Goal: Transaction & Acquisition: Book appointment/travel/reservation

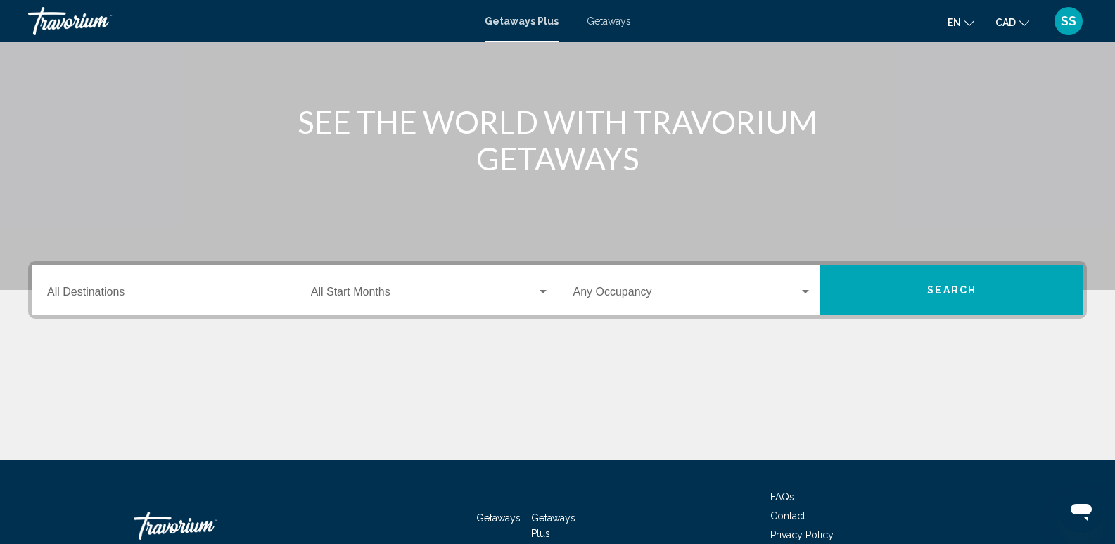
scroll to position [141, 0]
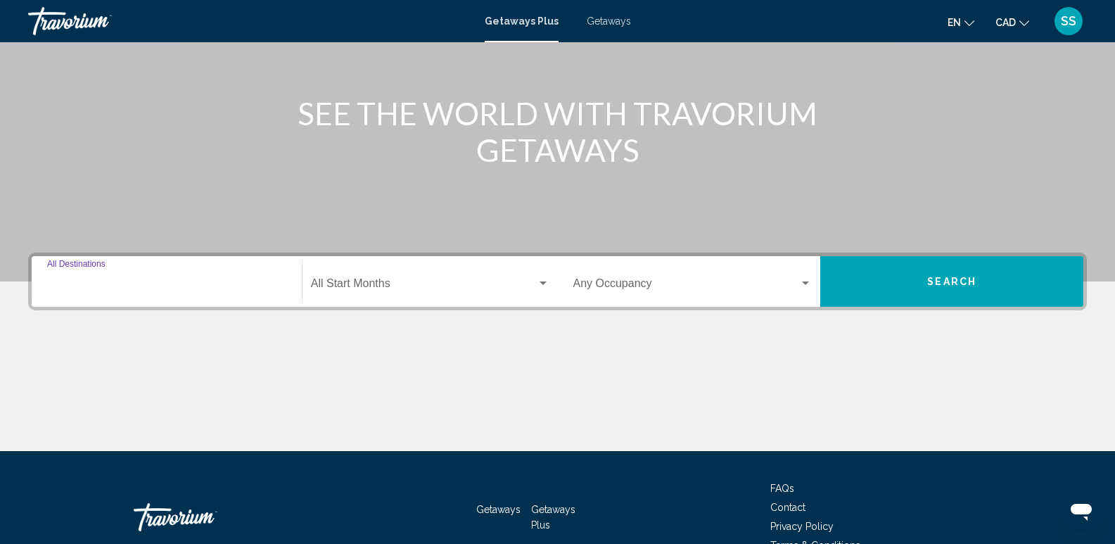
click at [135, 288] on input "Destination All Destinations" at bounding box center [166, 286] width 239 height 13
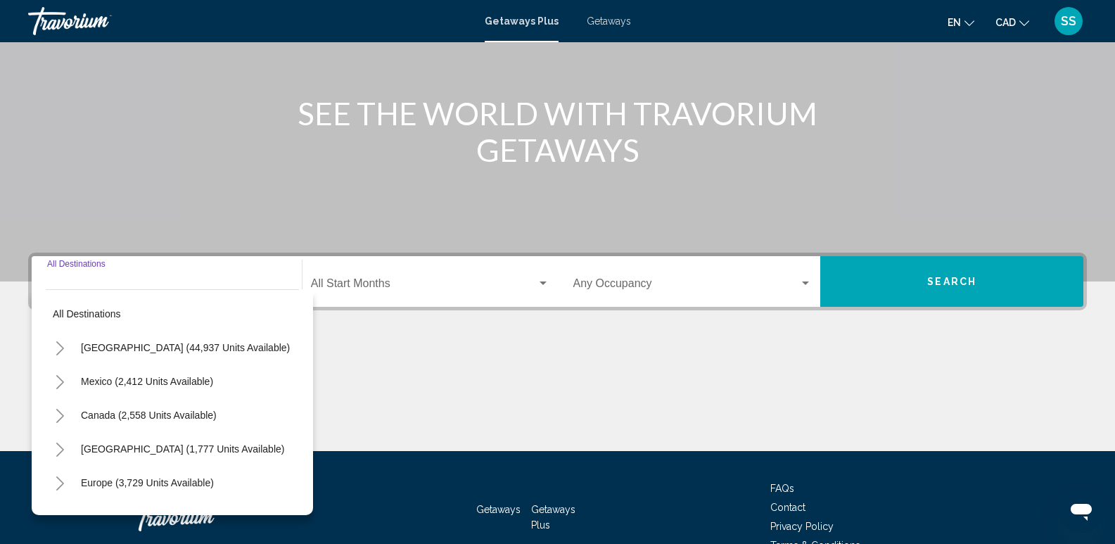
scroll to position [220, 0]
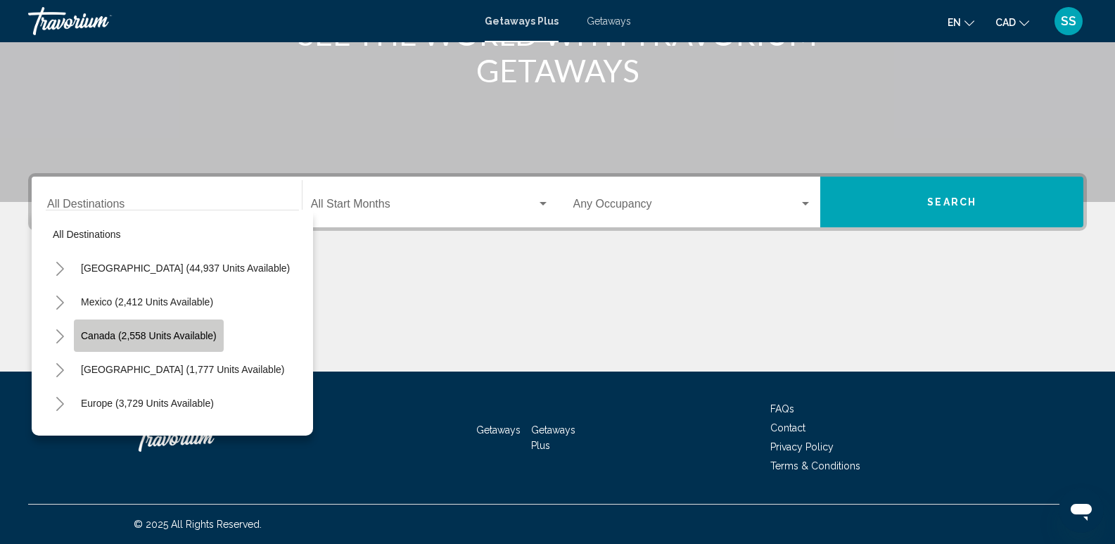
click at [139, 331] on span "Canada (2,558 units available)" at bounding box center [149, 335] width 136 height 11
type input "**********"
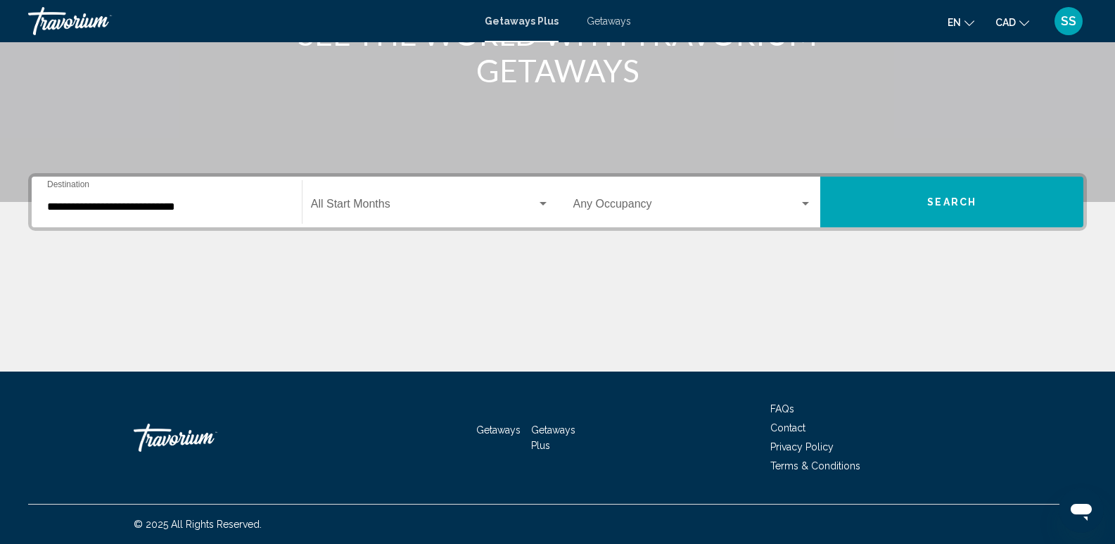
click at [375, 214] on div "Start Month All Start Months" at bounding box center [430, 202] width 238 height 44
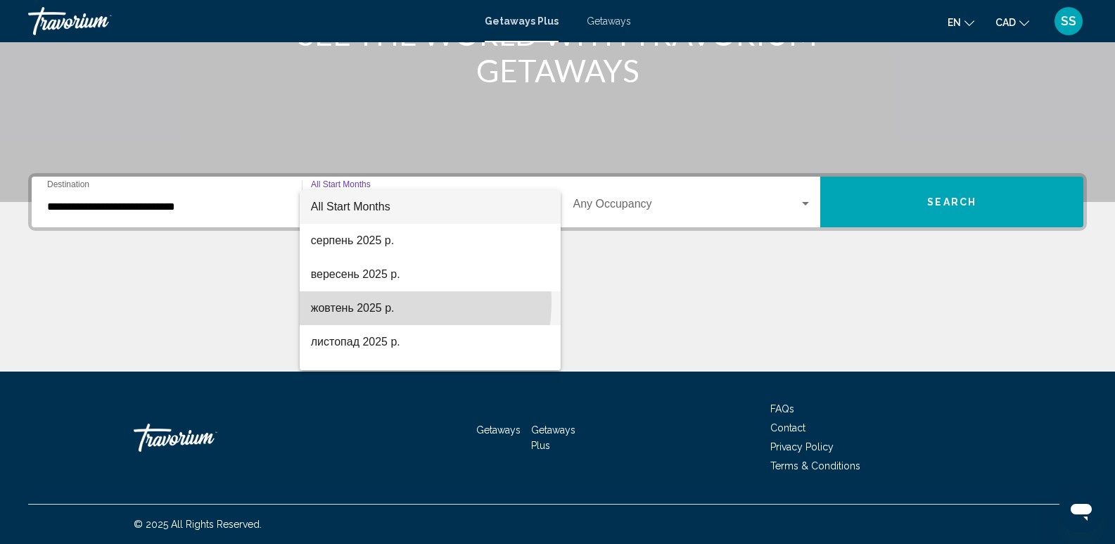
click at [367, 300] on span "жовтень 2025 р." at bounding box center [430, 308] width 238 height 34
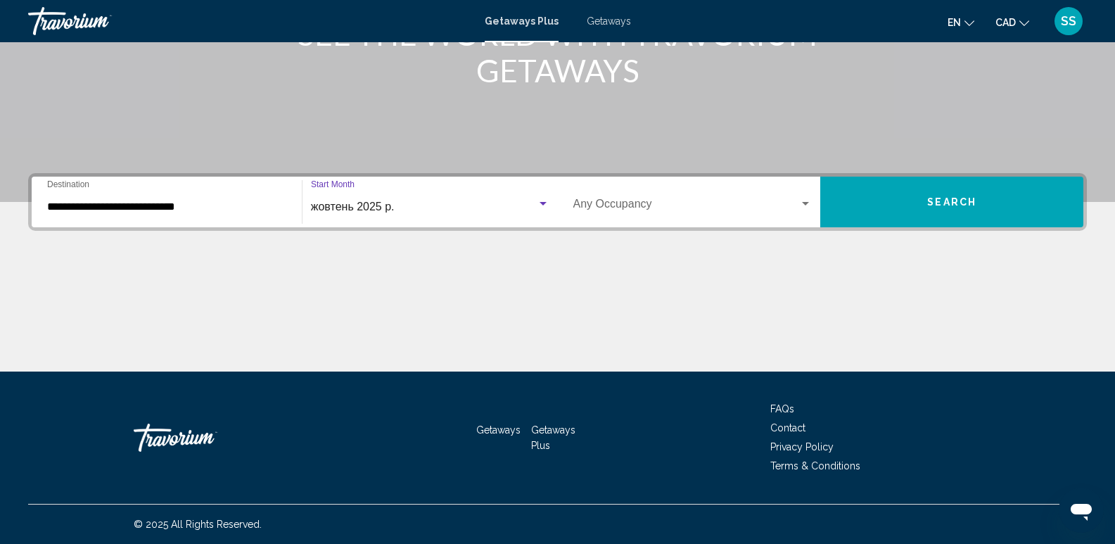
click at [759, 214] on div "Occupancy Any Occupancy" at bounding box center [692, 202] width 239 height 44
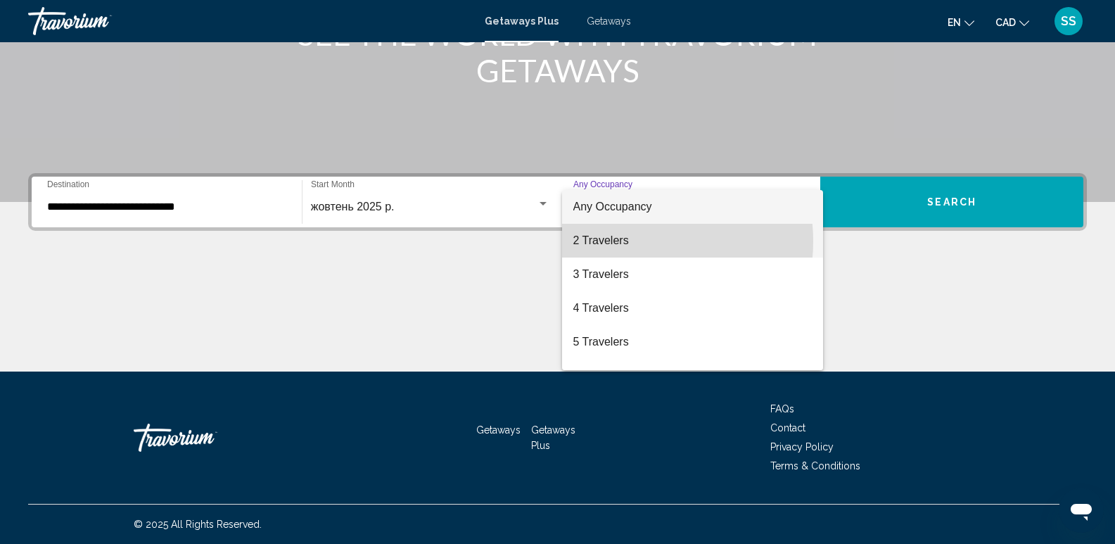
click at [624, 241] on span "2 Travelers" at bounding box center [692, 241] width 239 height 34
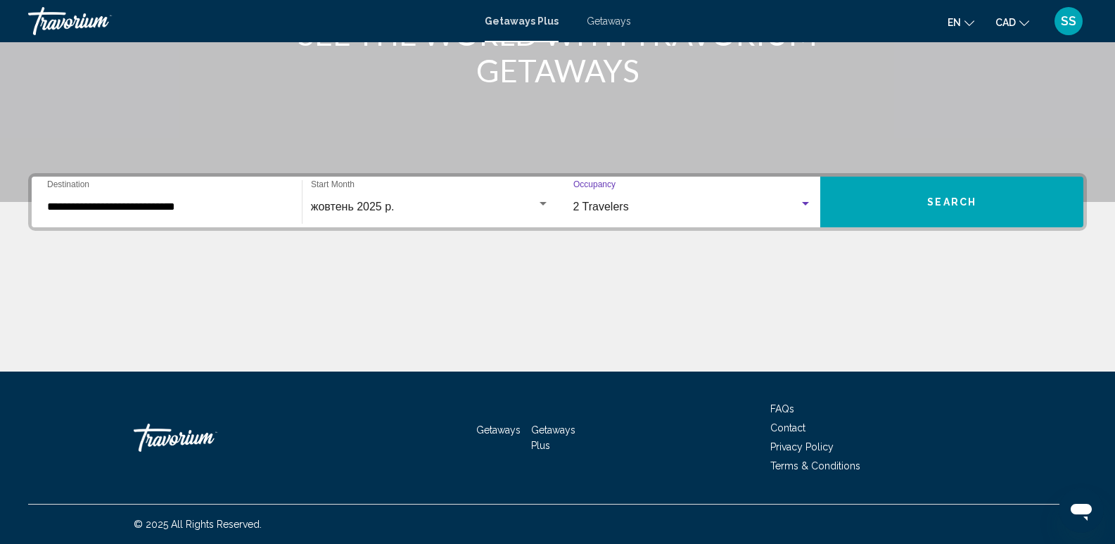
click at [967, 211] on button "Search" at bounding box center [951, 202] width 263 height 51
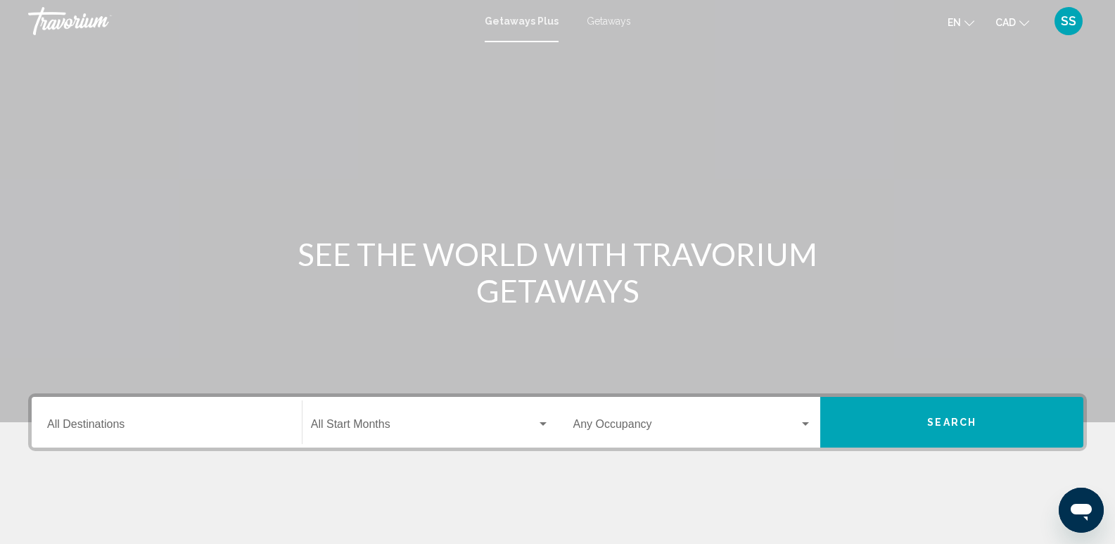
click at [620, 18] on span "Getaways" at bounding box center [609, 20] width 44 height 11
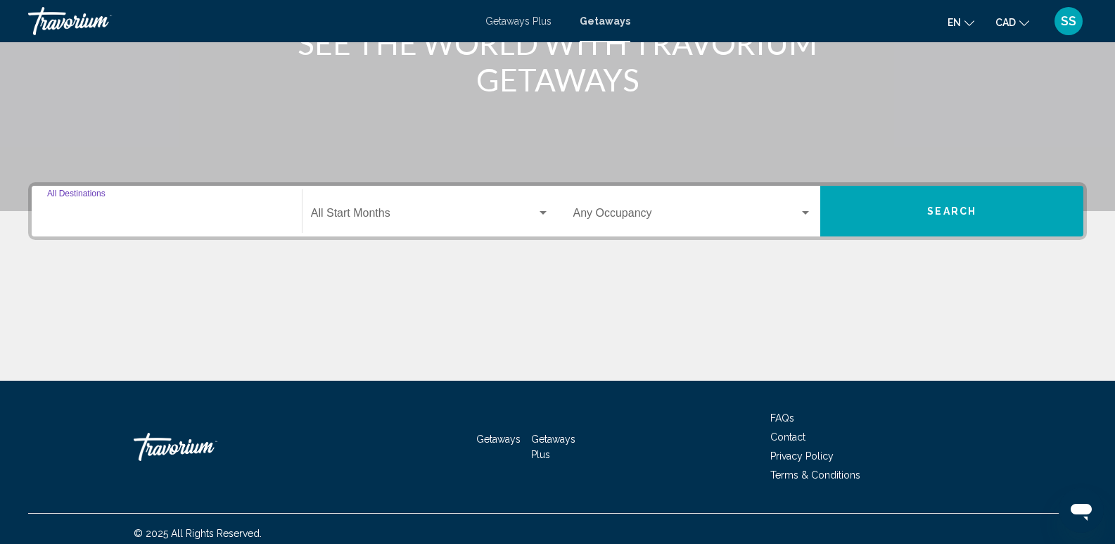
click at [190, 215] on input "Destination All Destinations" at bounding box center [166, 216] width 239 height 13
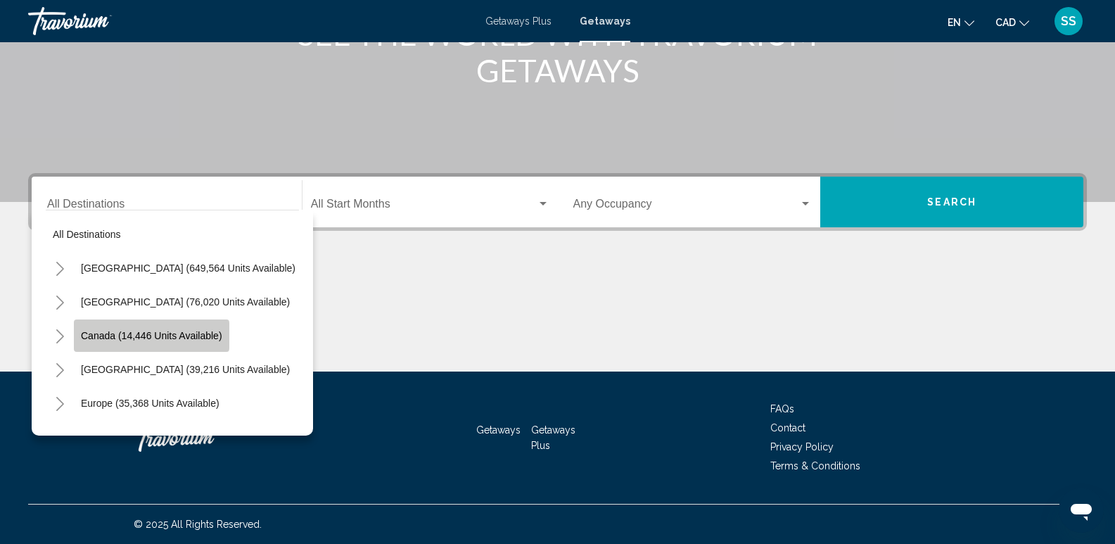
click at [113, 335] on span "Canada (14,446 units available)" at bounding box center [151, 335] width 141 height 11
type input "**********"
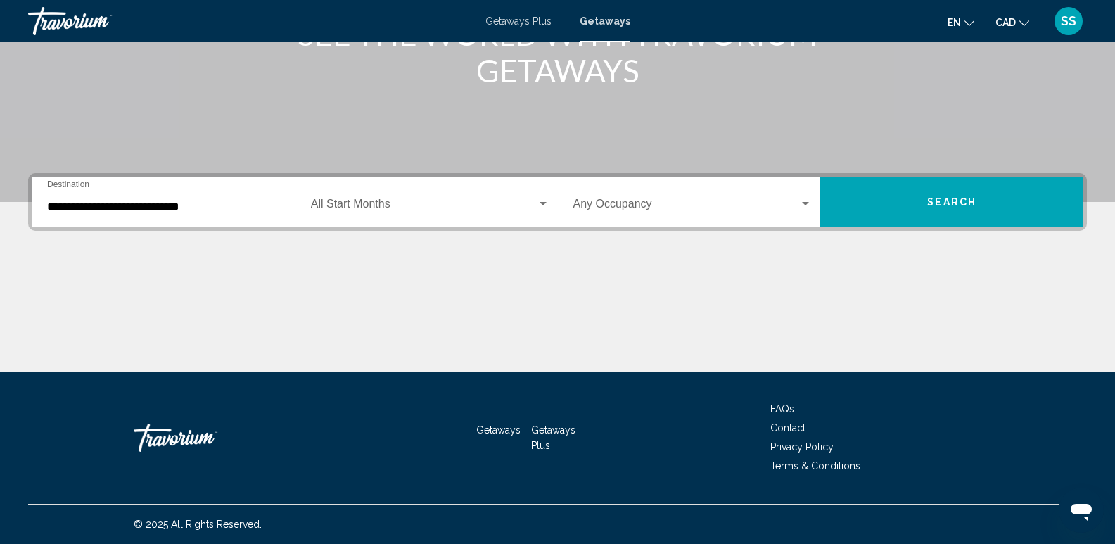
click at [380, 214] on div "Start Month All Start Months" at bounding box center [430, 202] width 238 height 44
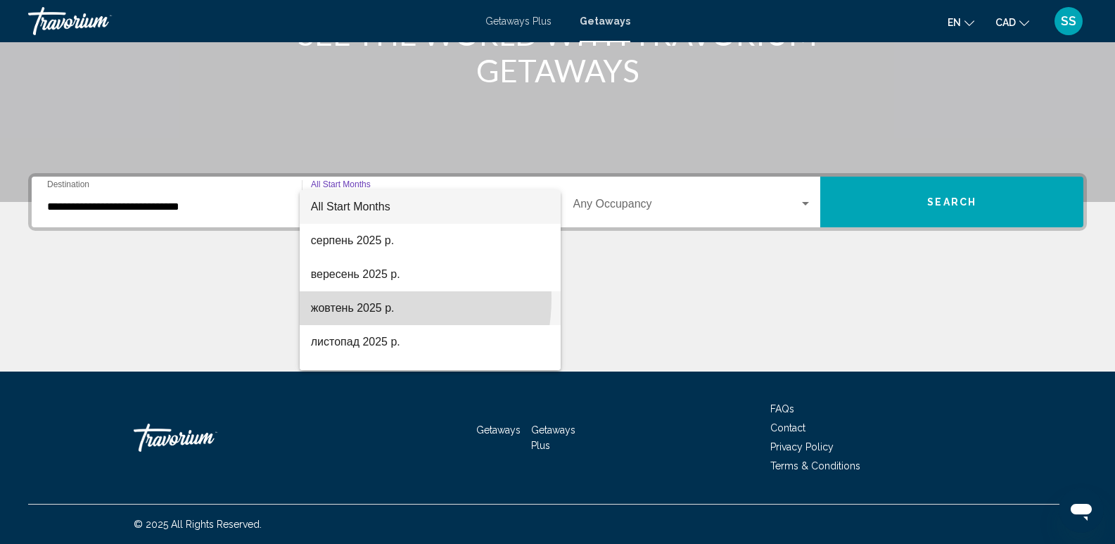
click at [359, 298] on span "жовтень 2025 р." at bounding box center [430, 308] width 238 height 34
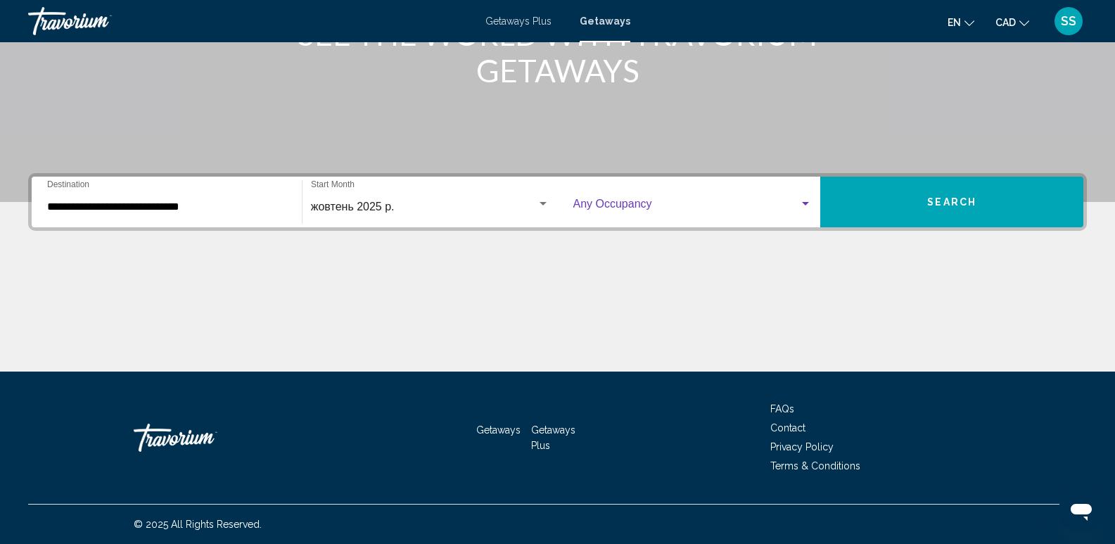
click at [759, 201] on span "Search widget" at bounding box center [686, 206] width 226 height 13
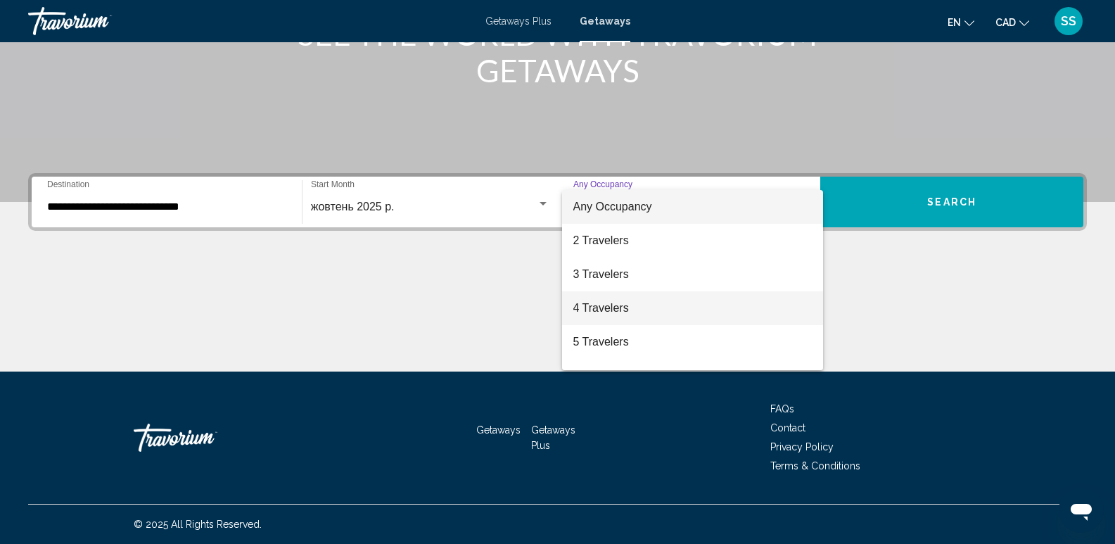
click at [623, 312] on span "4 Travelers" at bounding box center [692, 308] width 239 height 34
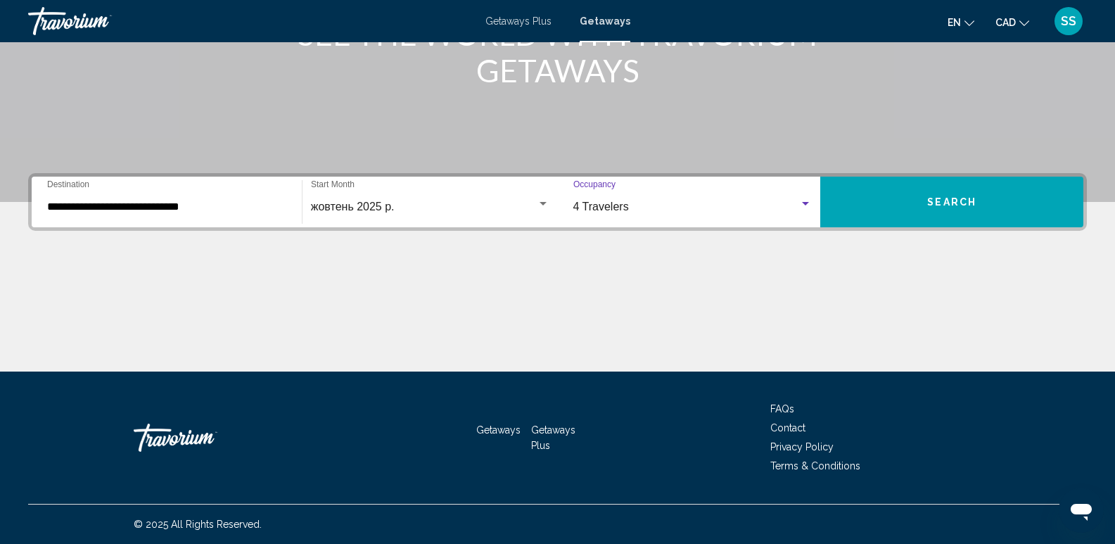
click at [899, 209] on button "Search" at bounding box center [951, 202] width 263 height 51
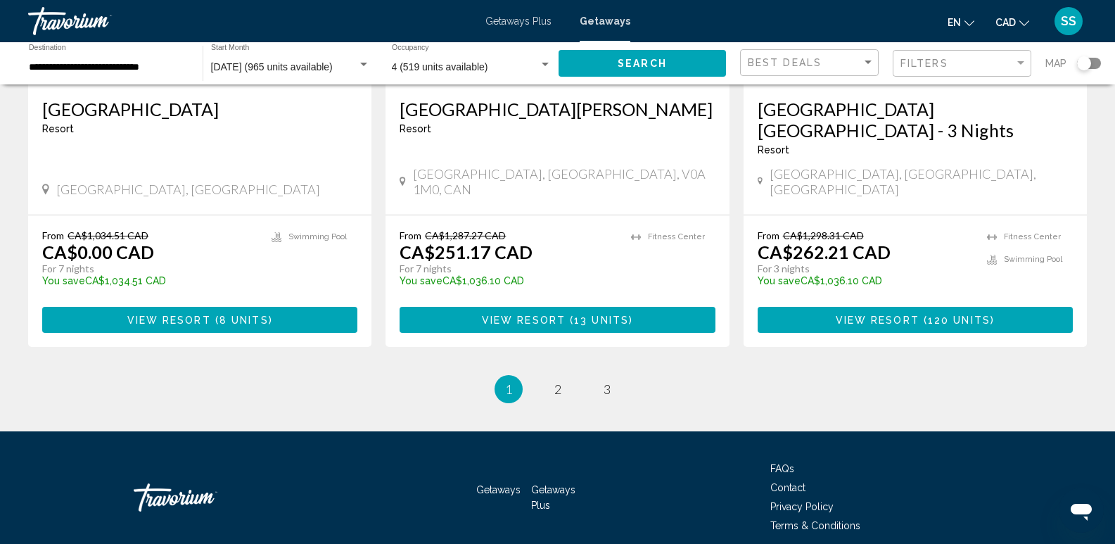
scroll to position [1791, 0]
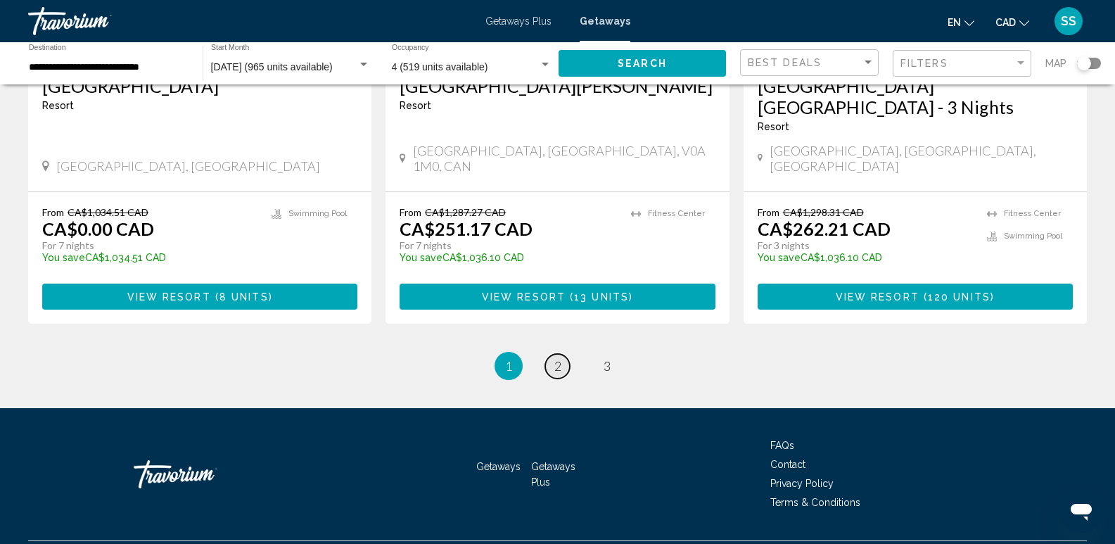
click at [563, 354] on link "page 2" at bounding box center [557, 366] width 25 height 25
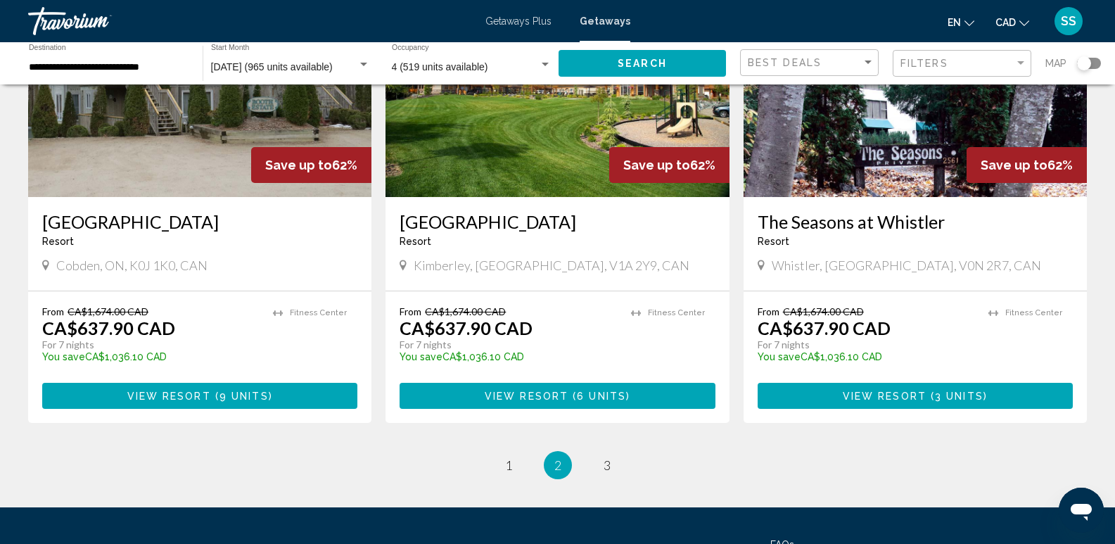
scroll to position [1758, 0]
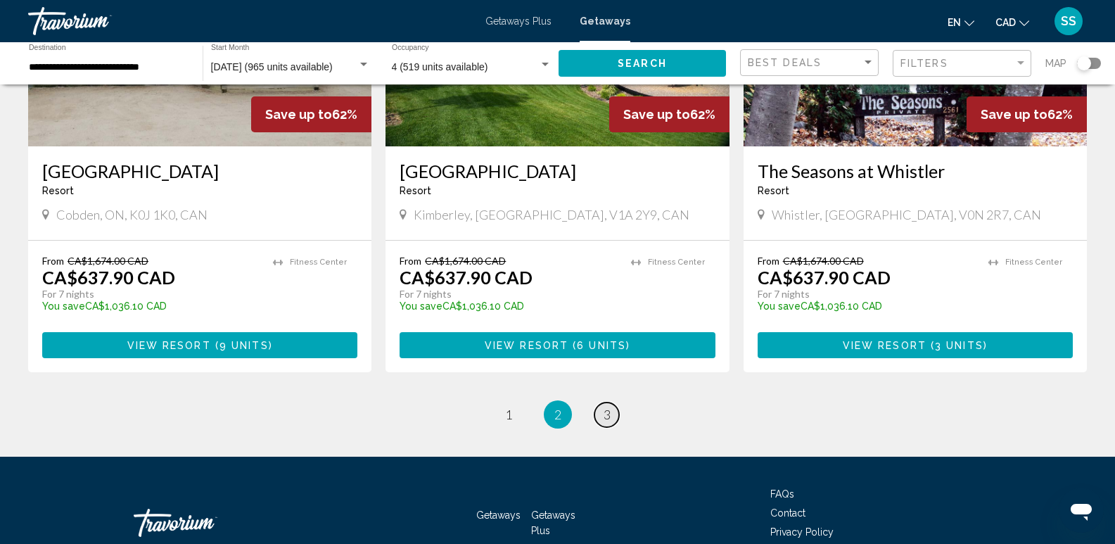
click at [610, 406] on span "3" at bounding box center [606, 413] width 7 height 15
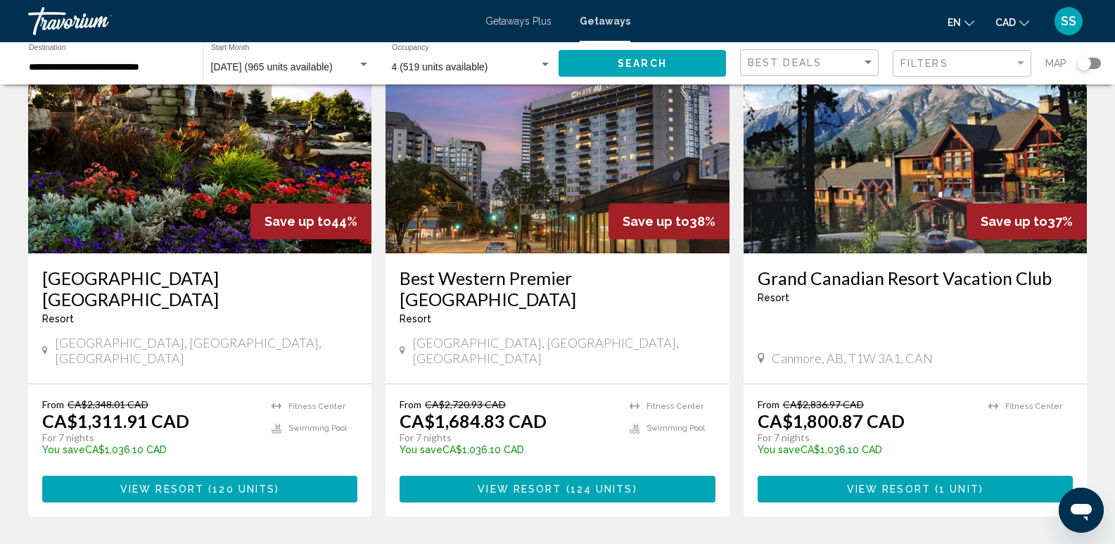
scroll to position [633, 0]
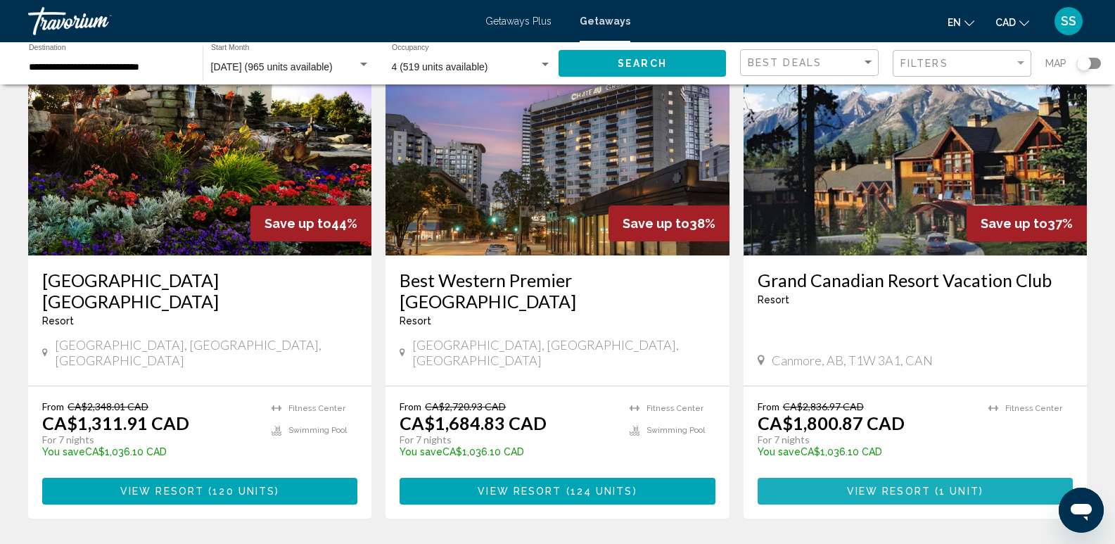
click at [928, 486] on span "View Resort" at bounding box center [889, 491] width 84 height 11
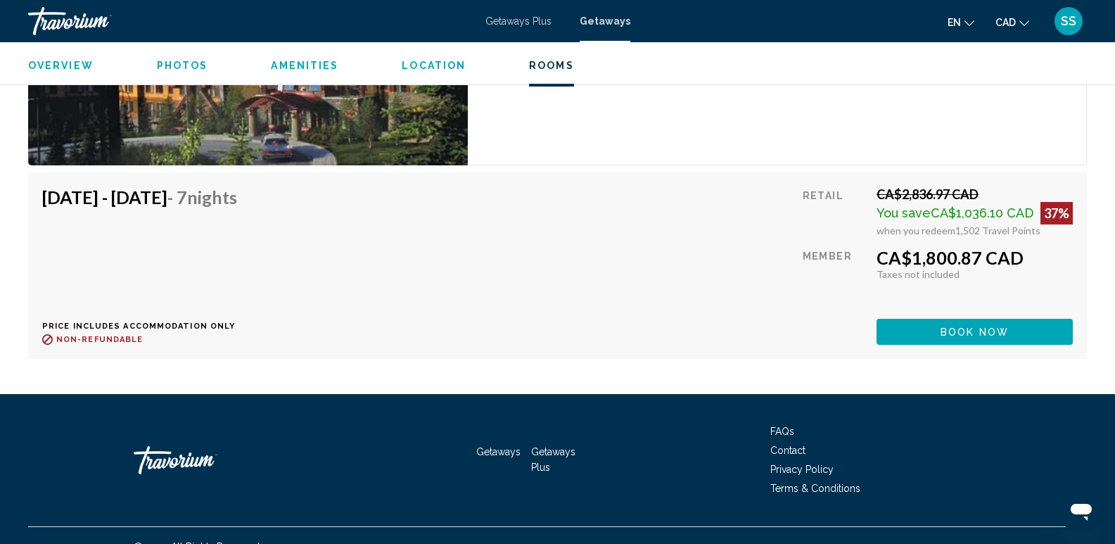
scroll to position [2455, 0]
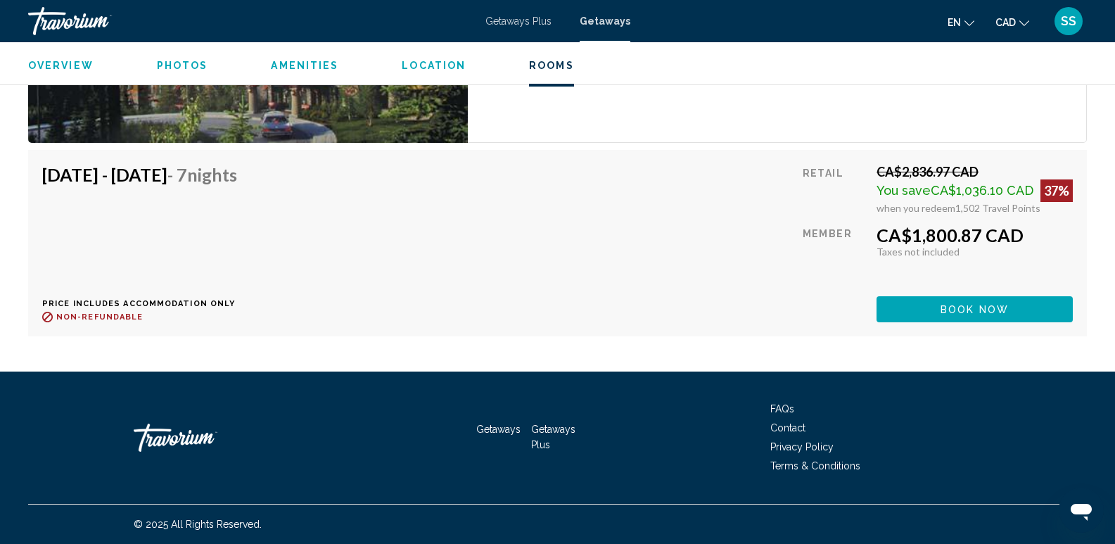
click at [532, 29] on div "Getaways Plus Getaways en English Español Français Italiano Português русский C…" at bounding box center [557, 21] width 1115 height 30
click at [527, 25] on span "Getaways Plus" at bounding box center [518, 20] width 66 height 11
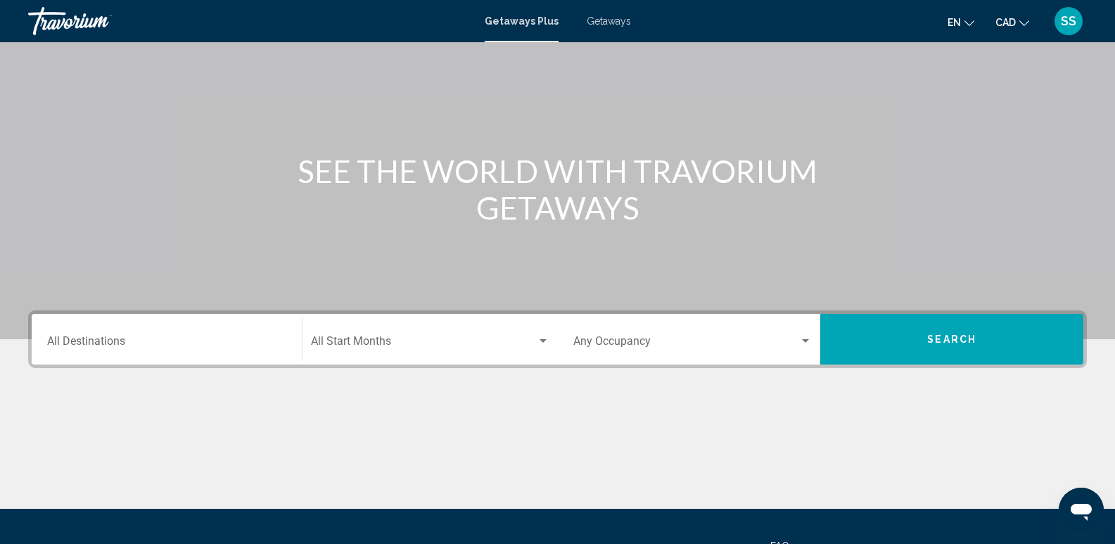
scroll to position [220, 0]
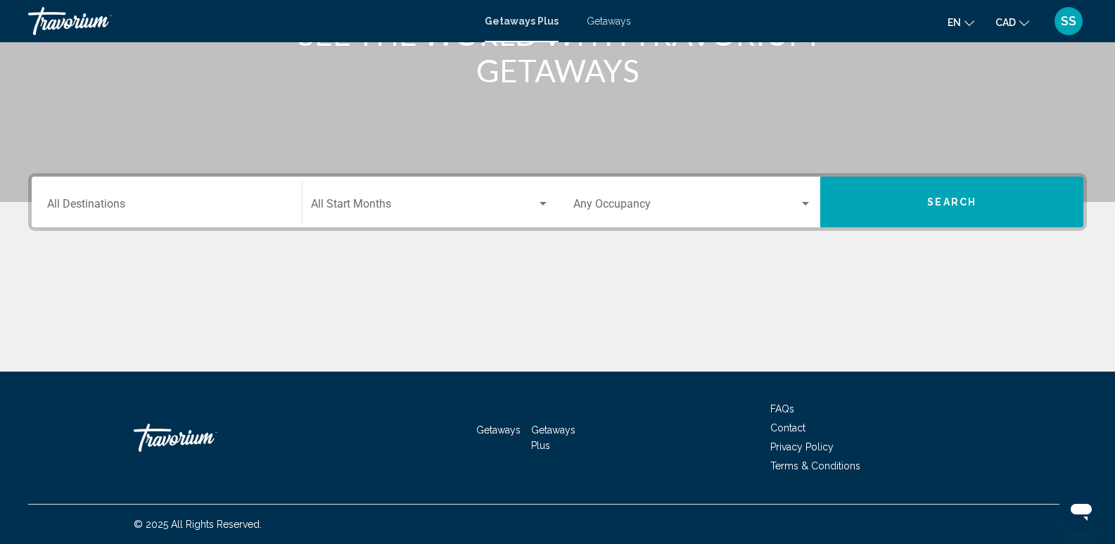
click at [168, 197] on div "Destination All Destinations" at bounding box center [166, 202] width 239 height 44
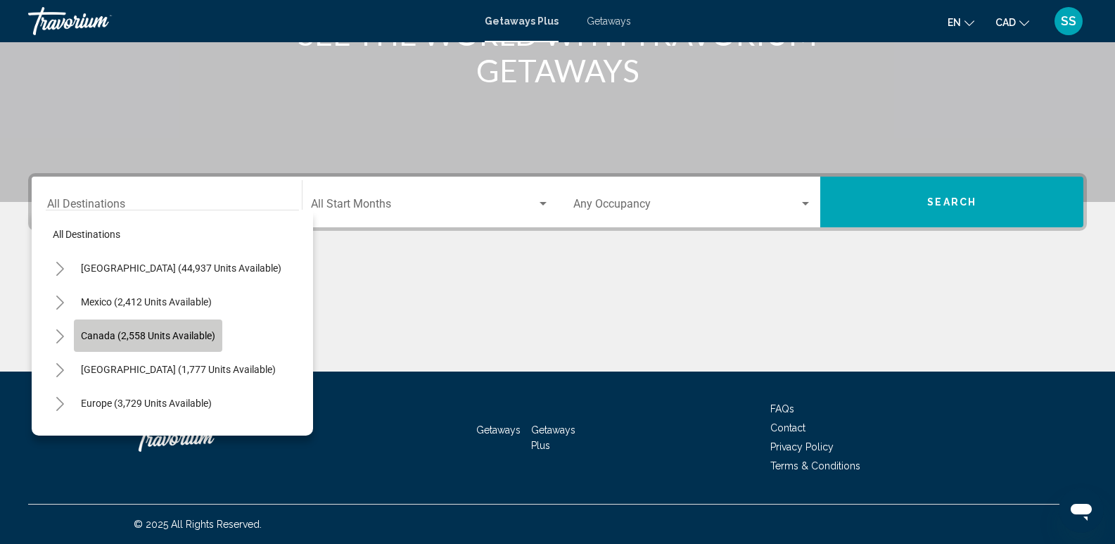
drag, startPoint x: 198, startPoint y: 333, endPoint x: 349, endPoint y: 300, distance: 154.1
click at [199, 333] on span "Canada (2,558 units available)" at bounding box center [148, 335] width 134 height 11
type input "**********"
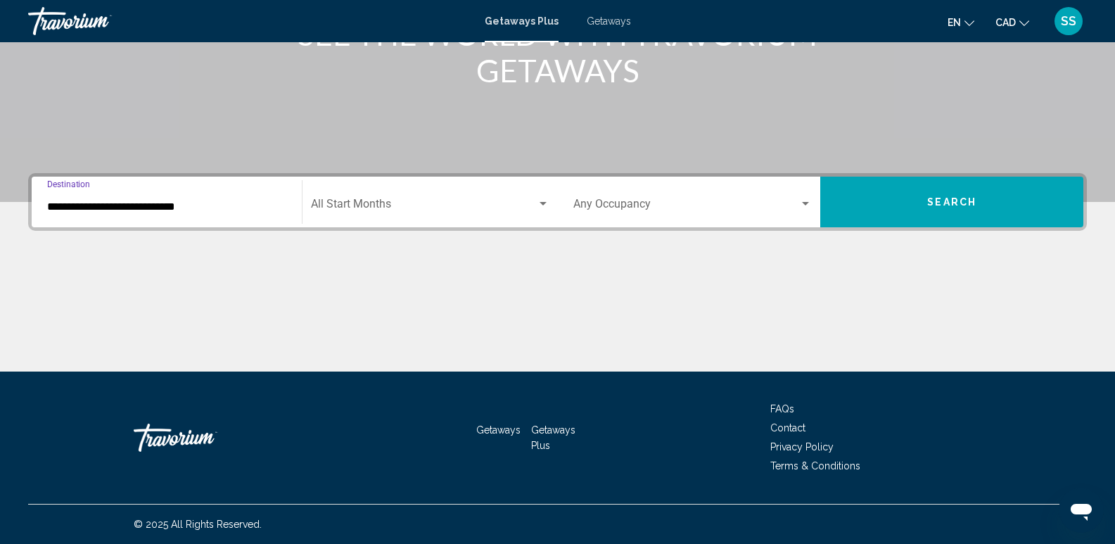
click at [400, 206] on span "Search widget" at bounding box center [424, 206] width 226 height 13
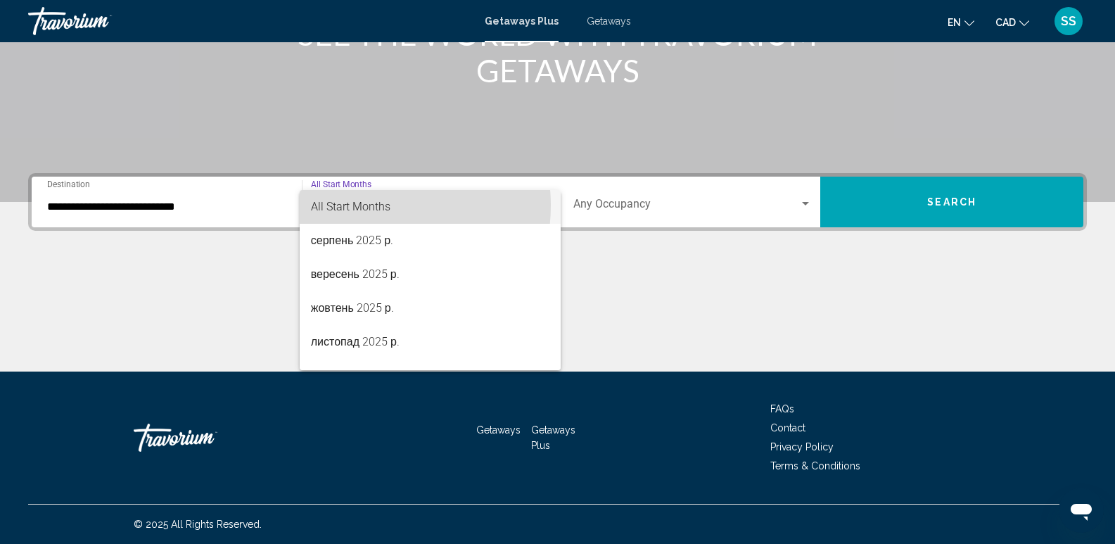
click at [367, 205] on span "All Start Months" at bounding box center [350, 206] width 79 height 13
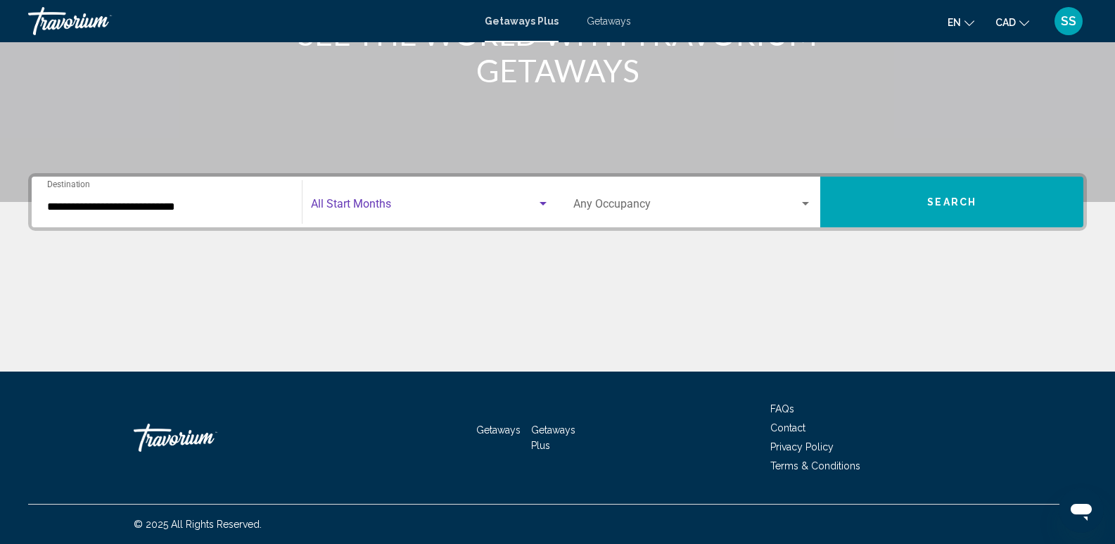
click at [773, 204] on span "Search widget" at bounding box center [686, 206] width 226 height 13
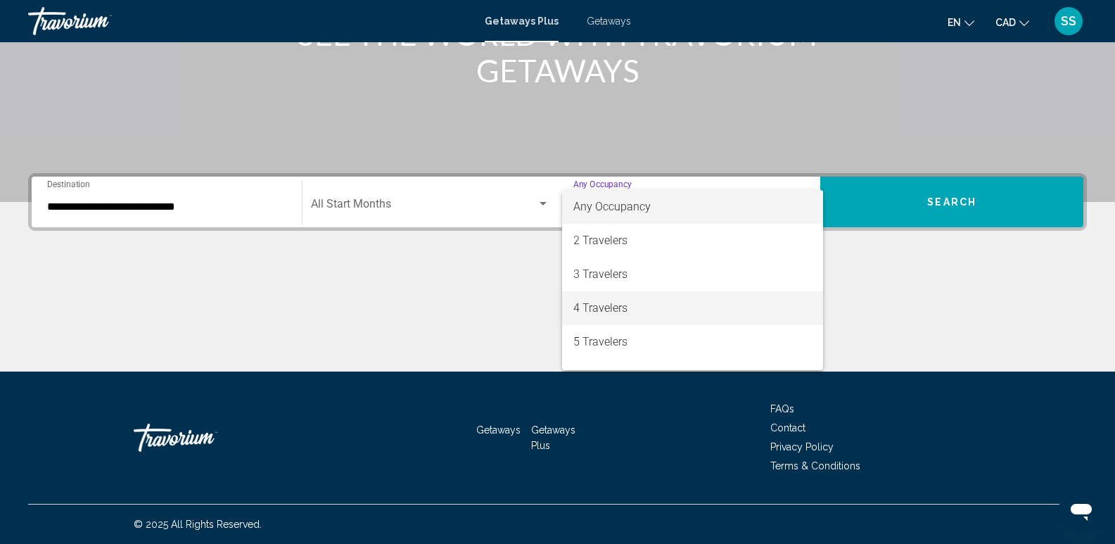
click at [641, 306] on span "4 Travelers" at bounding box center [692, 308] width 239 height 34
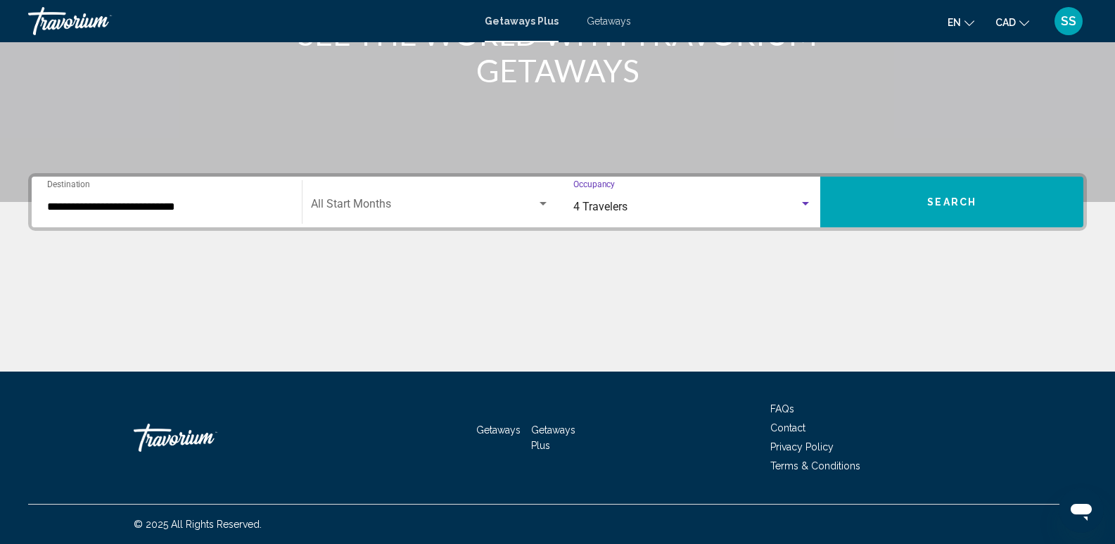
click at [956, 217] on button "Search" at bounding box center [951, 202] width 263 height 51
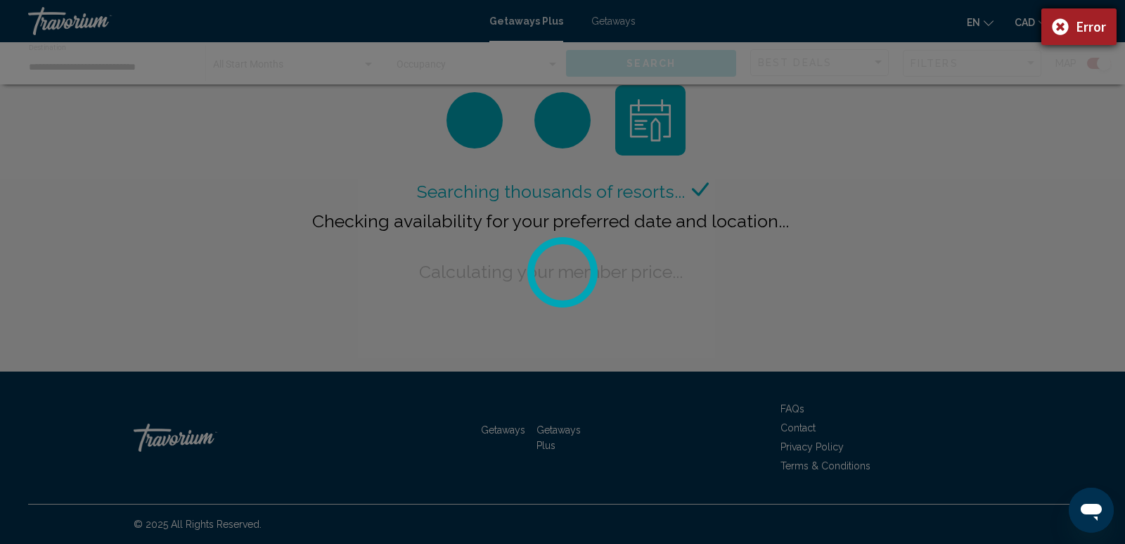
click at [1057, 28] on div "Error" at bounding box center [1079, 28] width 75 height 41
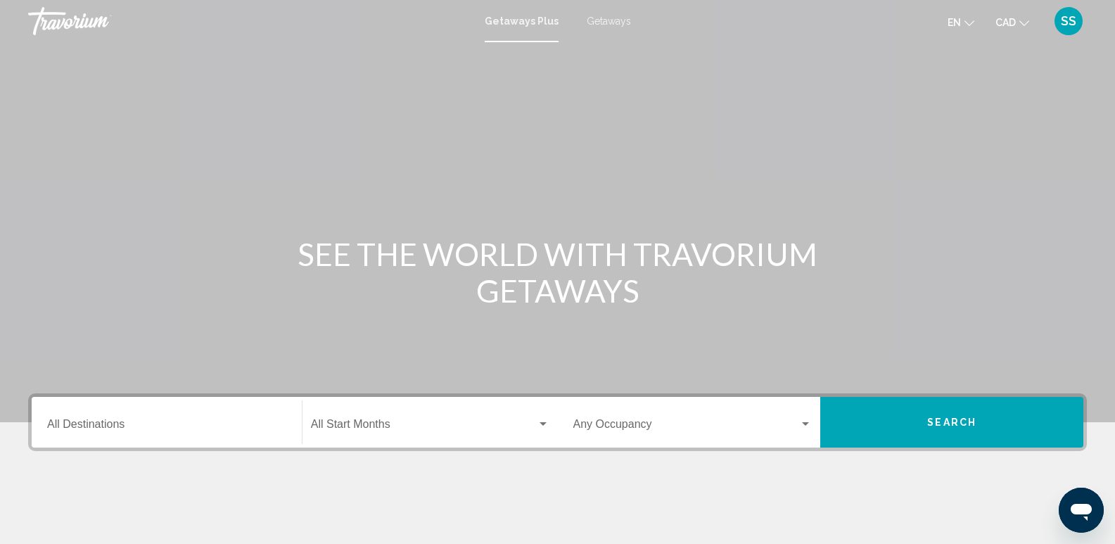
click at [618, 21] on span "Getaways" at bounding box center [609, 20] width 44 height 11
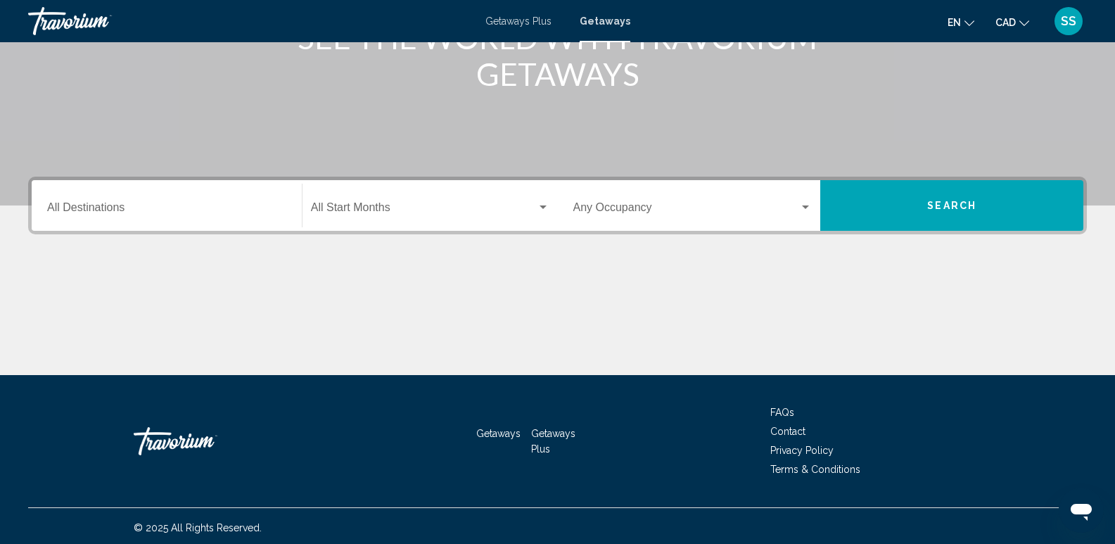
scroll to position [220, 0]
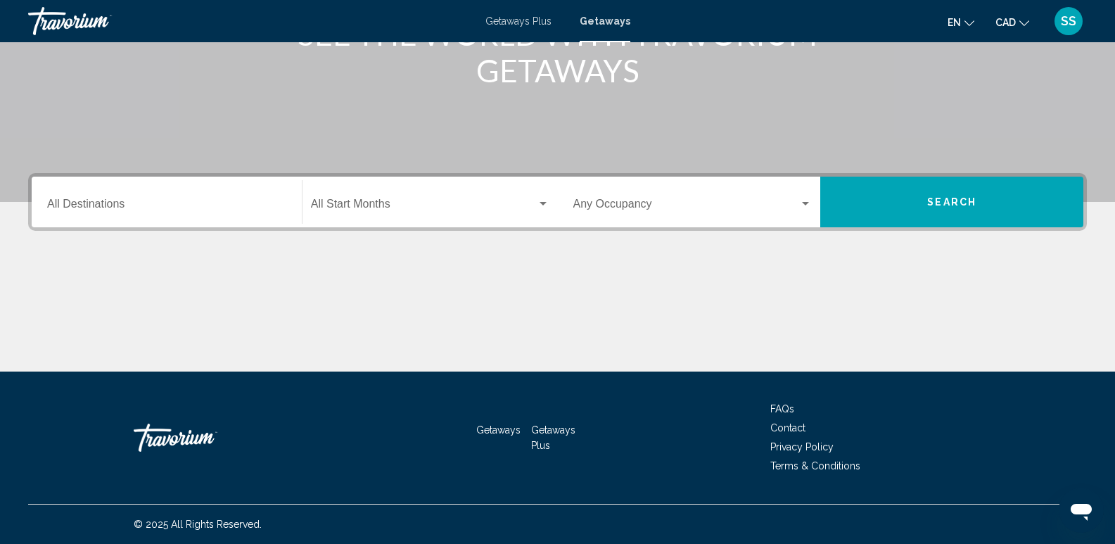
click at [196, 190] on div "Destination All Destinations" at bounding box center [166, 202] width 239 height 44
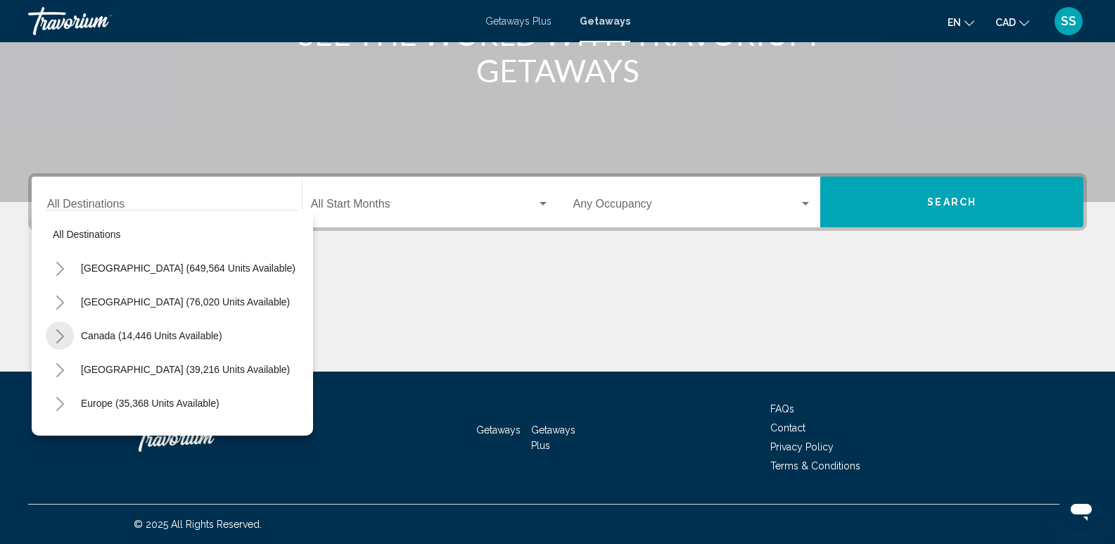
click at [62, 338] on icon "Toggle Canada (14,446 units available)" at bounding box center [60, 336] width 8 height 14
click at [156, 393] on button "Western Canada (7,004 units available)" at bounding box center [154, 403] width 189 height 32
type input "**********"
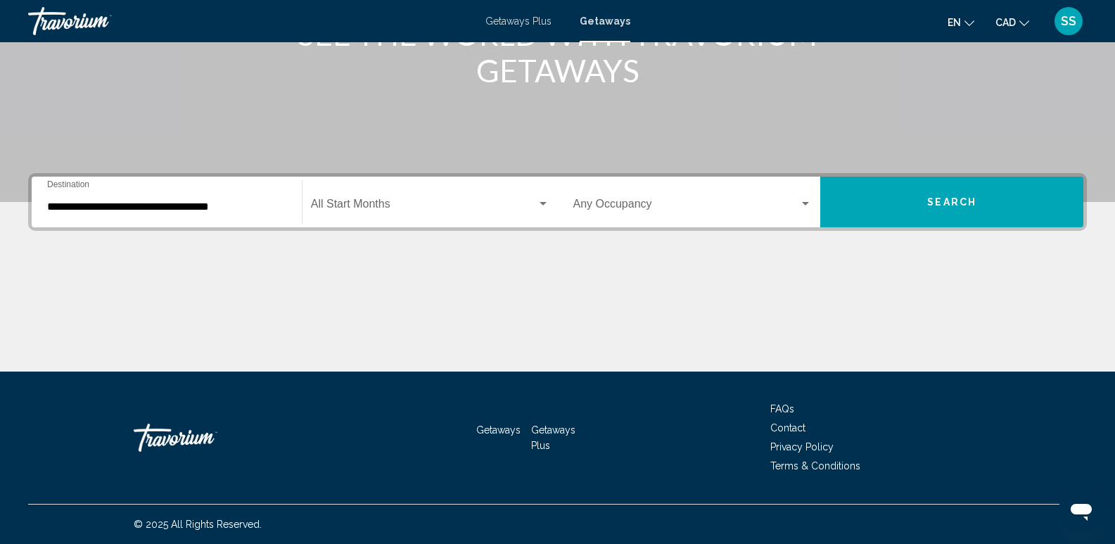
click at [787, 198] on div "Occupancy Any Occupancy" at bounding box center [692, 202] width 239 height 44
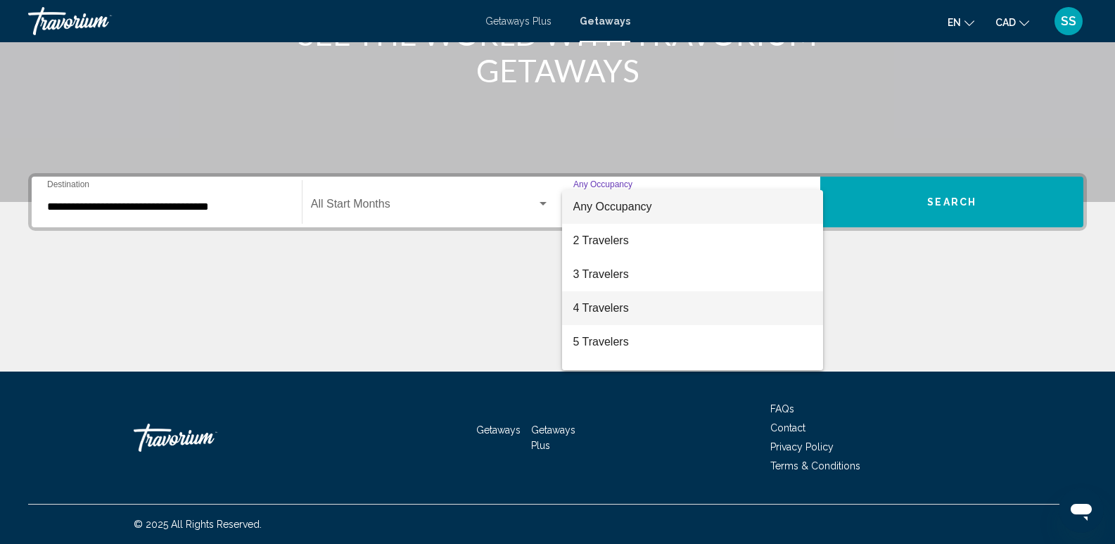
drag, startPoint x: 606, startPoint y: 300, endPoint x: 633, endPoint y: 291, distance: 28.7
click at [607, 299] on span "4 Travelers" at bounding box center [692, 308] width 239 height 34
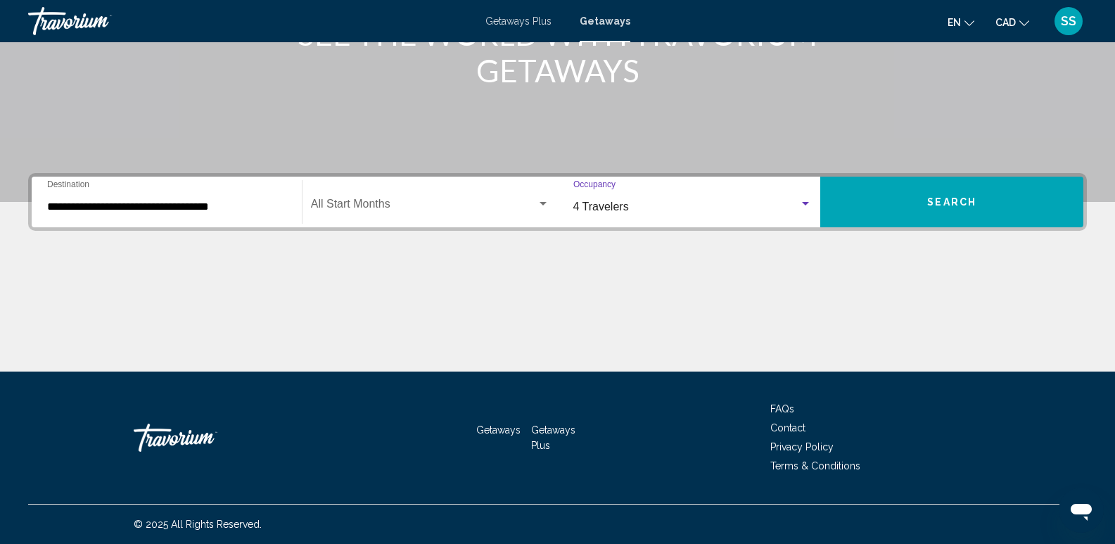
click at [911, 200] on button "Search" at bounding box center [951, 202] width 263 height 51
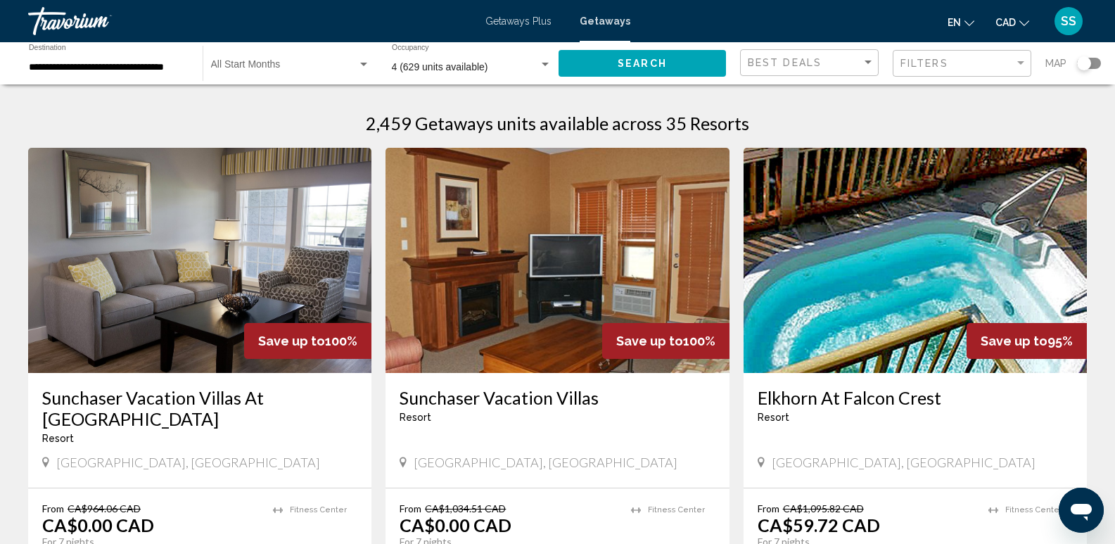
click at [1088, 65] on div "Search widget" at bounding box center [1084, 63] width 14 height 14
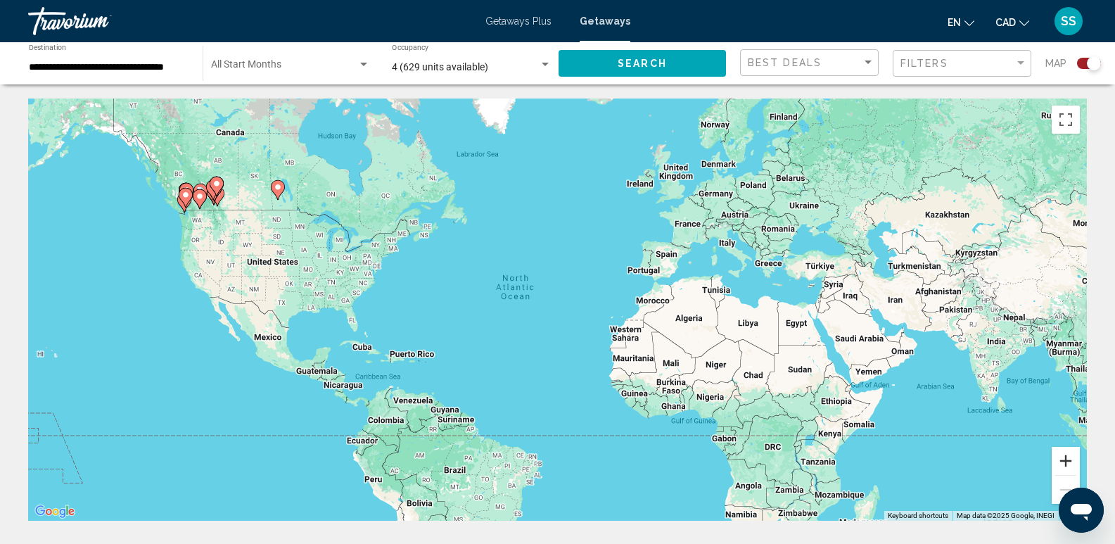
click at [1063, 467] on button "Zoom in" at bounding box center [1065, 461] width 28 height 28
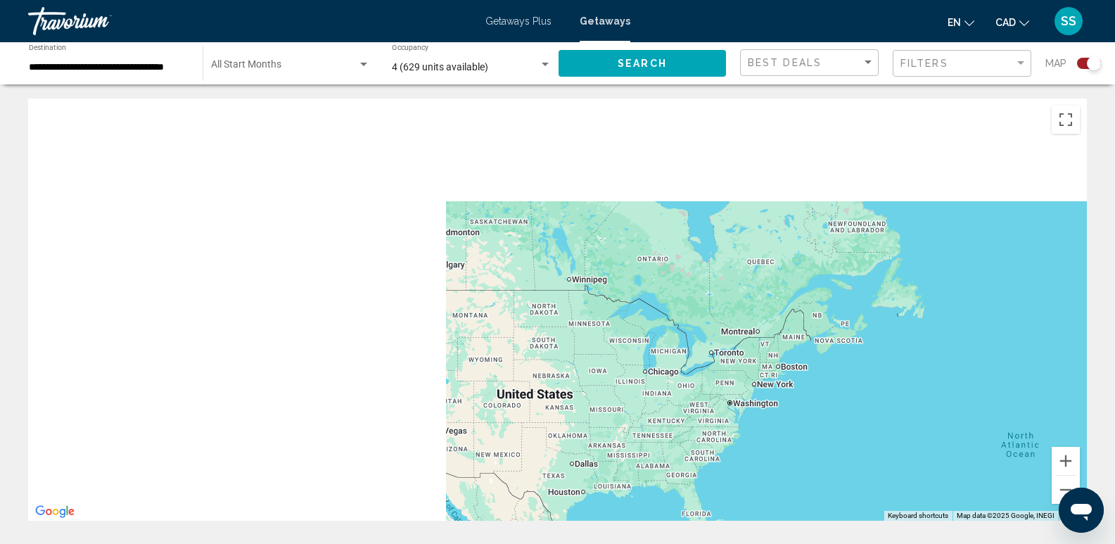
drag, startPoint x: 275, startPoint y: 230, endPoint x: 877, endPoint y: 421, distance: 631.7
click at [874, 420] on div "Main content" at bounding box center [557, 309] width 1058 height 422
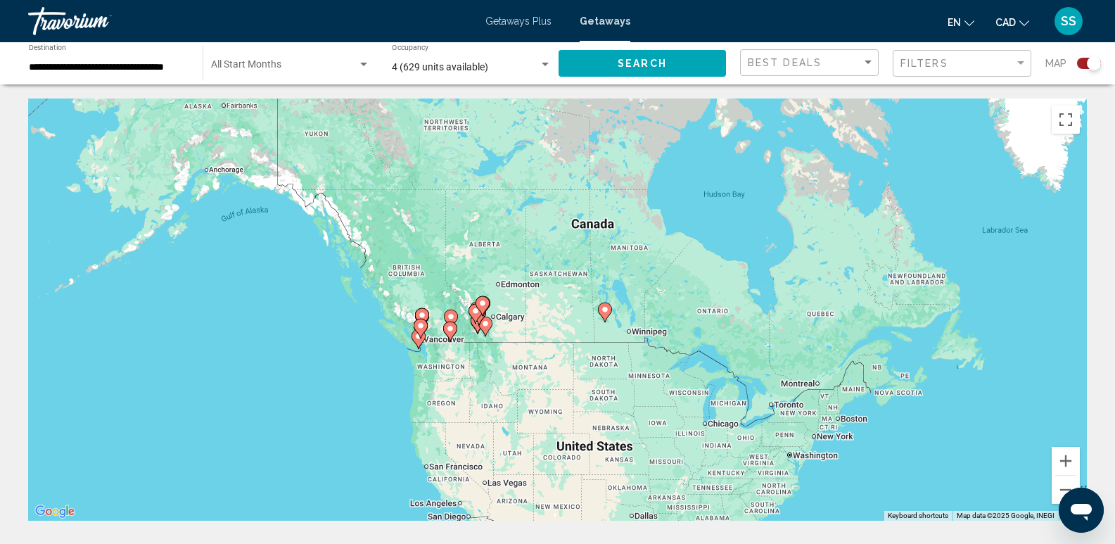
drag, startPoint x: 629, startPoint y: 289, endPoint x: 674, endPoint y: 347, distance: 73.3
click at [630, 332] on div "To activate drag with keyboard, press Alt + Enter. Once in keyboard drag state,…" at bounding box center [557, 309] width 1058 height 422
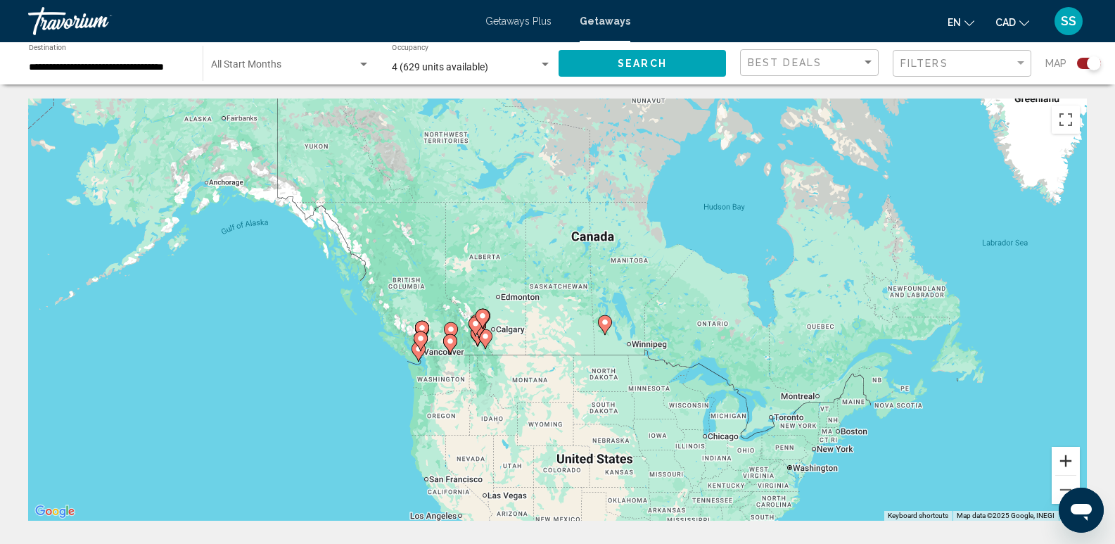
click at [1066, 460] on button "Zoom in" at bounding box center [1065, 461] width 28 height 28
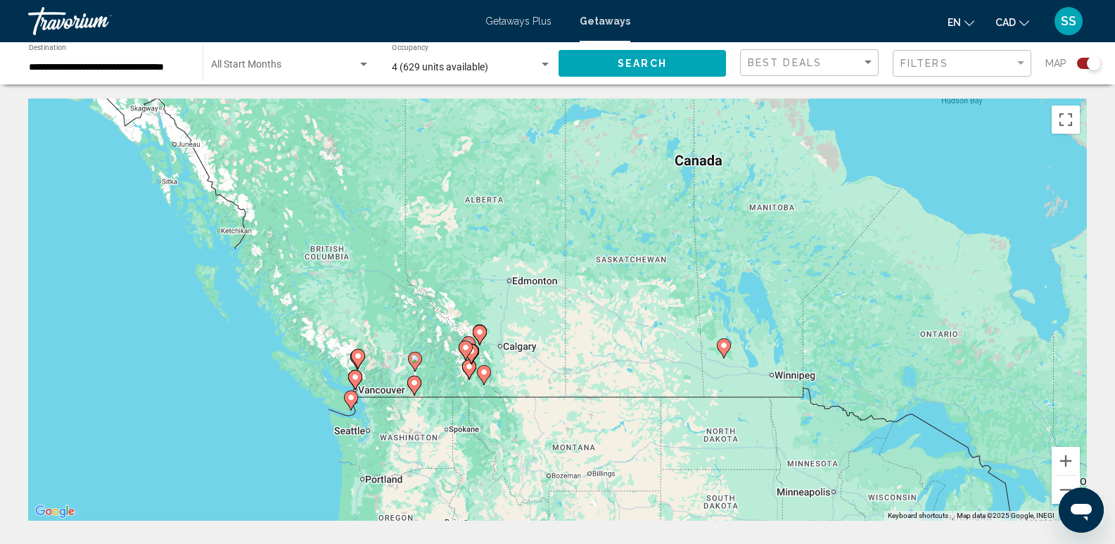
drag, startPoint x: 717, startPoint y: 405, endPoint x: 890, endPoint y: 361, distance: 179.3
click at [890, 361] on div "To activate drag with keyboard, press Alt + Enter. Once in keyboard drag state,…" at bounding box center [557, 309] width 1058 height 422
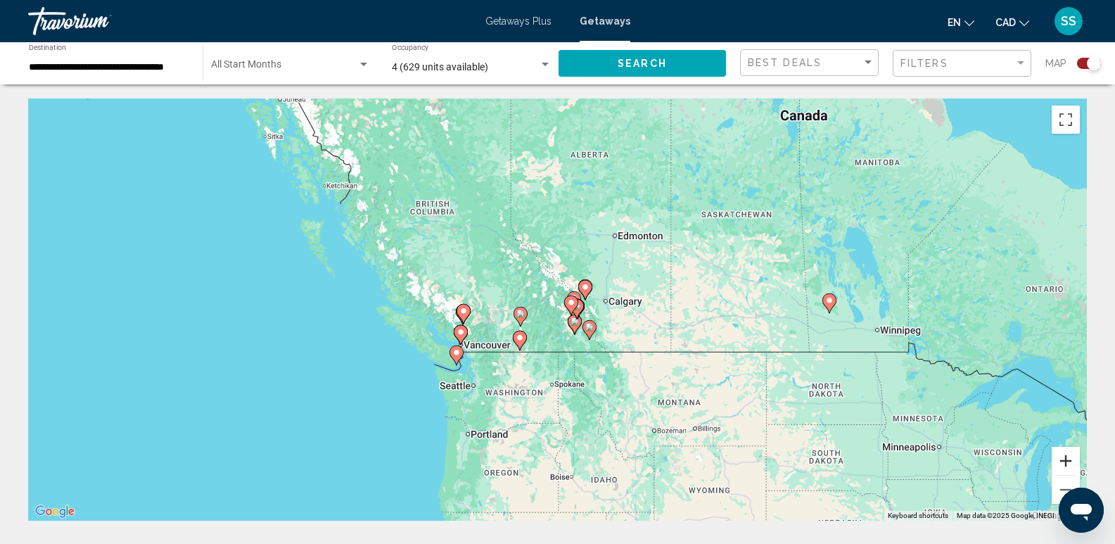
click at [1063, 461] on button "Zoom in" at bounding box center [1065, 461] width 28 height 28
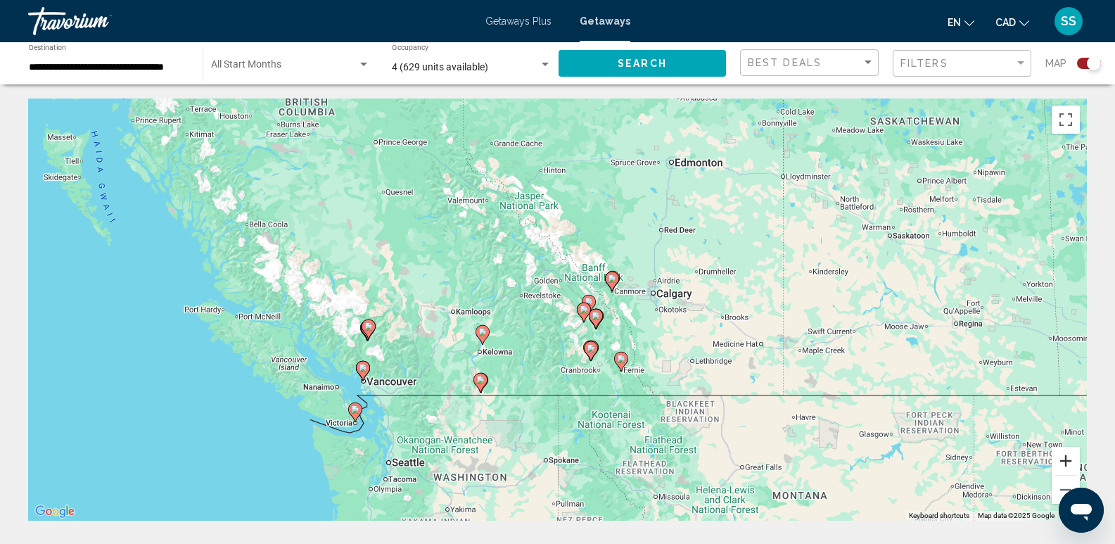
click at [1063, 461] on button "Zoom in" at bounding box center [1065, 461] width 28 height 28
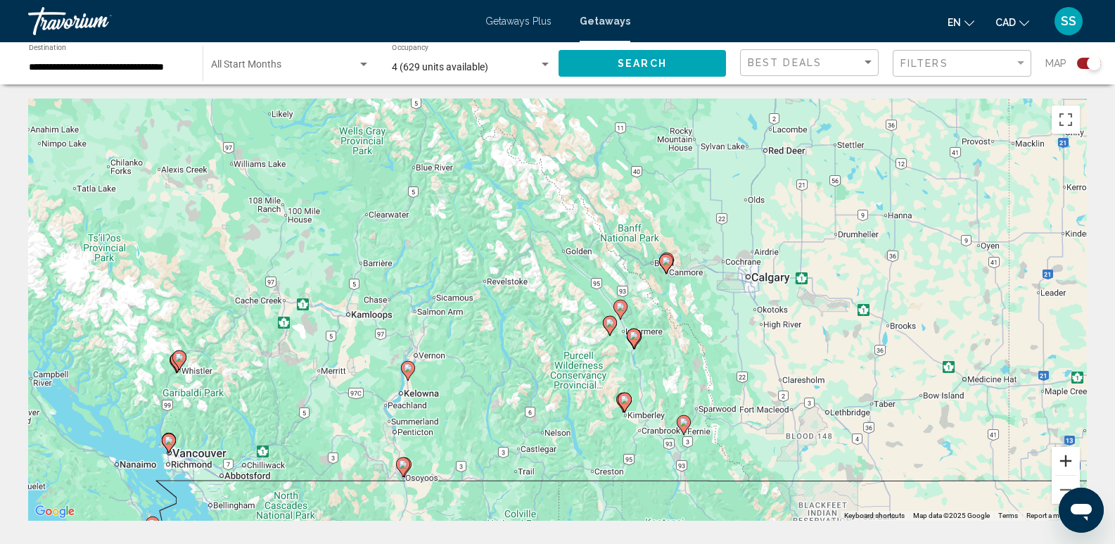
click at [1063, 461] on button "Zoom in" at bounding box center [1065, 461] width 28 height 28
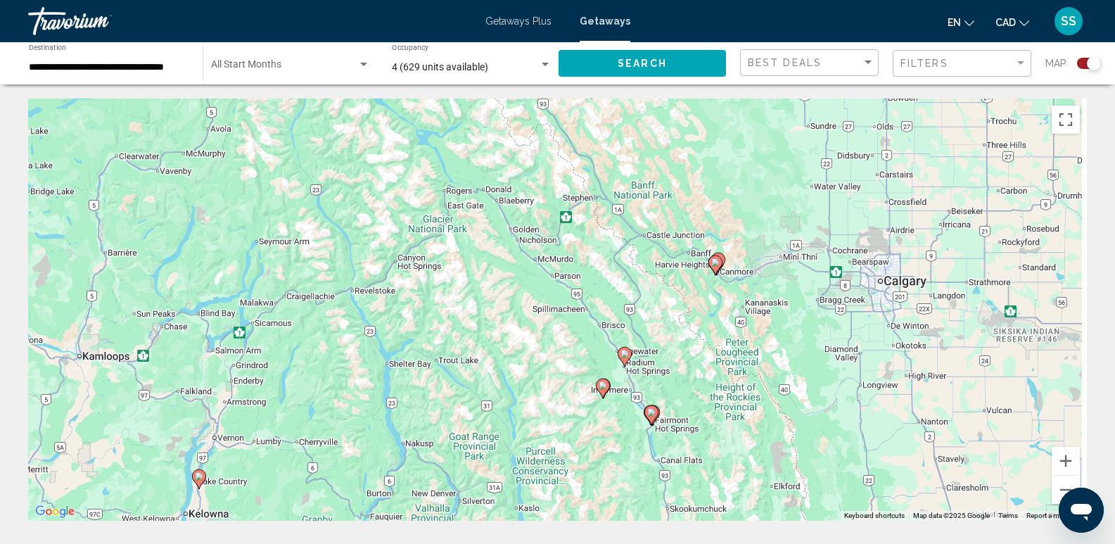
drag, startPoint x: 847, startPoint y: 307, endPoint x: 786, endPoint y: 347, distance: 72.6
click at [786, 347] on div "To activate drag with keyboard, press Alt + Enter. Once in keyboard drag state,…" at bounding box center [557, 309] width 1058 height 422
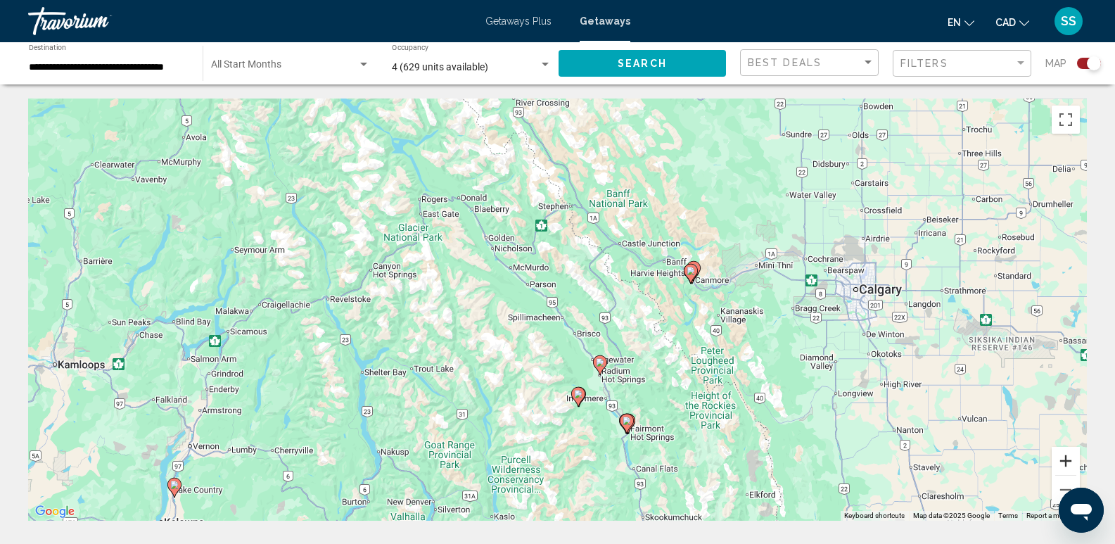
click at [1064, 462] on button "Zoom in" at bounding box center [1065, 461] width 28 height 28
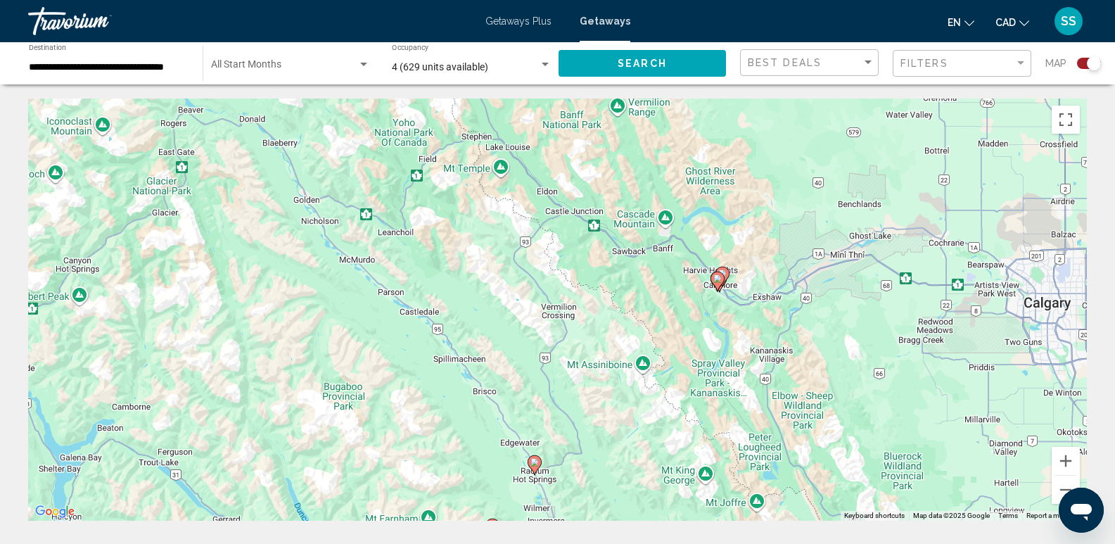
drag, startPoint x: 852, startPoint y: 293, endPoint x: 704, endPoint y: 324, distance: 151.7
click at [704, 324] on div "To activate drag with keyboard, press Alt + Enter. Once in keyboard drag state,…" at bounding box center [557, 309] width 1058 height 422
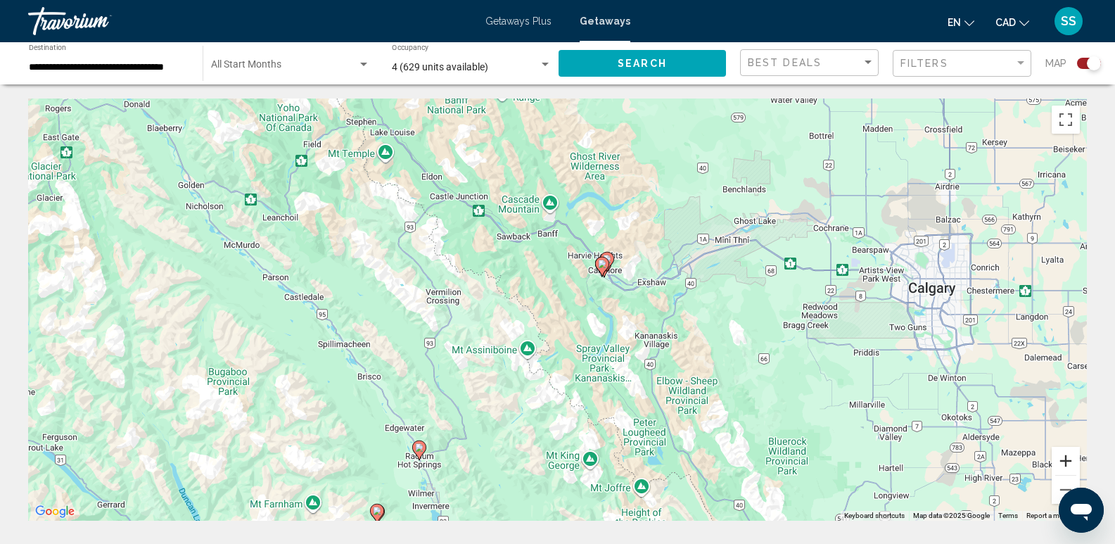
click at [1061, 459] on button "Zoom in" at bounding box center [1065, 461] width 28 height 28
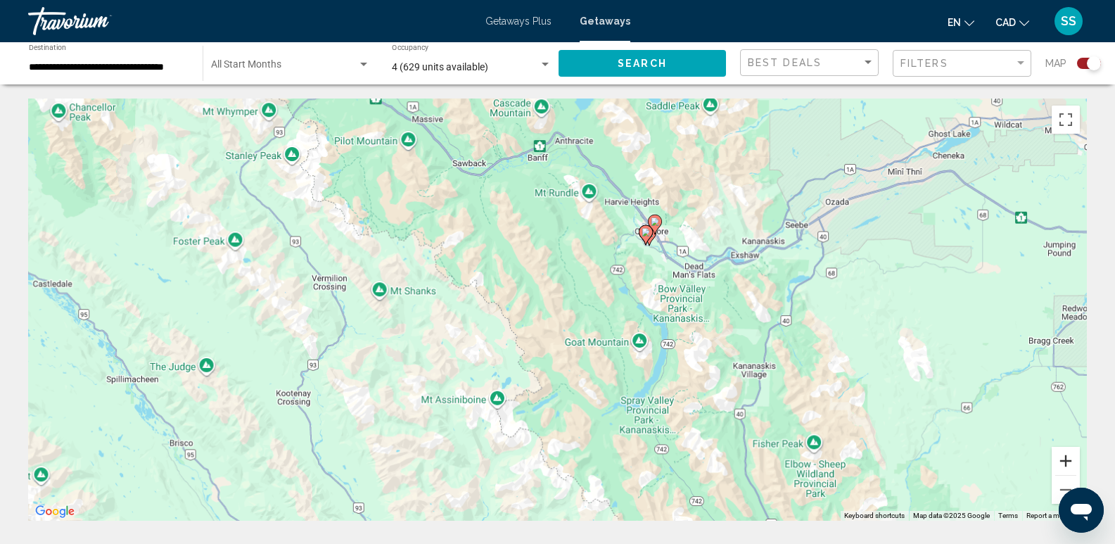
click at [1061, 459] on button "Zoom in" at bounding box center [1065, 461] width 28 height 28
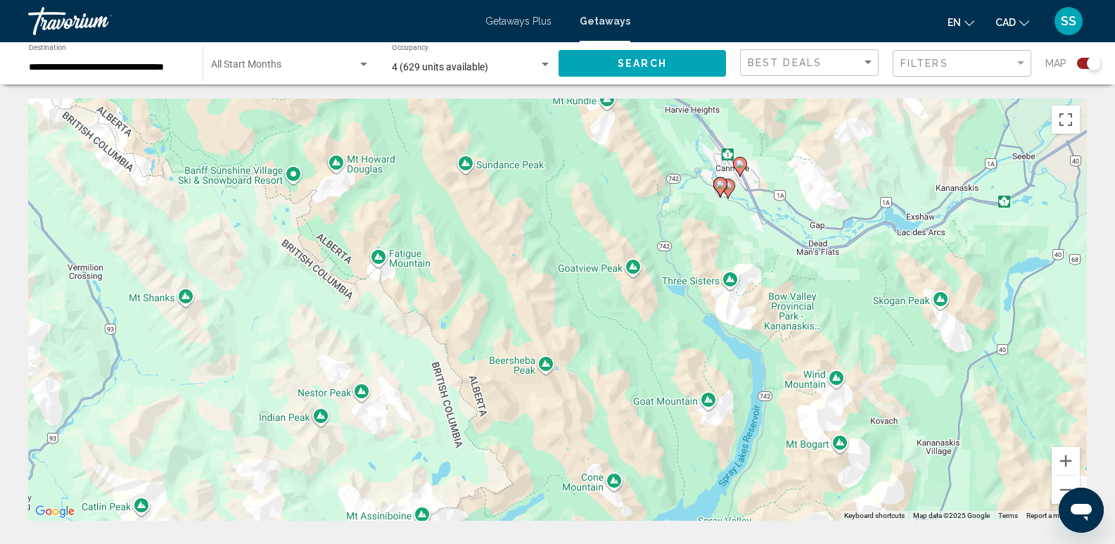
drag, startPoint x: 812, startPoint y: 270, endPoint x: 684, endPoint y: 335, distance: 143.1
click at [684, 335] on div "To activate drag with keyboard, press Alt + Enter. Once in keyboard drag state,…" at bounding box center [557, 309] width 1058 height 422
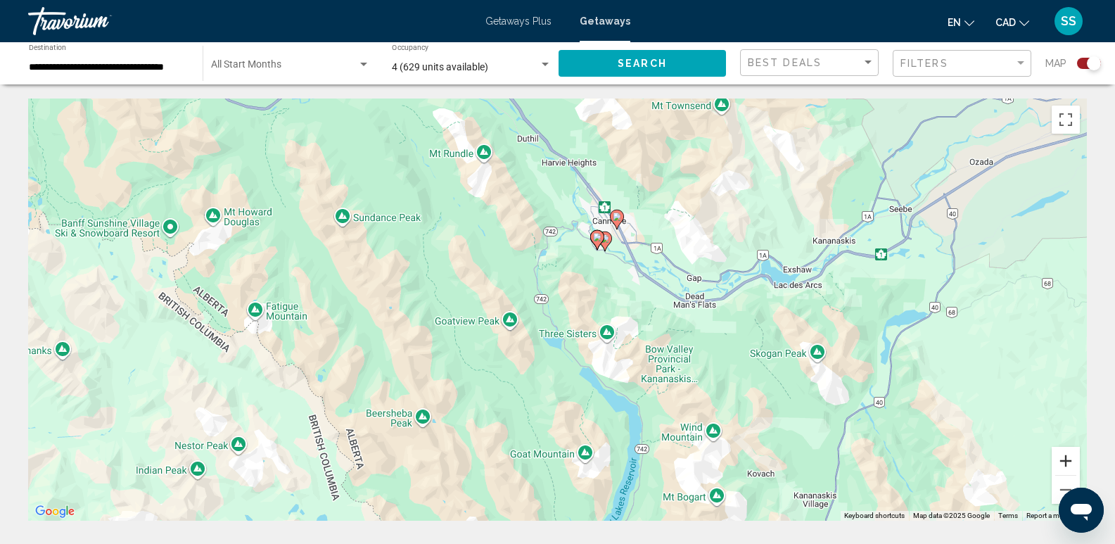
click at [1067, 464] on button "Zoom in" at bounding box center [1065, 461] width 28 height 28
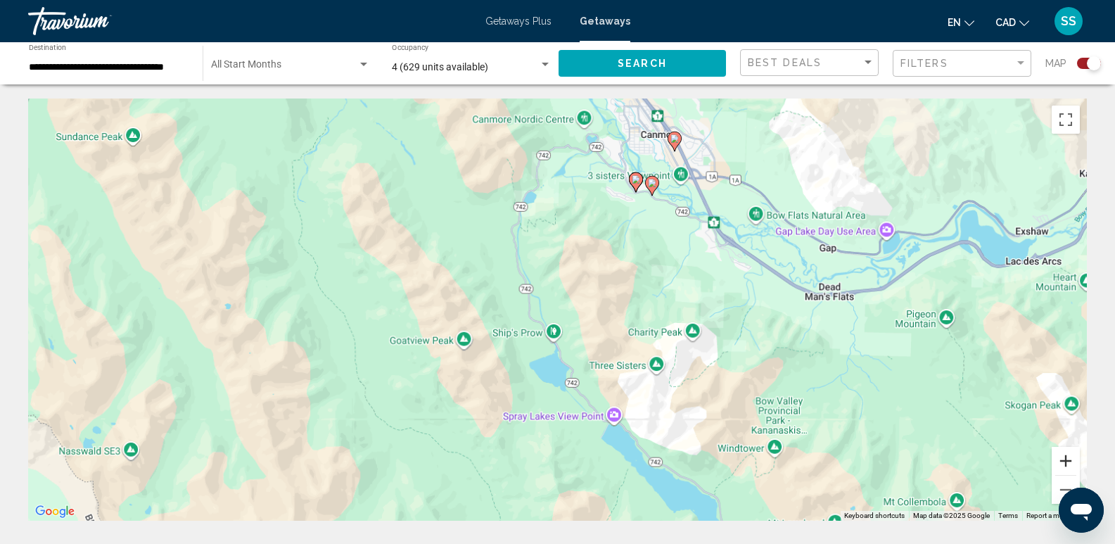
drag, startPoint x: 1067, startPoint y: 460, endPoint x: 872, endPoint y: 312, distance: 244.9
click at [1067, 459] on button "Zoom in" at bounding box center [1065, 461] width 28 height 28
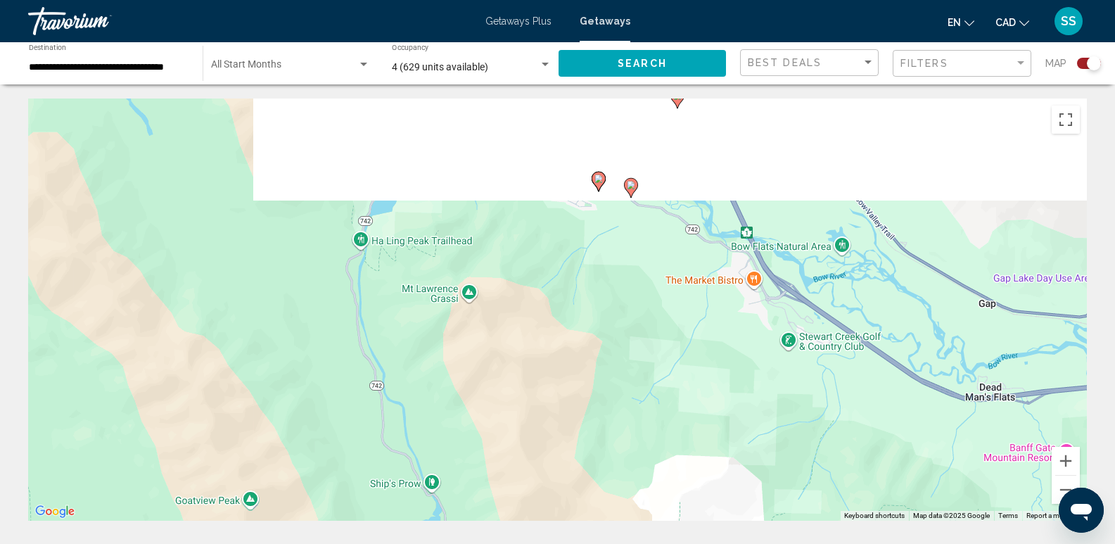
drag, startPoint x: 849, startPoint y: 242, endPoint x: 693, endPoint y: 425, distance: 241.0
click at [693, 424] on div "To activate drag with keyboard, press Alt + Enter. Once in keyboard drag state,…" at bounding box center [557, 309] width 1058 height 422
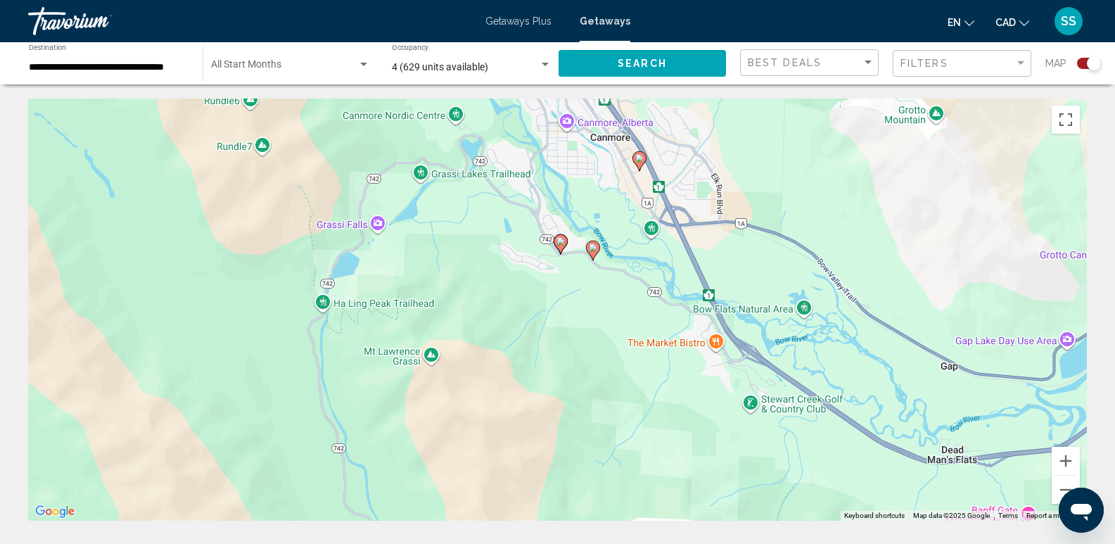
drag, startPoint x: 647, startPoint y: 268, endPoint x: 633, endPoint y: 325, distance: 58.7
click at [633, 325] on div "To activate drag with keyboard, press Alt + Enter. Once in keyboard drag state,…" at bounding box center [557, 309] width 1058 height 422
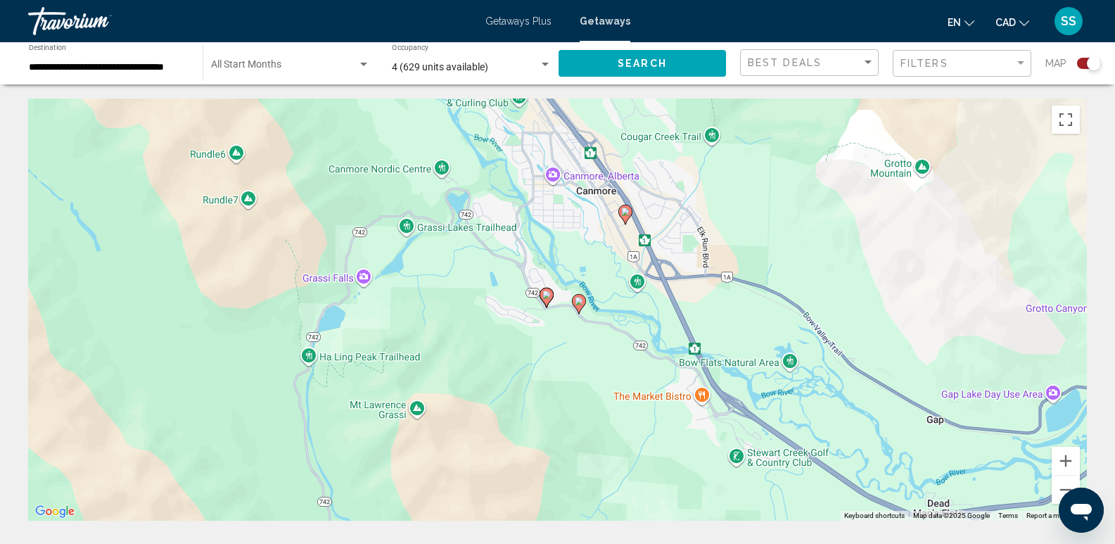
click at [577, 302] on image "Main content" at bounding box center [579, 301] width 8 height 8
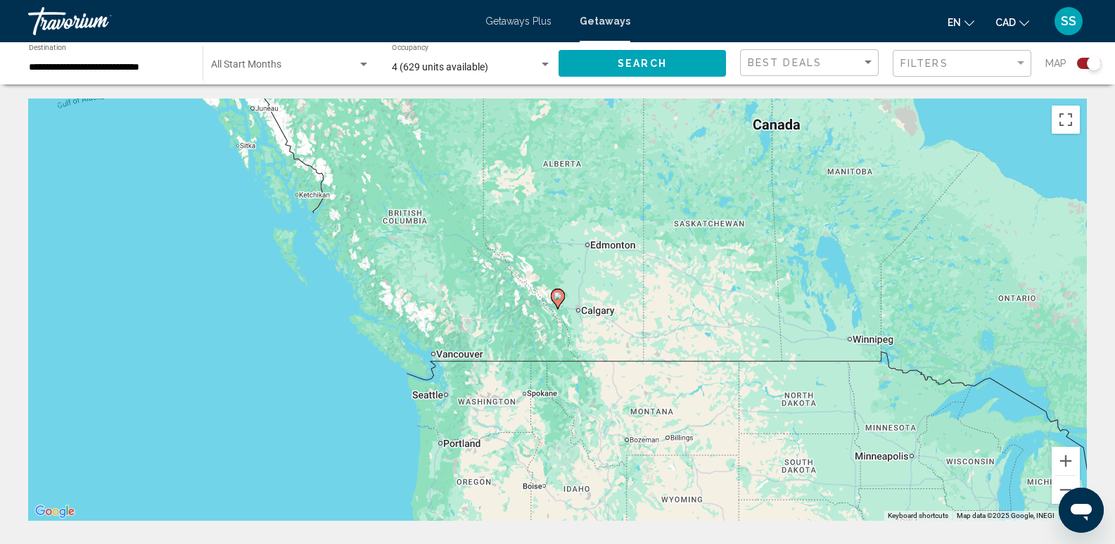
click at [561, 301] on icon "Main content" at bounding box center [557, 299] width 13 height 18
type input "**********"
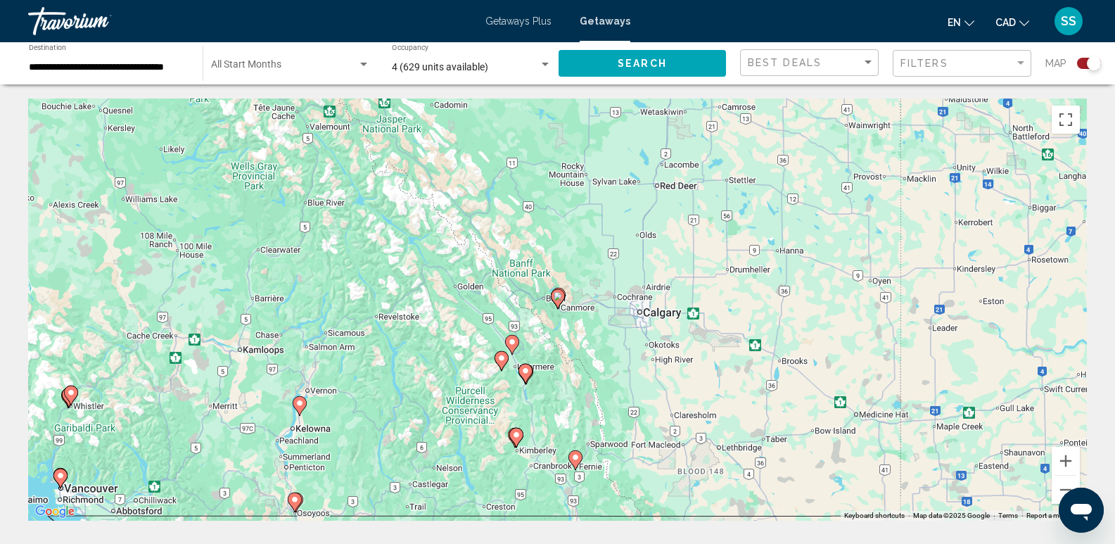
click at [561, 302] on icon "Main content" at bounding box center [557, 299] width 13 height 18
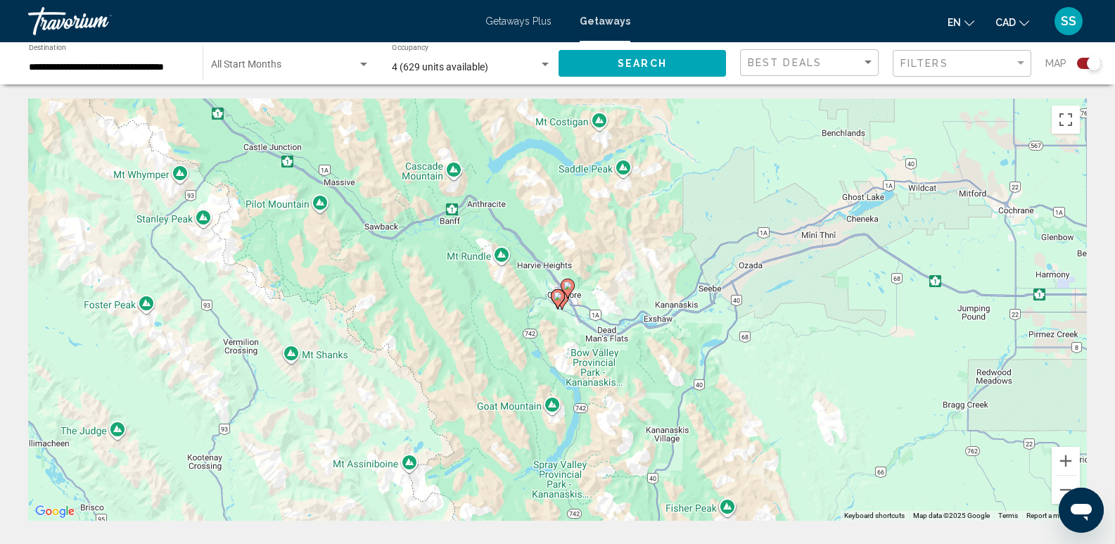
click at [561, 302] on icon "Main content" at bounding box center [557, 299] width 13 height 18
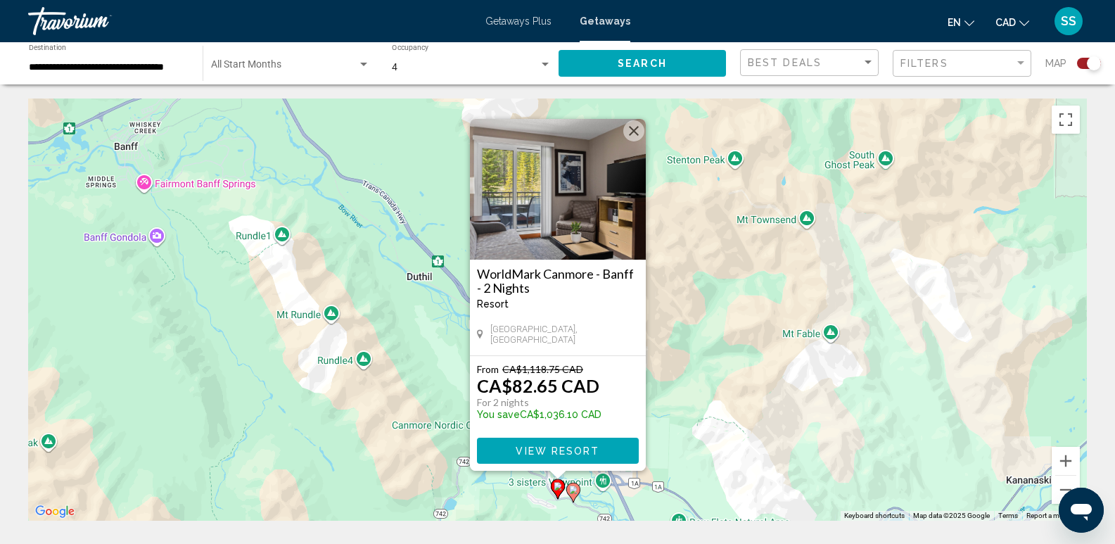
drag, startPoint x: 673, startPoint y: 402, endPoint x: 667, endPoint y: 415, distance: 14.5
click at [672, 406] on div "To activate drag with keyboard, press Alt + Enter. Once in keyboard drag state,…" at bounding box center [557, 309] width 1058 height 422
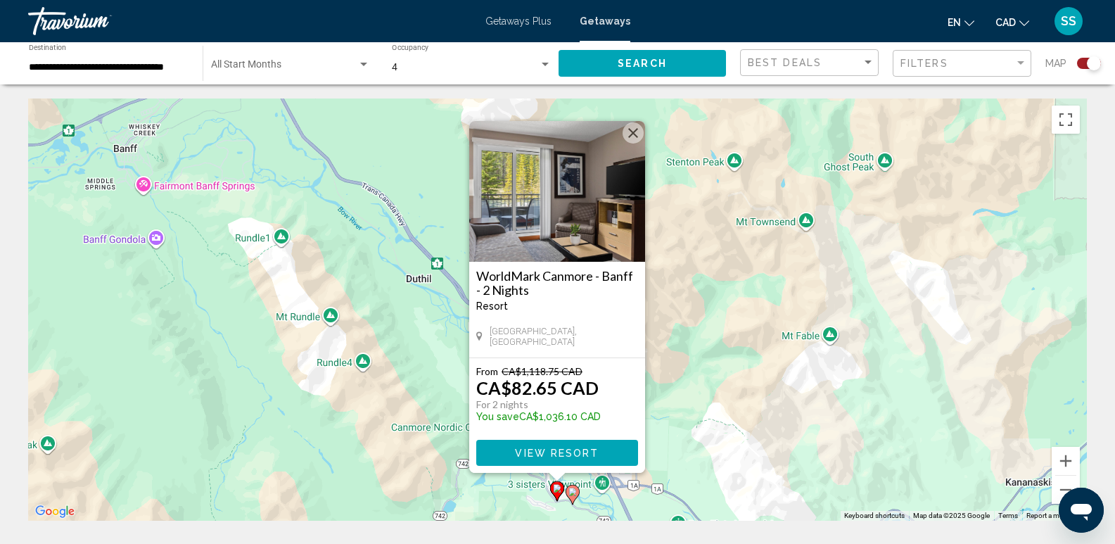
click at [576, 487] on icon "Main content" at bounding box center [571, 494] width 13 height 18
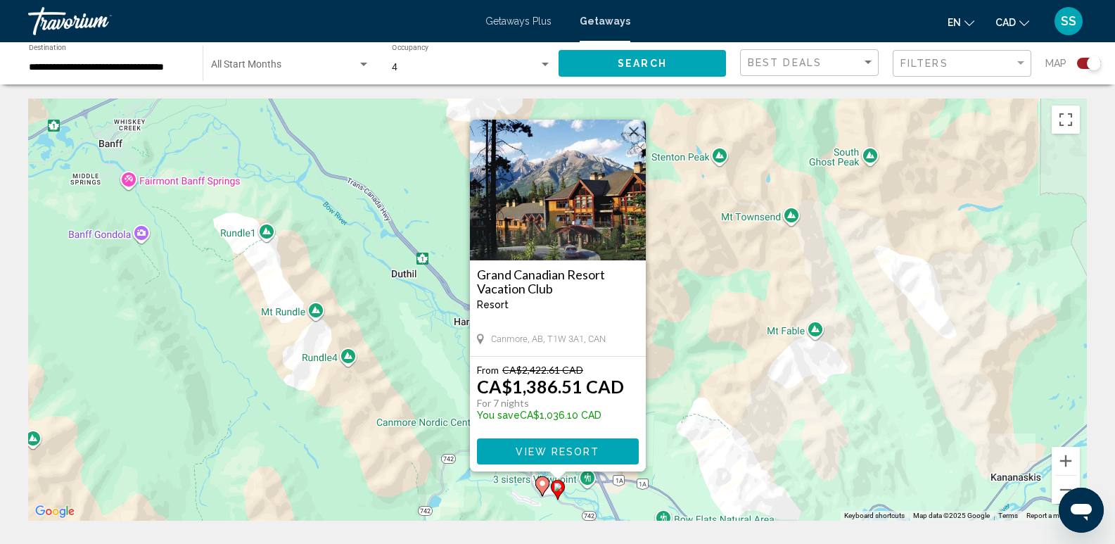
click at [541, 480] on image "Main content" at bounding box center [542, 483] width 8 height 8
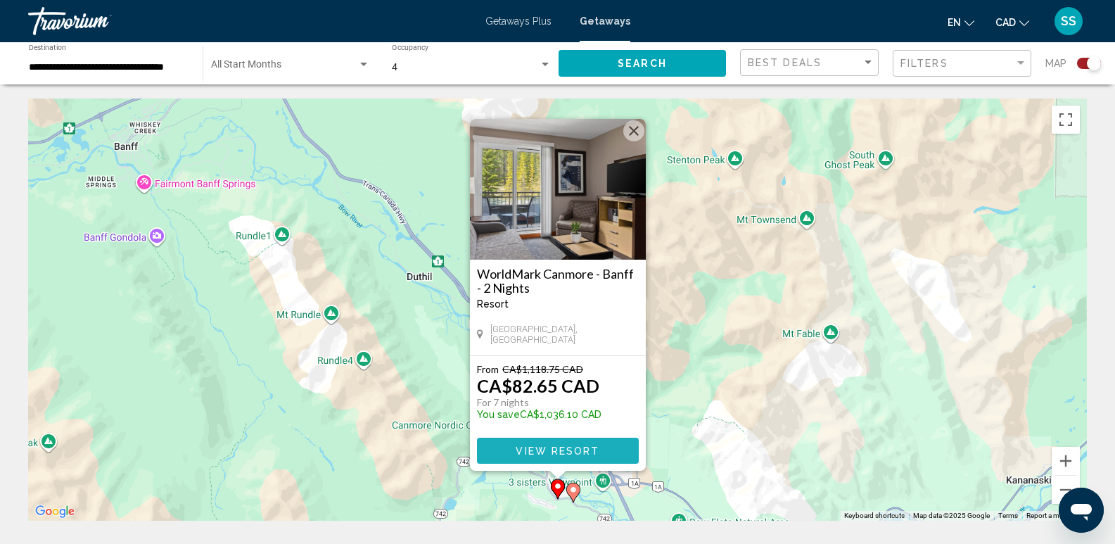
click at [558, 451] on span "View Resort" at bounding box center [557, 450] width 84 height 11
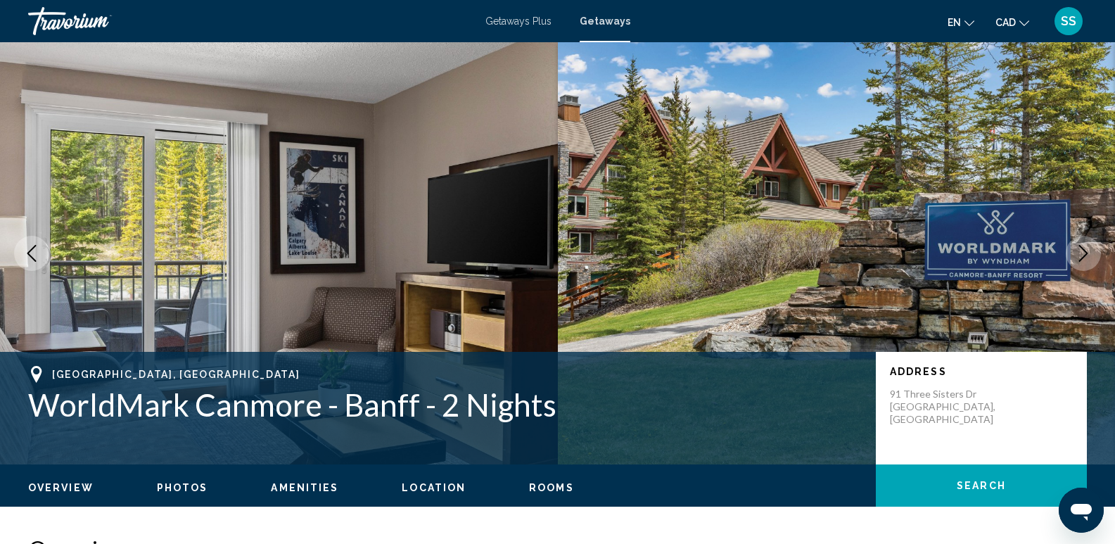
click at [511, 17] on span "Getaways Plus" at bounding box center [518, 20] width 66 height 11
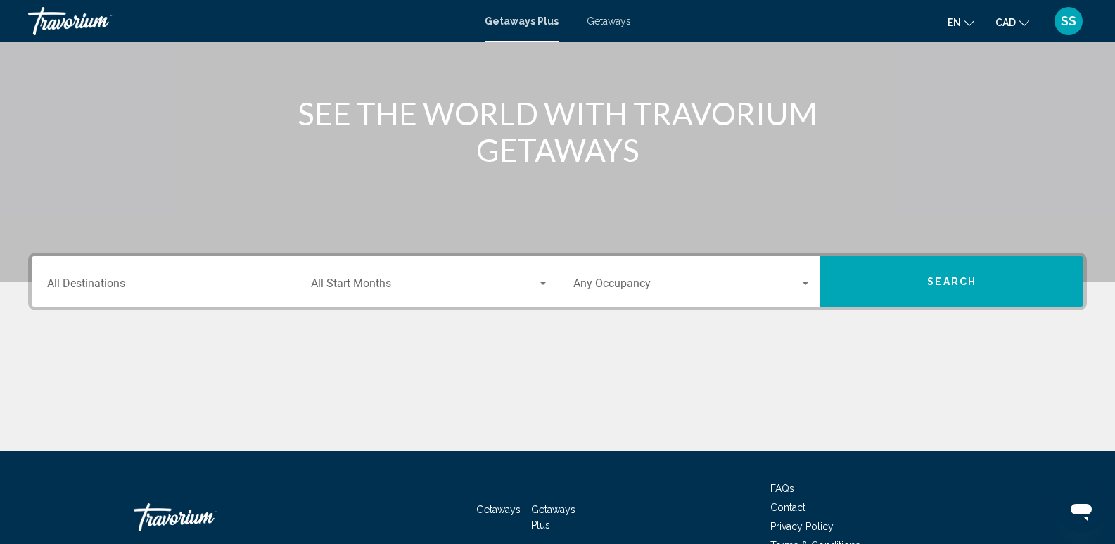
click at [180, 297] on div "Destination All Destinations" at bounding box center [166, 282] width 239 height 44
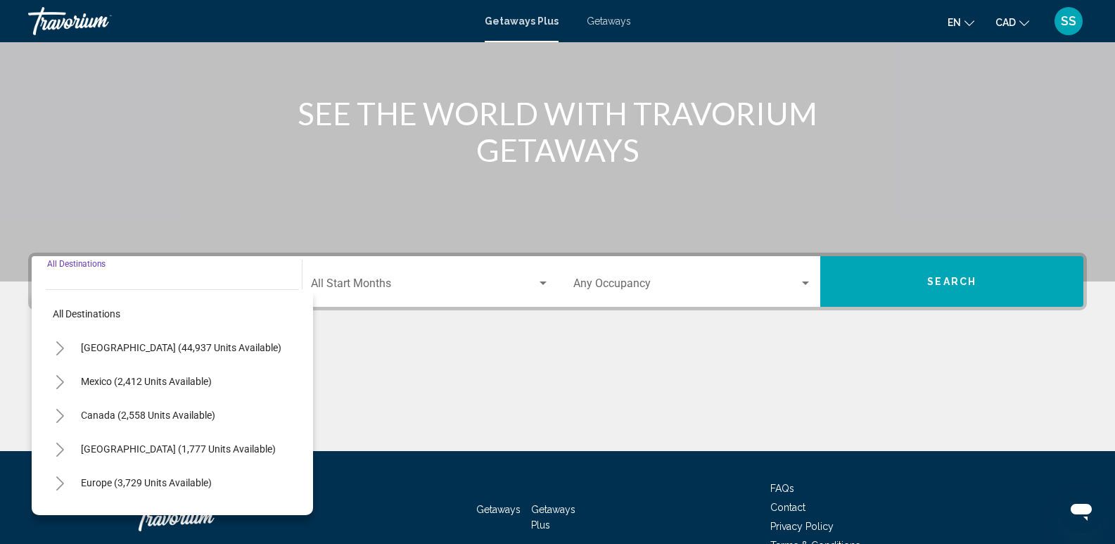
scroll to position [220, 0]
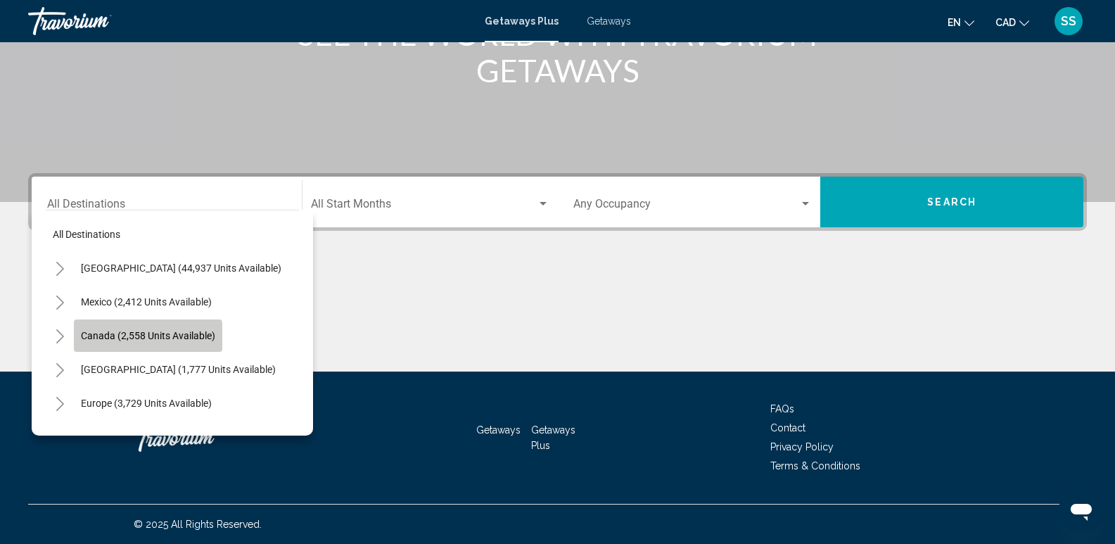
click at [141, 339] on span "Canada (2,558 units available)" at bounding box center [148, 335] width 134 height 11
type input "**********"
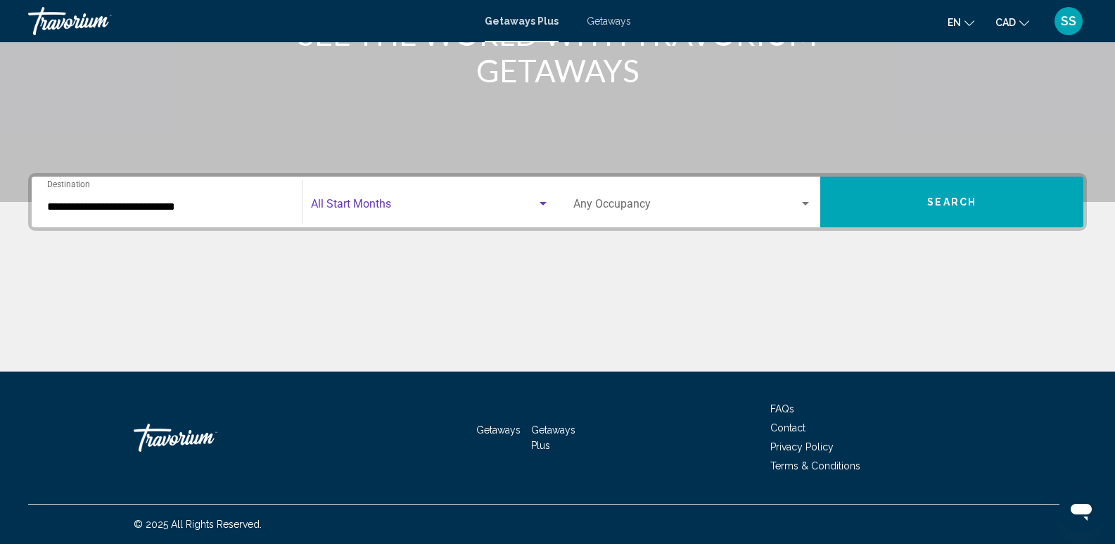
click at [513, 210] on span "Search widget" at bounding box center [424, 206] width 226 height 13
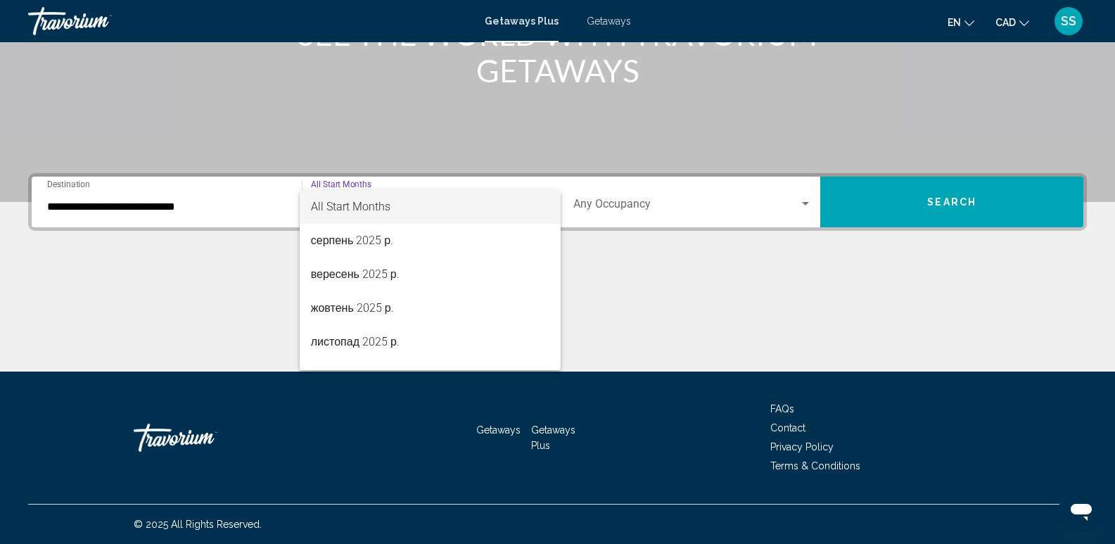
click at [440, 196] on span "All Start Months" at bounding box center [430, 207] width 238 height 34
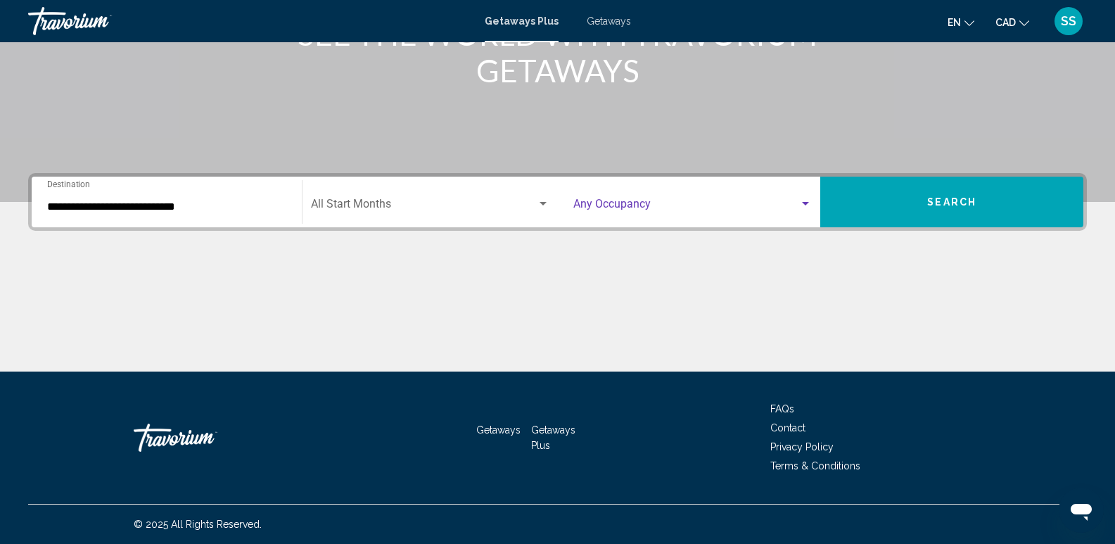
click at [760, 204] on span "Search widget" at bounding box center [686, 206] width 226 height 13
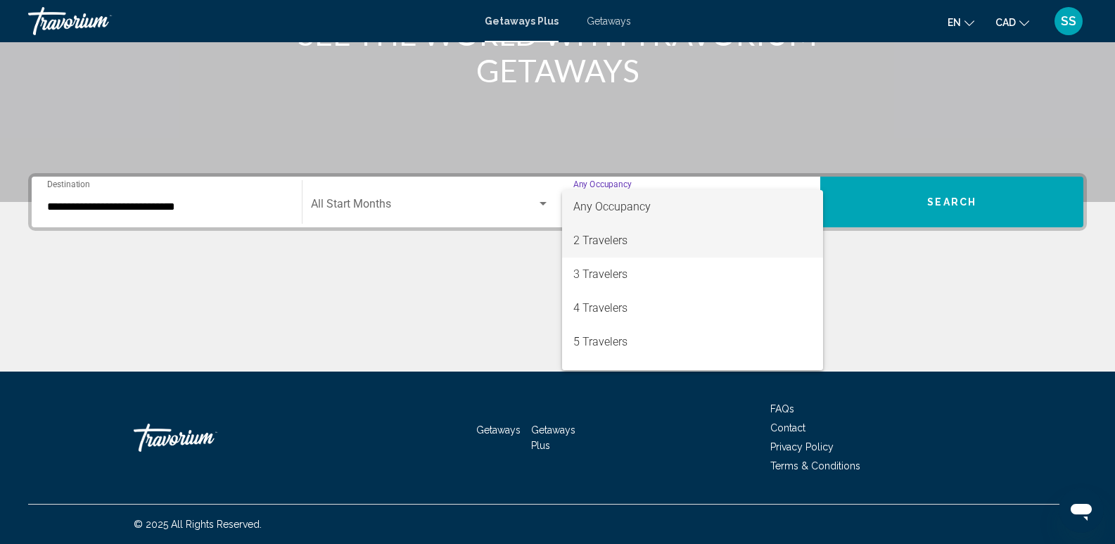
click at [653, 238] on span "2 Travelers" at bounding box center [692, 241] width 239 height 34
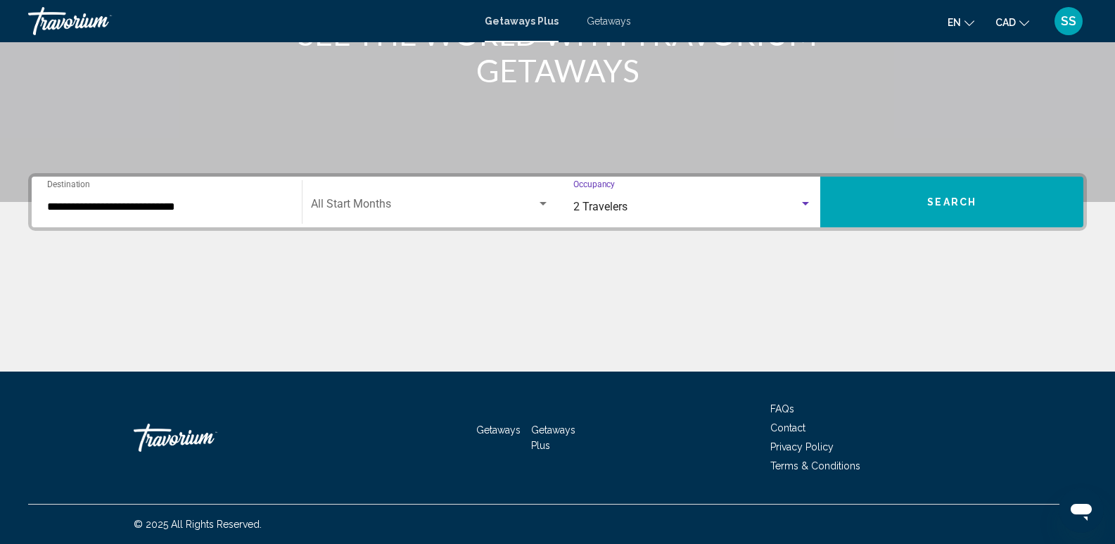
click at [982, 207] on button "Search" at bounding box center [951, 202] width 263 height 51
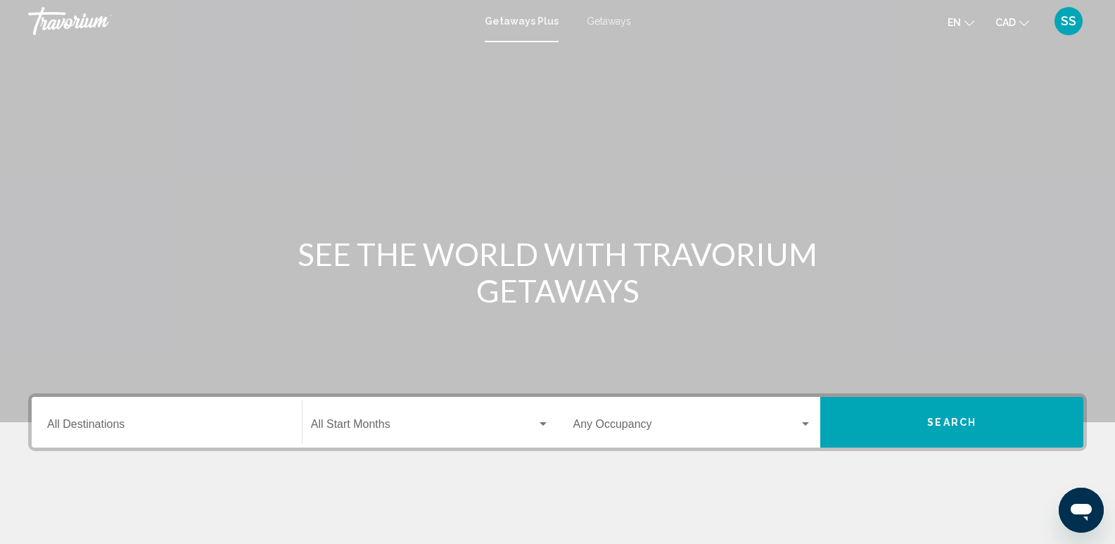
click at [611, 16] on span "Getaways" at bounding box center [609, 20] width 44 height 11
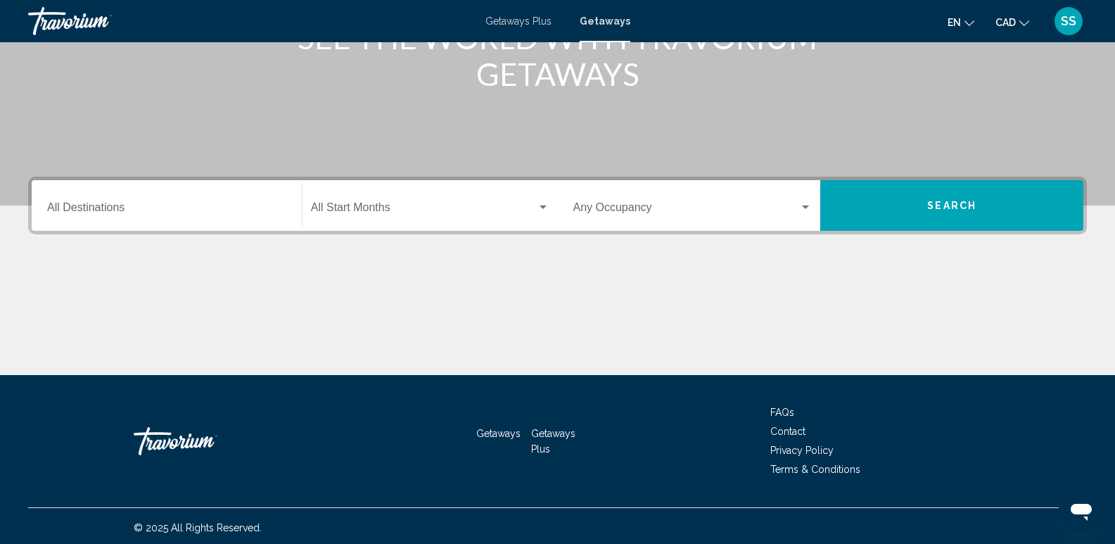
scroll to position [220, 0]
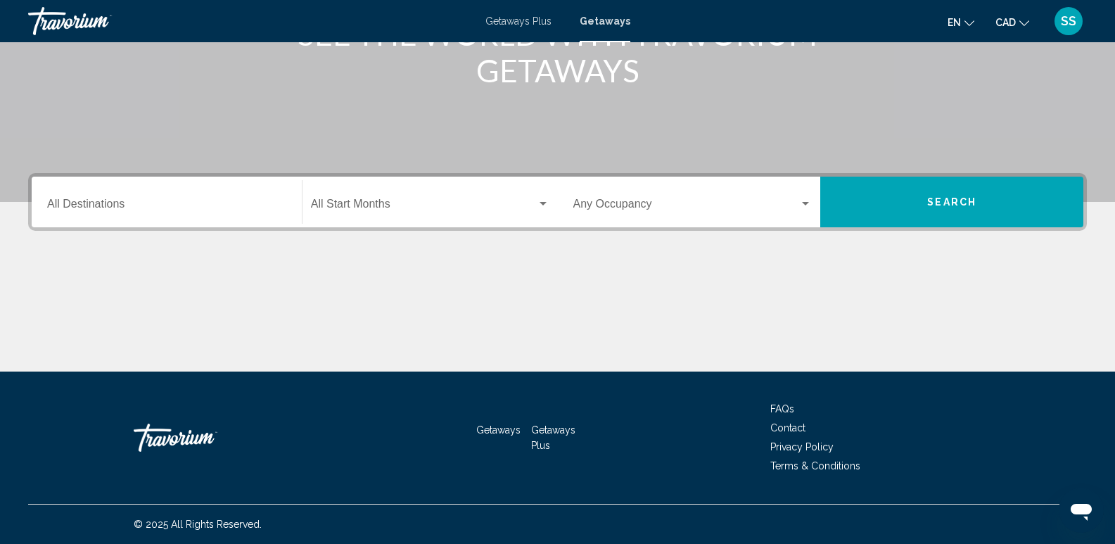
click at [165, 198] on div "Destination All Destinations" at bounding box center [166, 202] width 239 height 44
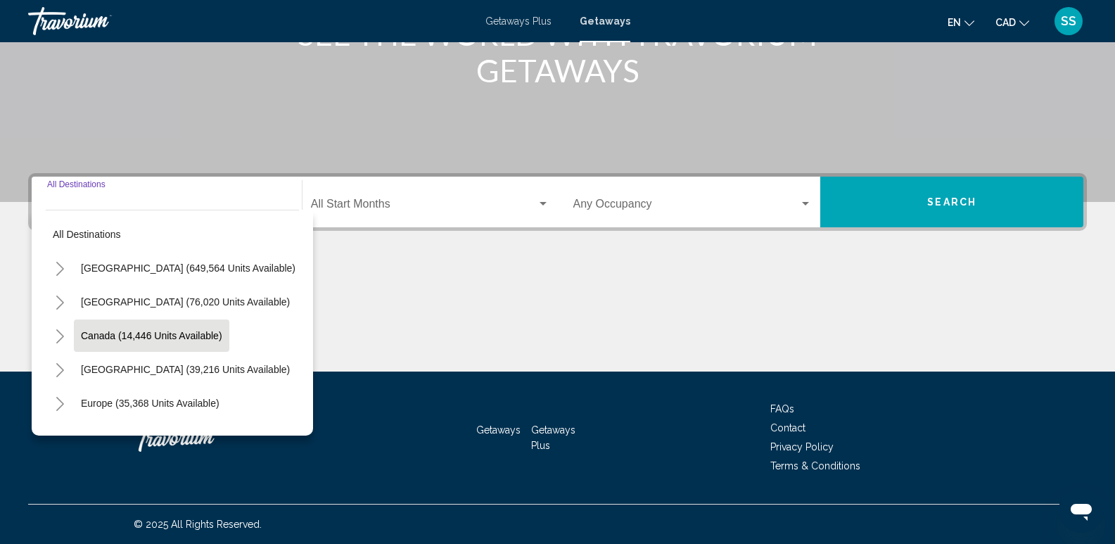
click at [138, 324] on button "Canada (14,446 units available)" at bounding box center [151, 335] width 155 height 32
type input "**********"
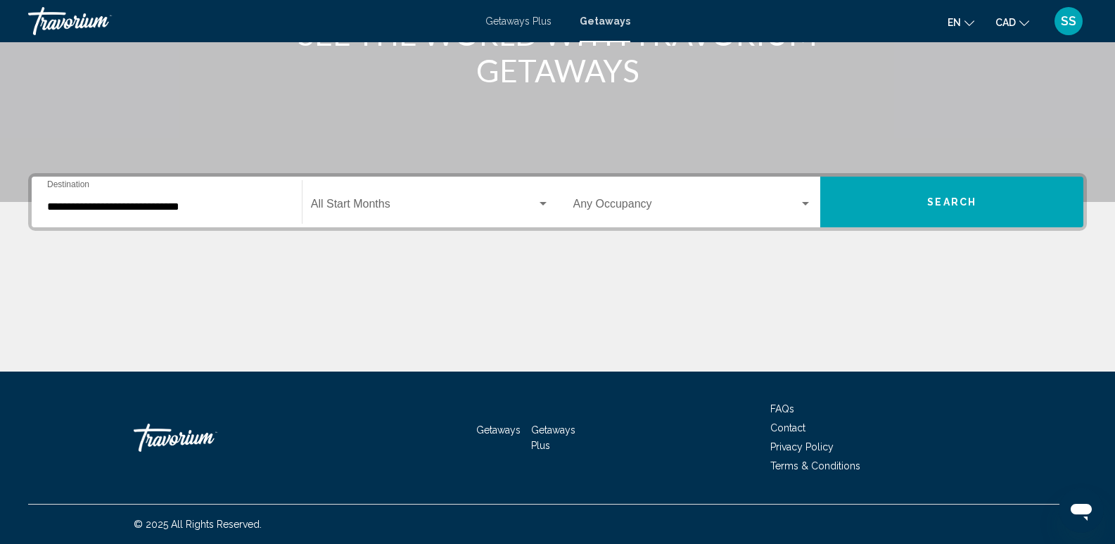
click at [403, 193] on div "Start Month All Start Months" at bounding box center [430, 202] width 238 height 44
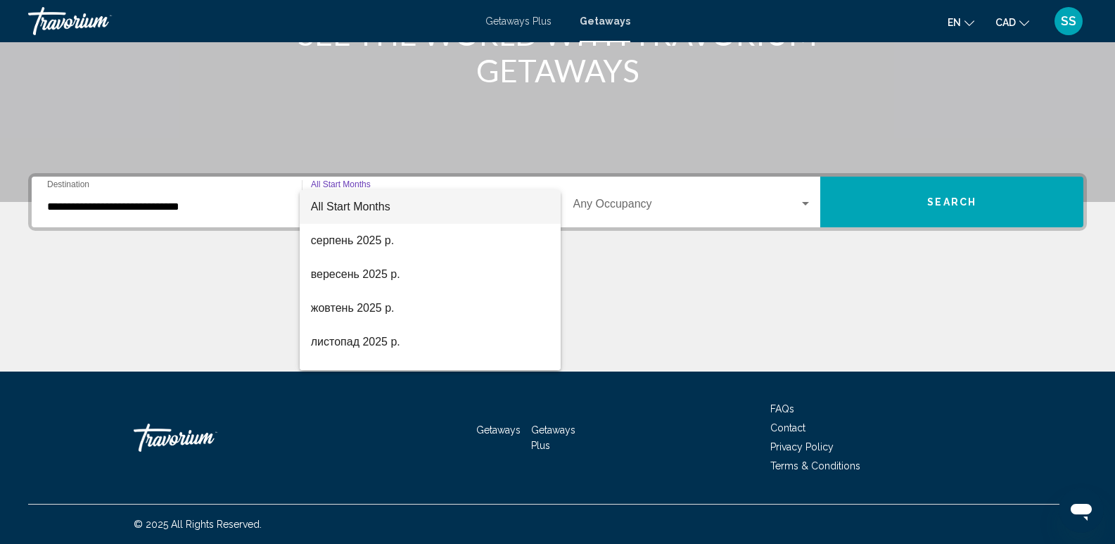
click at [382, 203] on span "All Start Months" at bounding box center [350, 206] width 79 height 12
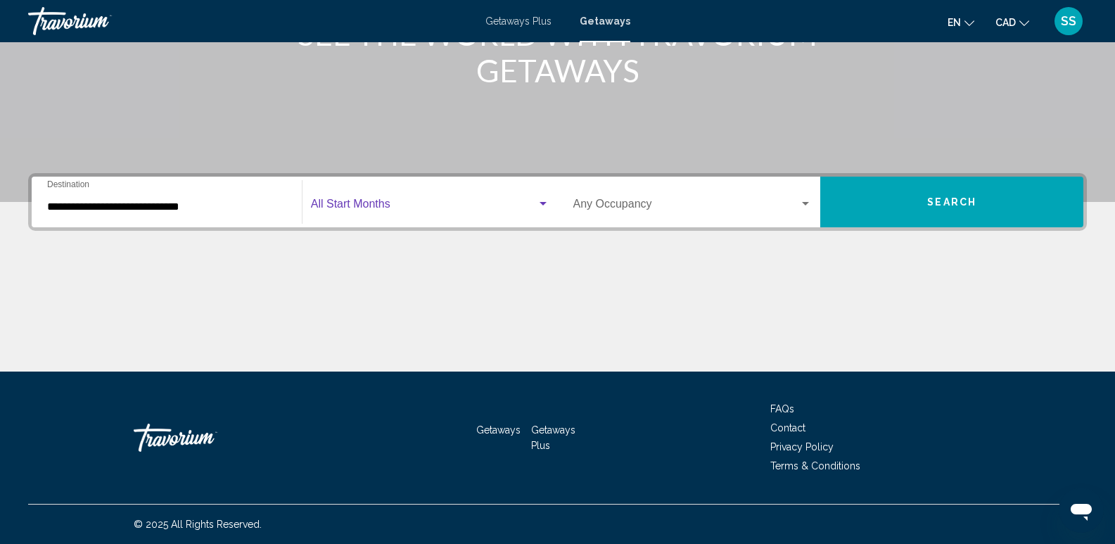
click at [805, 200] on div "Search widget" at bounding box center [805, 203] width 13 height 11
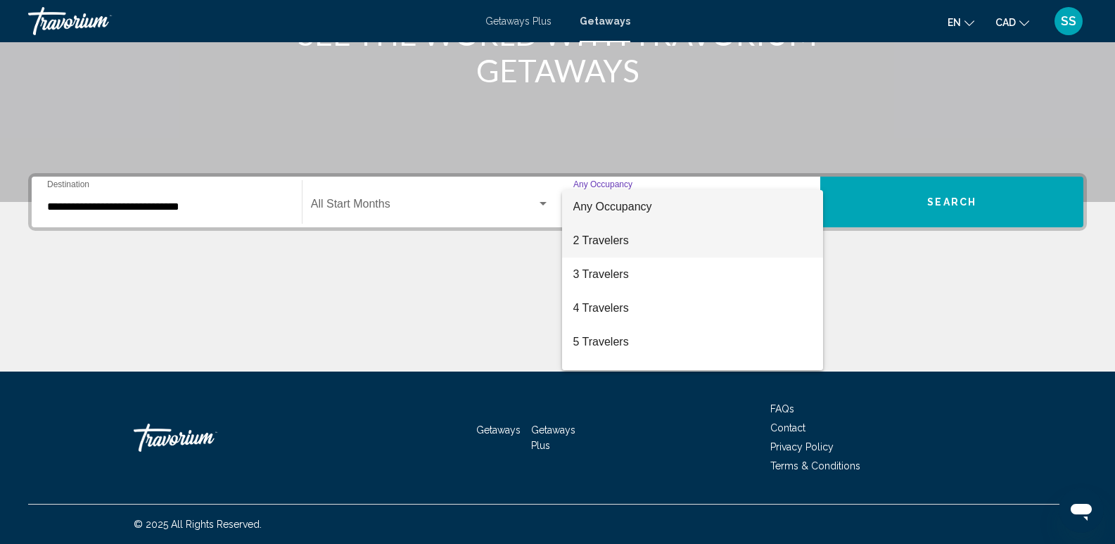
click at [685, 236] on span "2 Travelers" at bounding box center [692, 241] width 239 height 34
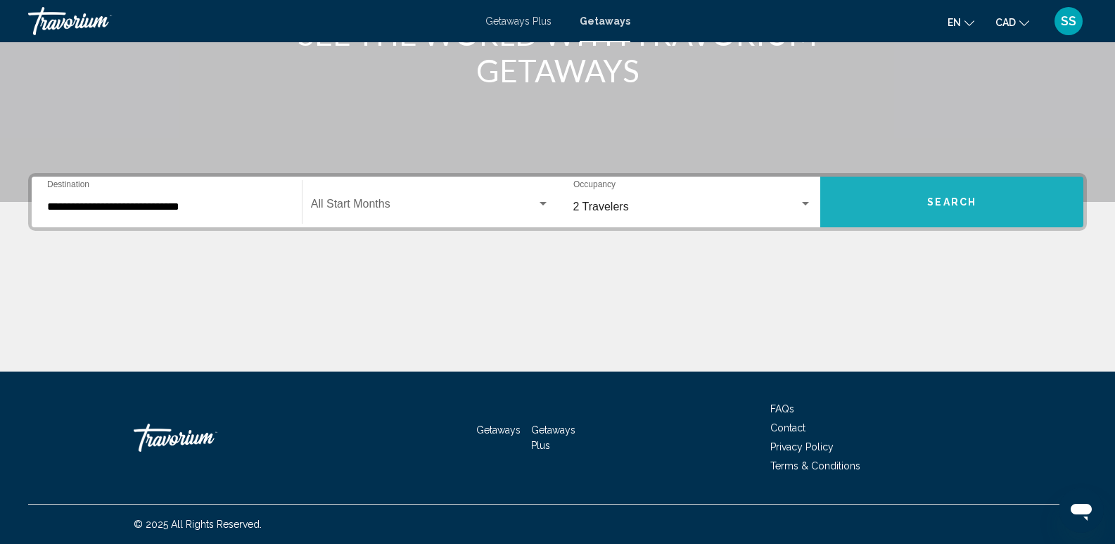
click at [883, 217] on button "Search" at bounding box center [951, 202] width 263 height 51
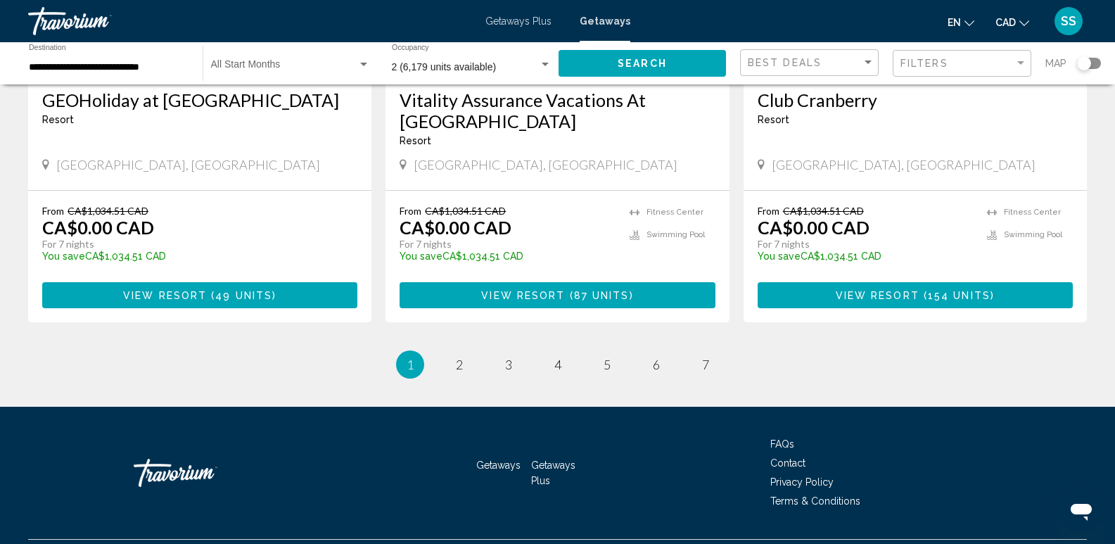
scroll to position [1770, 0]
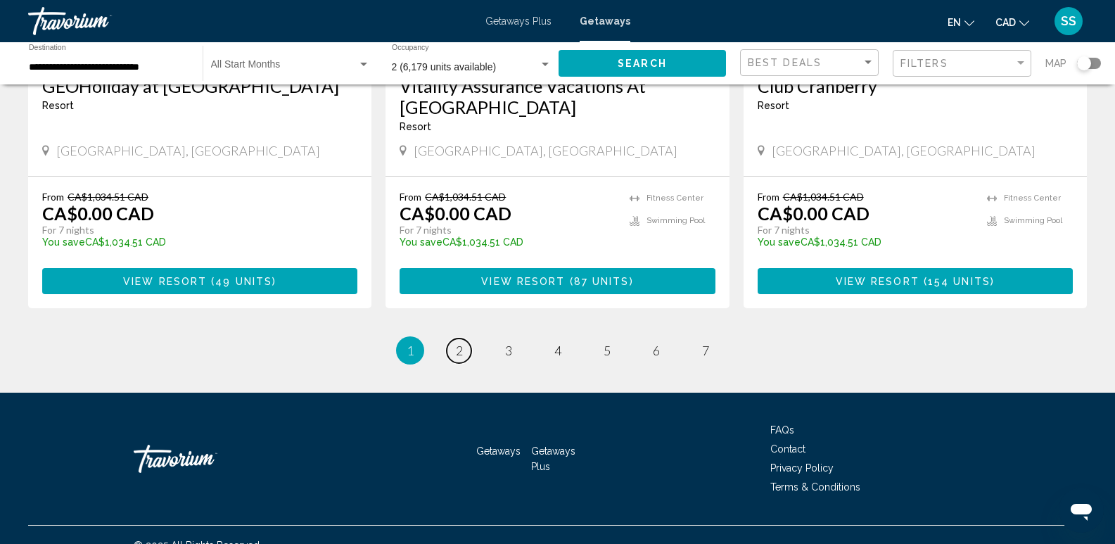
click at [461, 342] on span "2" at bounding box center [459, 349] width 7 height 15
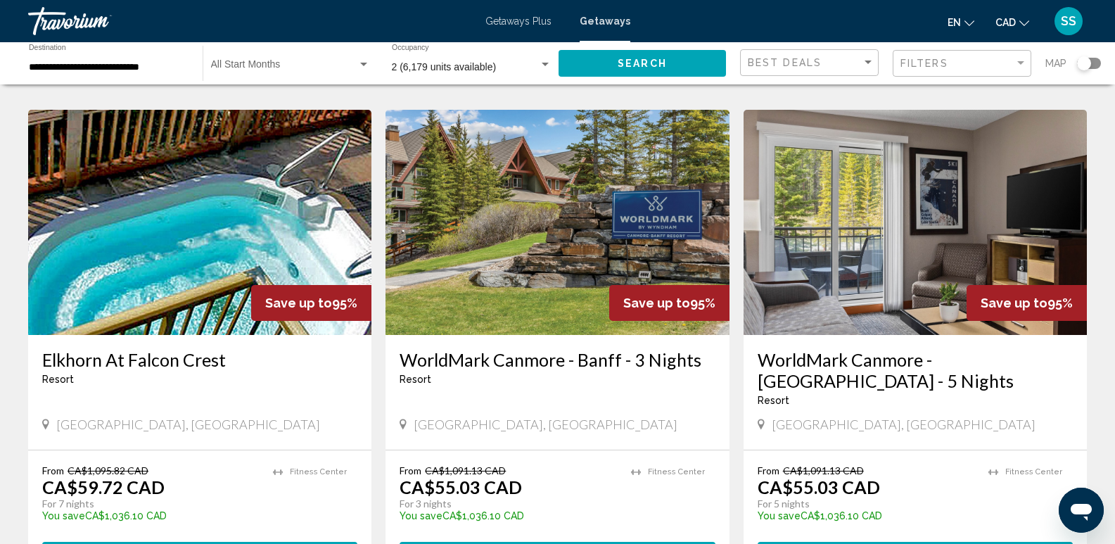
scroll to position [1055, 0]
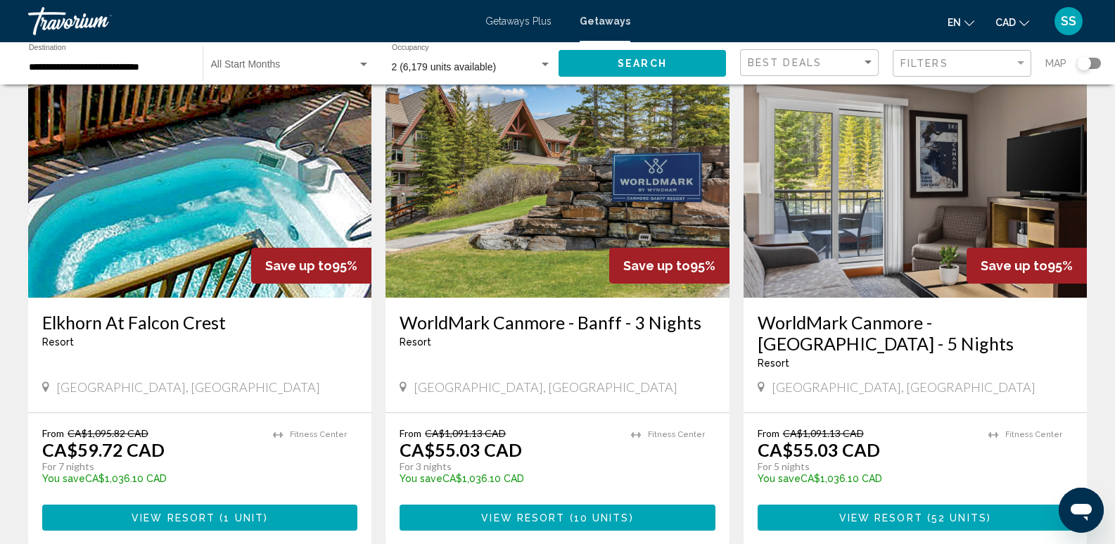
click at [149, 318] on h3 "Elkhorn At Falcon Crest" at bounding box center [199, 322] width 315 height 21
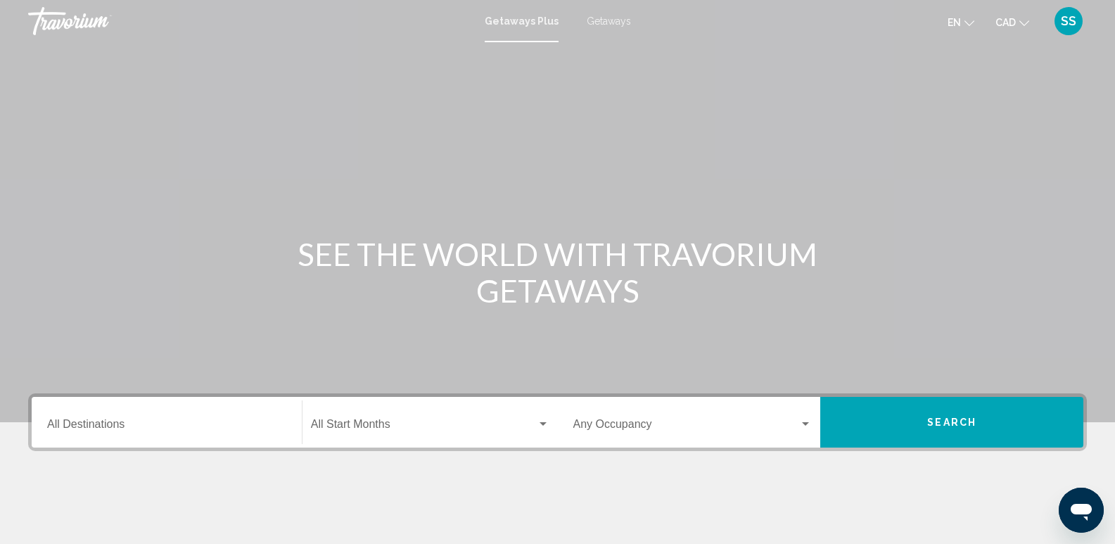
click at [603, 20] on span "Getaways" at bounding box center [609, 20] width 44 height 11
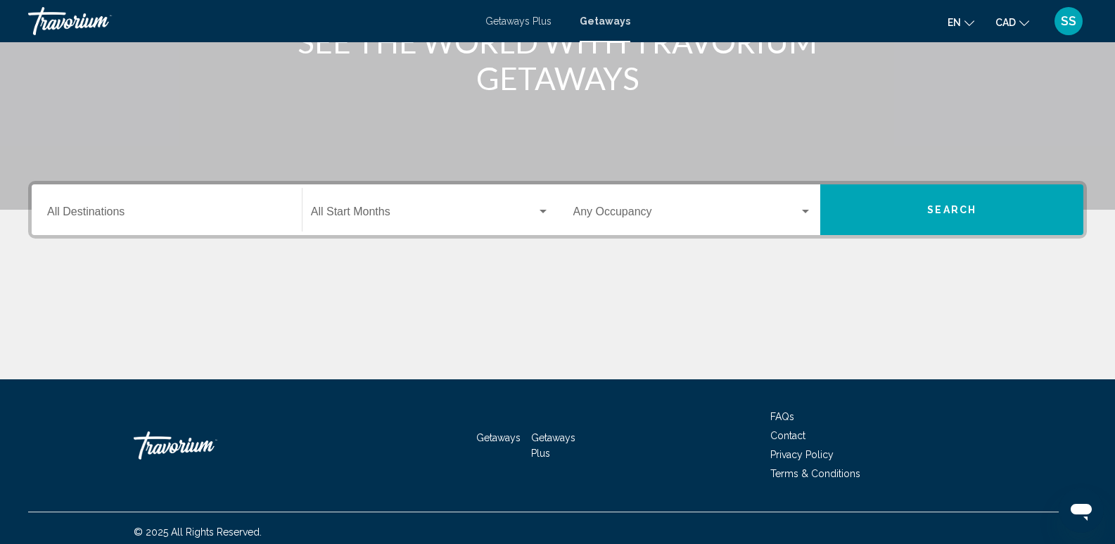
scroll to position [220, 0]
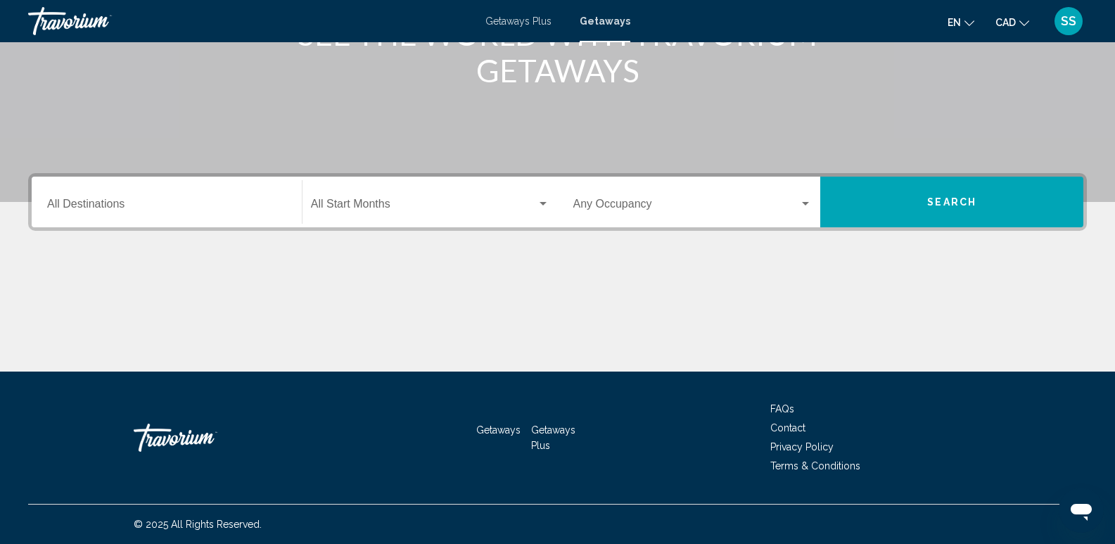
click at [245, 198] on div "Destination All Destinations" at bounding box center [166, 202] width 239 height 44
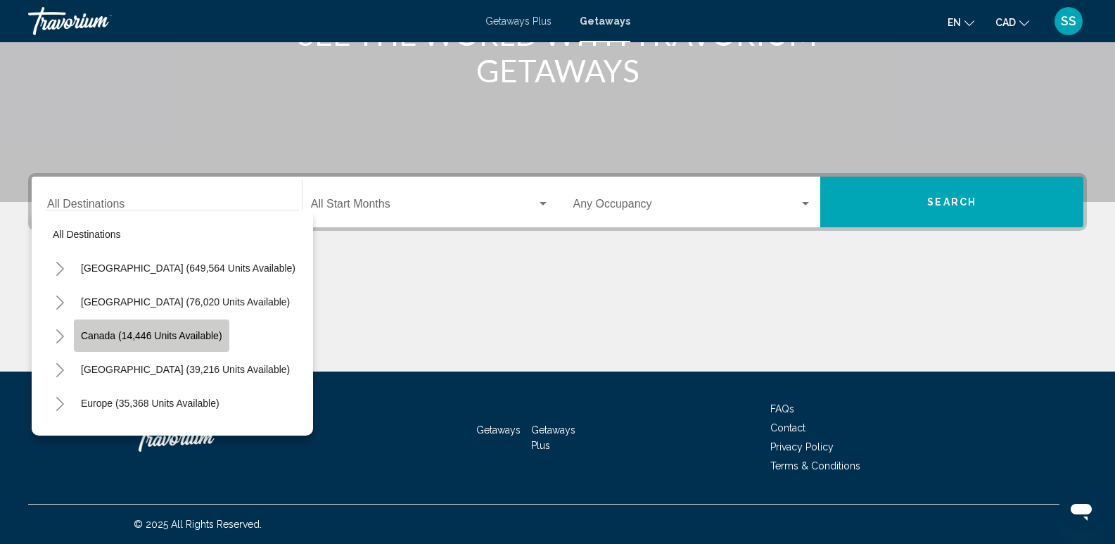
click at [177, 326] on button "Canada (14,446 units available)" at bounding box center [151, 335] width 155 height 32
type input "**********"
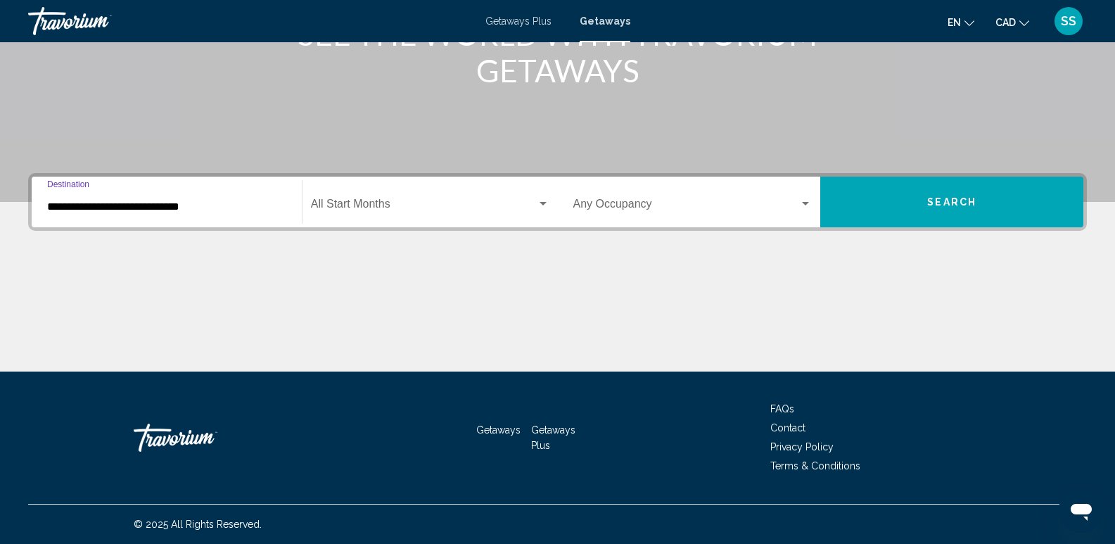
click at [914, 217] on button "Search" at bounding box center [951, 202] width 263 height 51
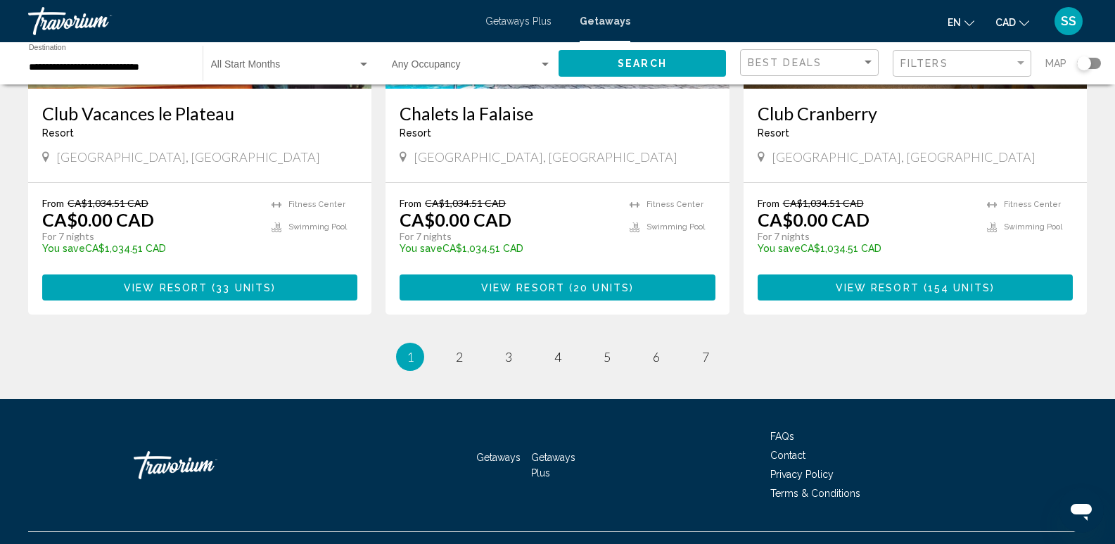
scroll to position [1770, 0]
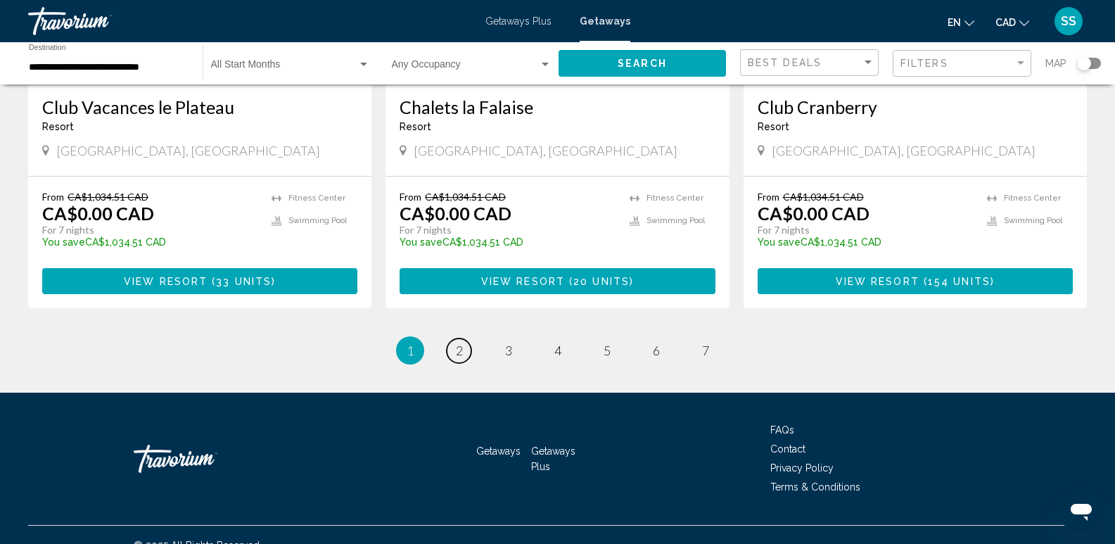
click at [459, 342] on span "2" at bounding box center [459, 349] width 7 height 15
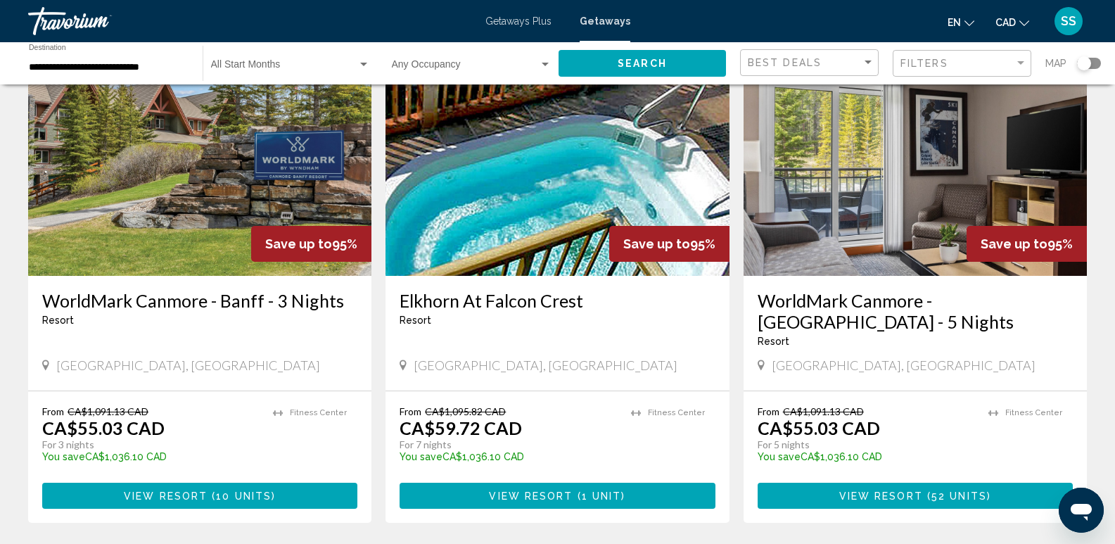
scroll to position [1125, 0]
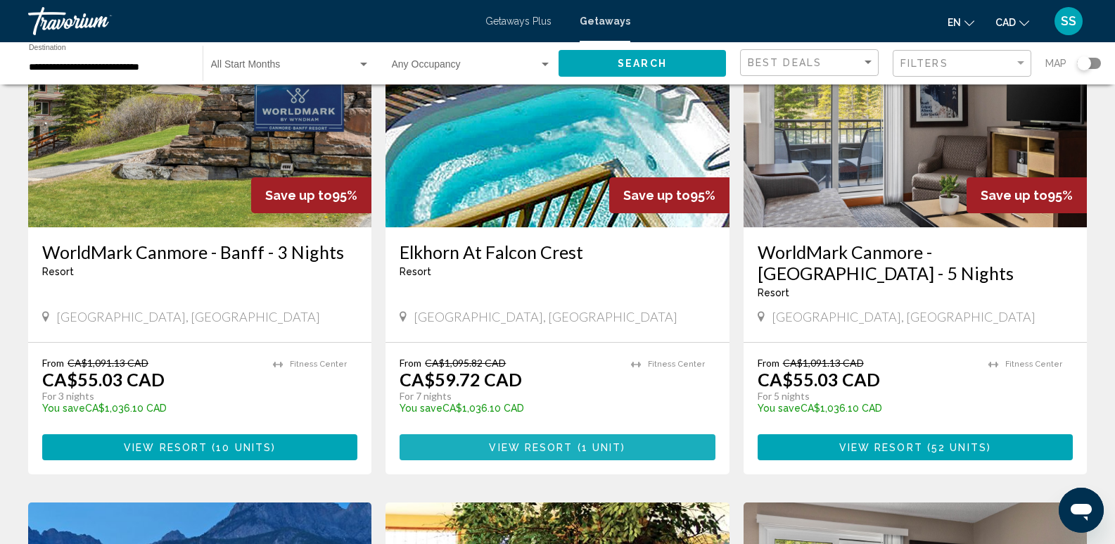
click at [574, 434] on button "View Resort ( 1 unit )" at bounding box center [556, 447] width 315 height 26
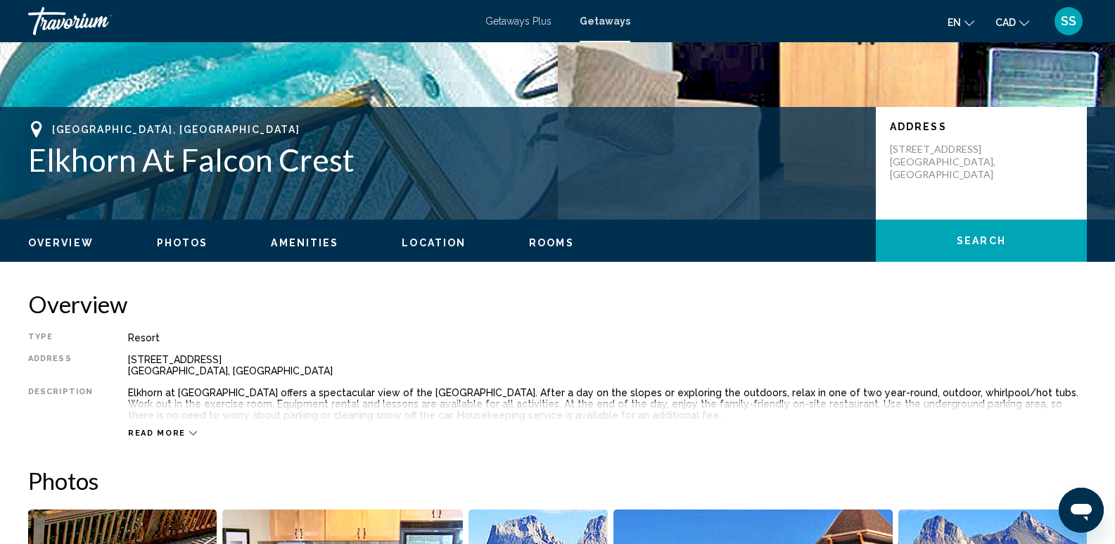
scroll to position [211, 0]
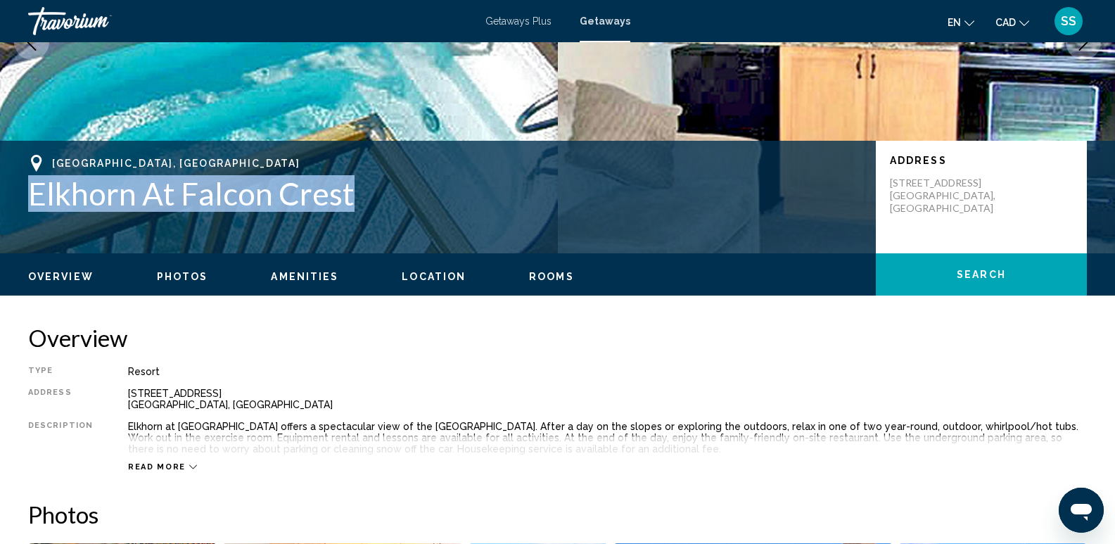
drag, startPoint x: 17, startPoint y: 189, endPoint x: 351, endPoint y: 207, distance: 334.5
click at [351, 207] on div "Canmore, Canada Elkhorn At Falcon Crest Address 190 Kananaskis Way Canmore, Can…" at bounding box center [557, 197] width 1115 height 84
copy h1 "Elkhorn At Falcon Crest"
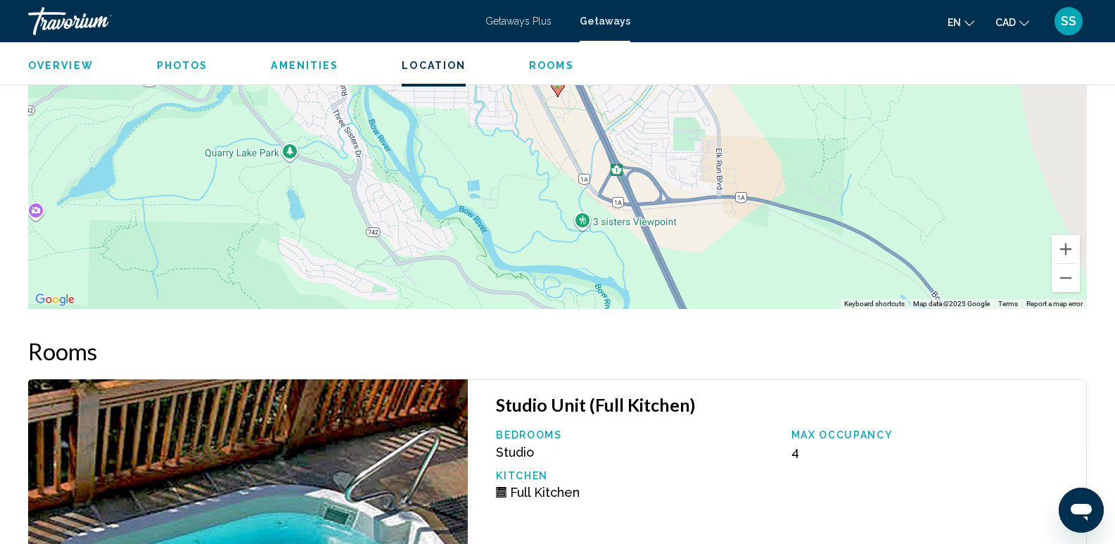
scroll to position [2039, 0]
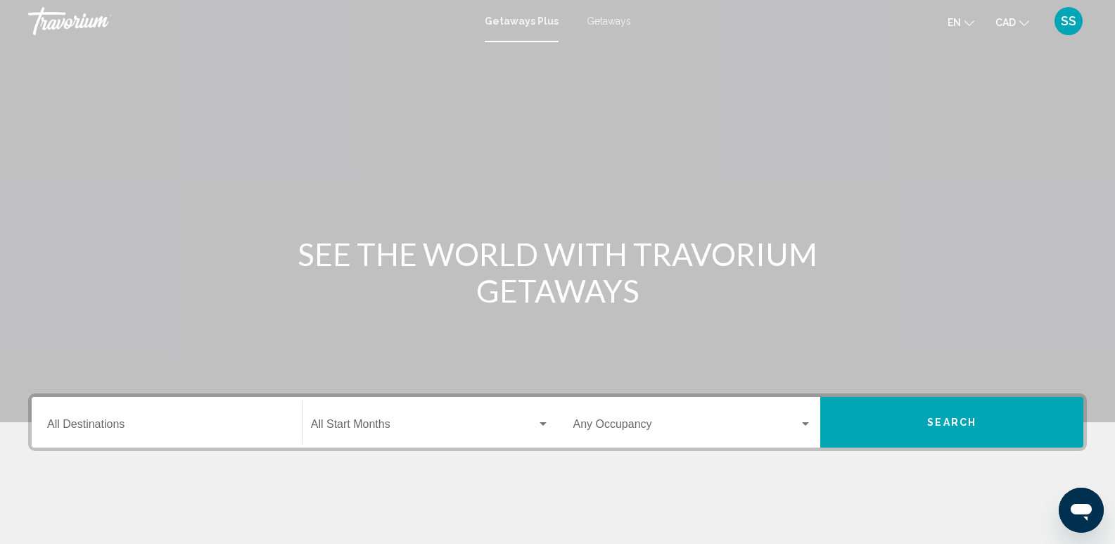
click at [610, 15] on div "Getaways Plus Getaways en English Español Français Italiano Português русский C…" at bounding box center [557, 21] width 1115 height 30
click at [608, 24] on span "Getaways" at bounding box center [609, 20] width 44 height 11
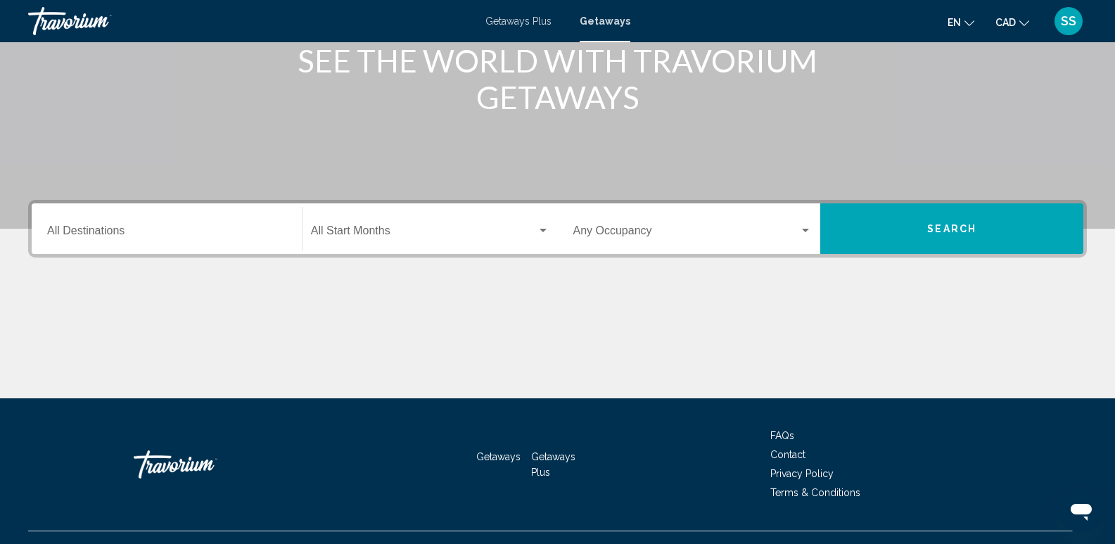
scroll to position [220, 0]
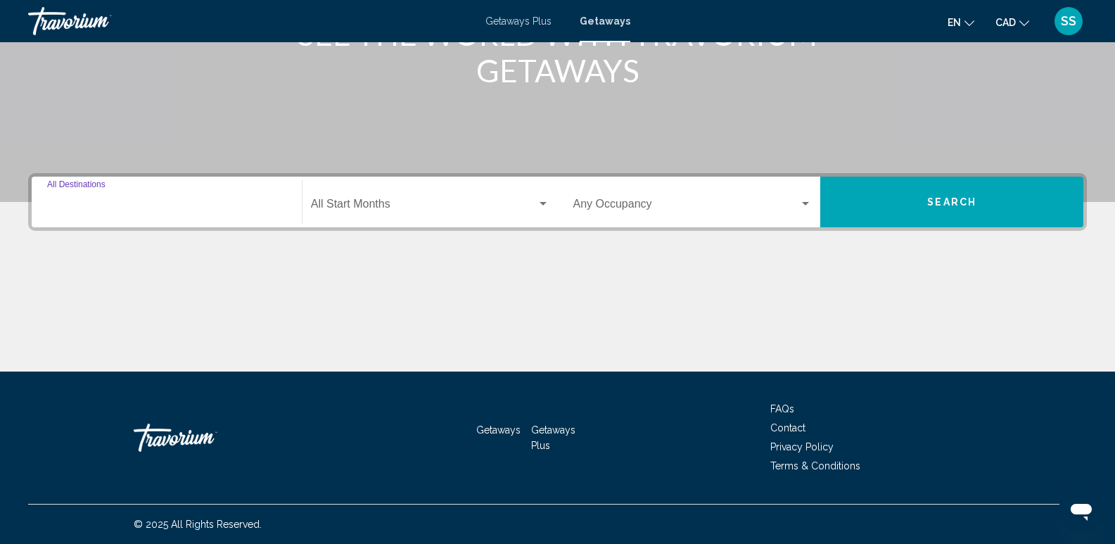
click at [264, 205] on input "Destination All Destinations" at bounding box center [166, 206] width 239 height 13
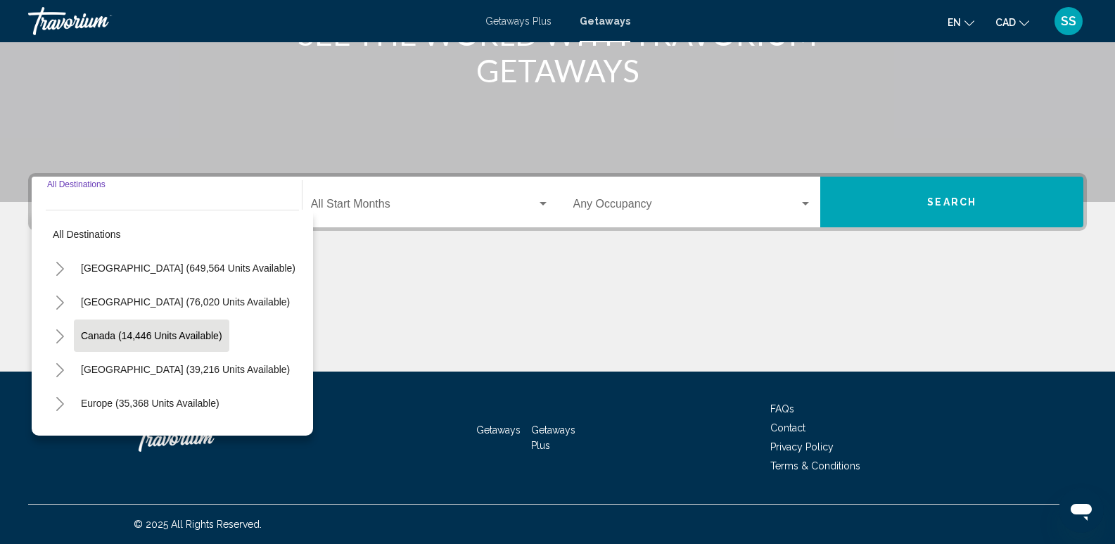
click at [155, 345] on button "Canada (14,446 units available)" at bounding box center [151, 335] width 155 height 32
type input "**********"
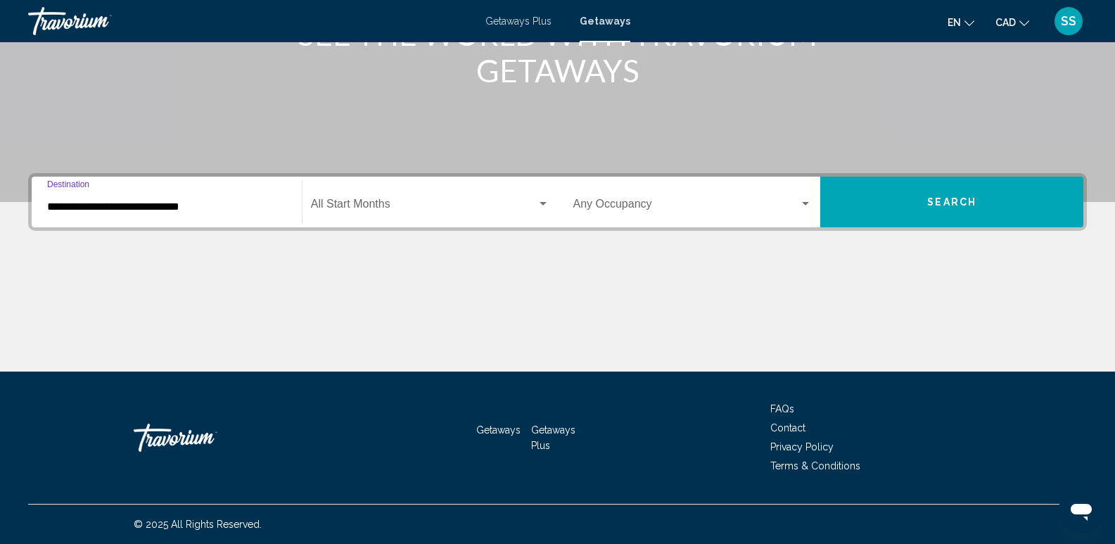
click at [376, 224] on mat-form-field "Start Month All Start Months" at bounding box center [429, 202] width 255 height 50
click at [390, 210] on span "Search widget" at bounding box center [424, 206] width 226 height 13
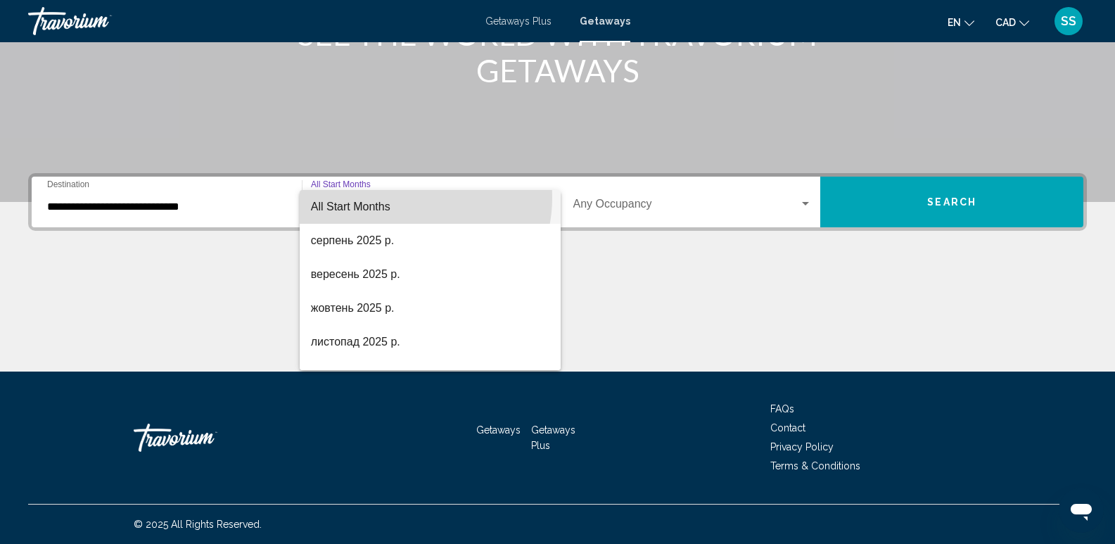
click at [409, 198] on span "All Start Months" at bounding box center [430, 207] width 238 height 34
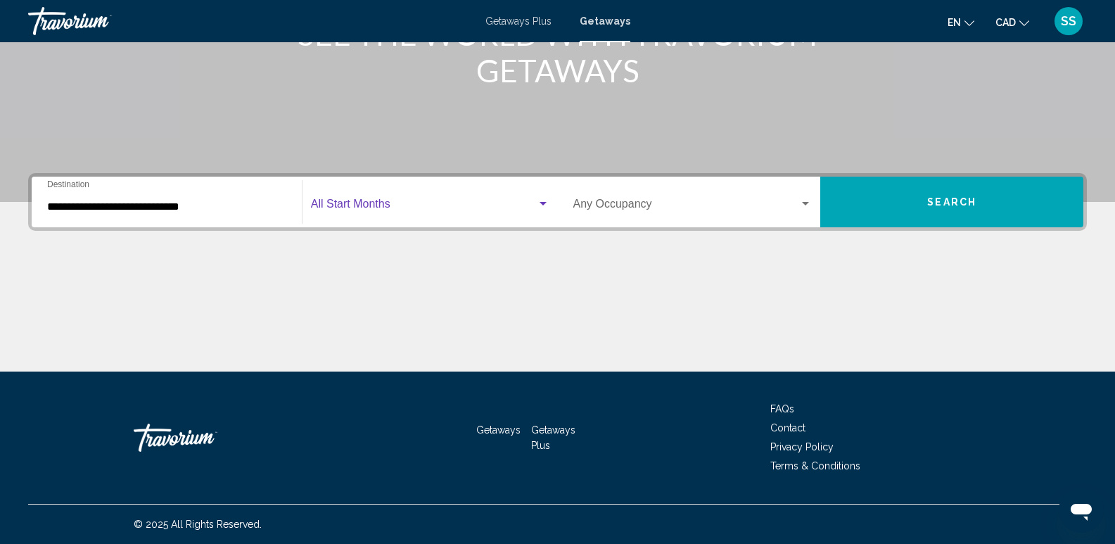
click at [923, 196] on button "Search" at bounding box center [951, 202] width 263 height 51
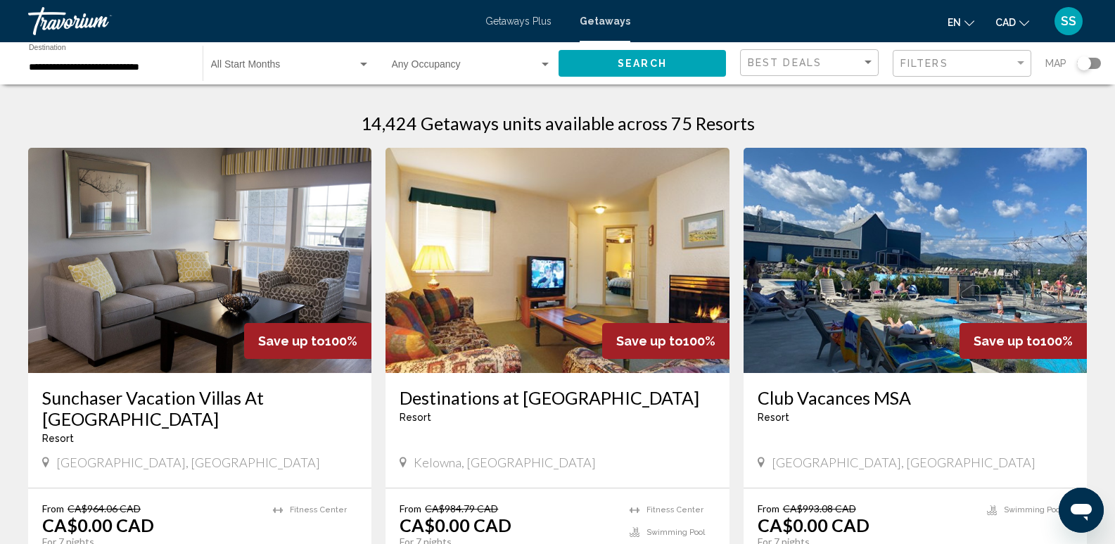
click at [1095, 65] on div "Search widget" at bounding box center [1089, 63] width 24 height 11
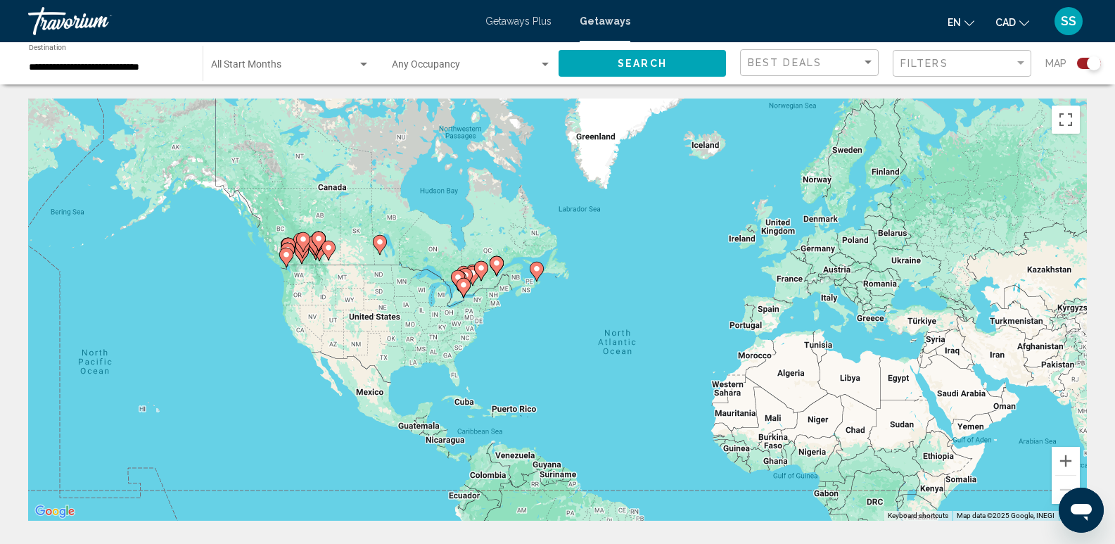
drag, startPoint x: 322, startPoint y: 301, endPoint x: 425, endPoint y: 357, distance: 117.1
click at [425, 357] on div "To activate drag with keyboard, press Alt + Enter. Once in keyboard drag state,…" at bounding box center [557, 309] width 1058 height 422
click at [1065, 456] on button "Zoom in" at bounding box center [1065, 461] width 28 height 28
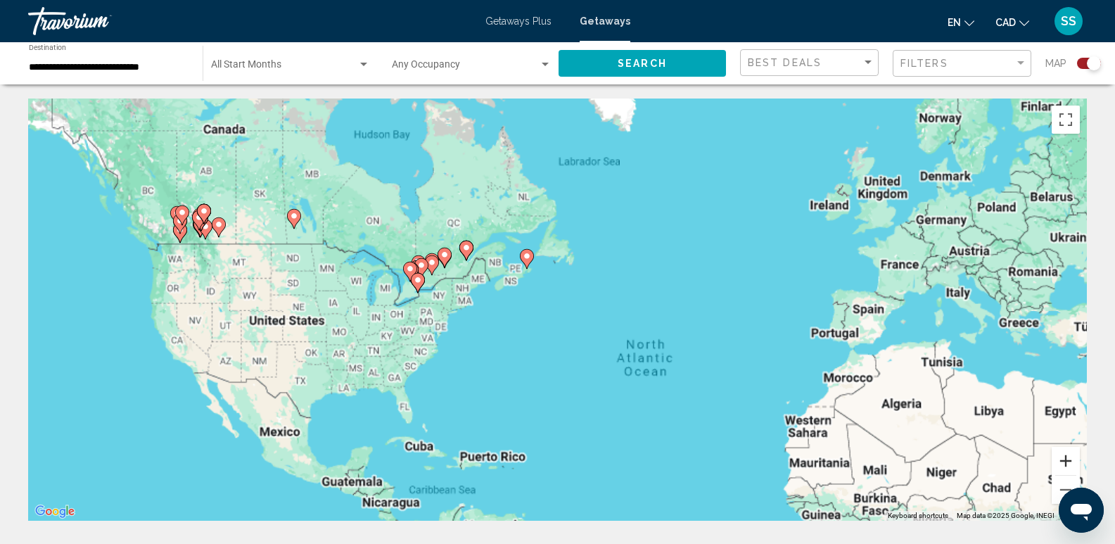
click at [1065, 456] on button "Zoom in" at bounding box center [1065, 461] width 28 height 28
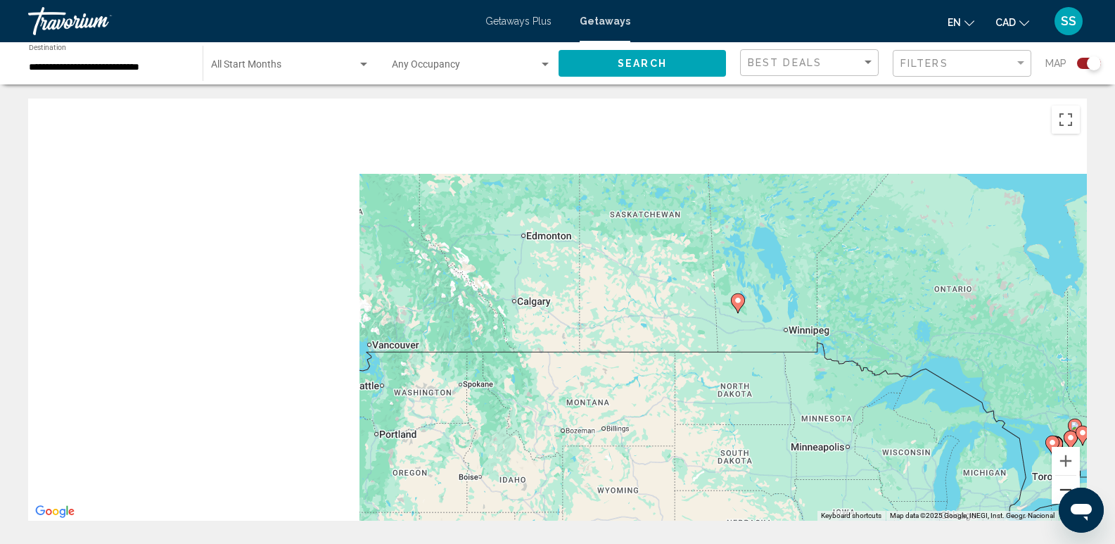
drag, startPoint x: 166, startPoint y: 264, endPoint x: 1060, endPoint y: 482, distance: 920.1
click at [1069, 488] on div "To activate drag with keyboard, press Alt + Enter. Once in keyboard drag state,…" at bounding box center [557, 309] width 1058 height 422
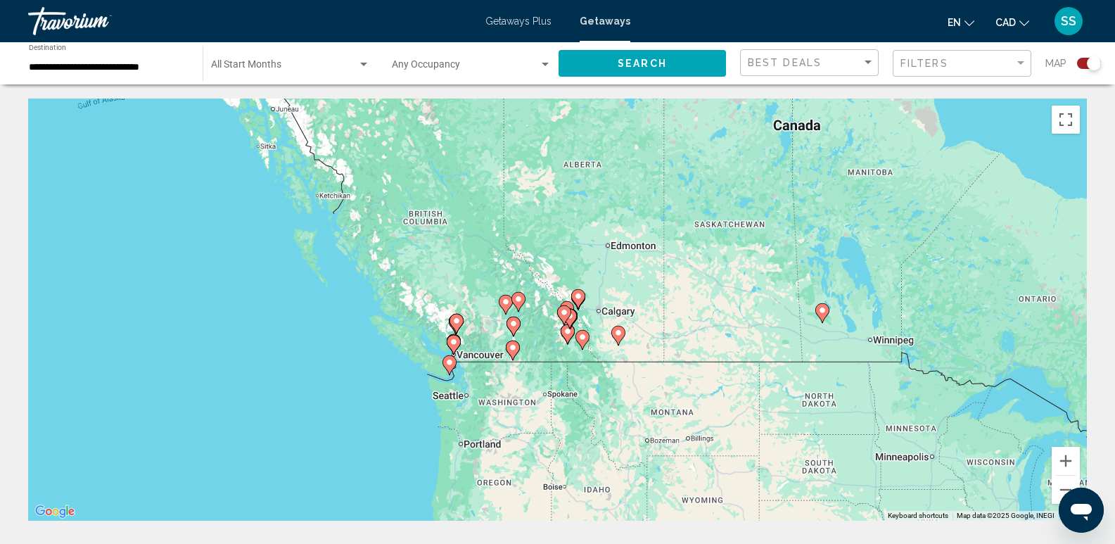
drag, startPoint x: 958, startPoint y: 425, endPoint x: 676, endPoint y: 375, distance: 286.4
click at [676, 375] on div "To activate drag with keyboard, press Alt + Enter. Once in keyboard drag state,…" at bounding box center [557, 309] width 1058 height 422
click at [1062, 461] on button "Zoom in" at bounding box center [1065, 461] width 28 height 28
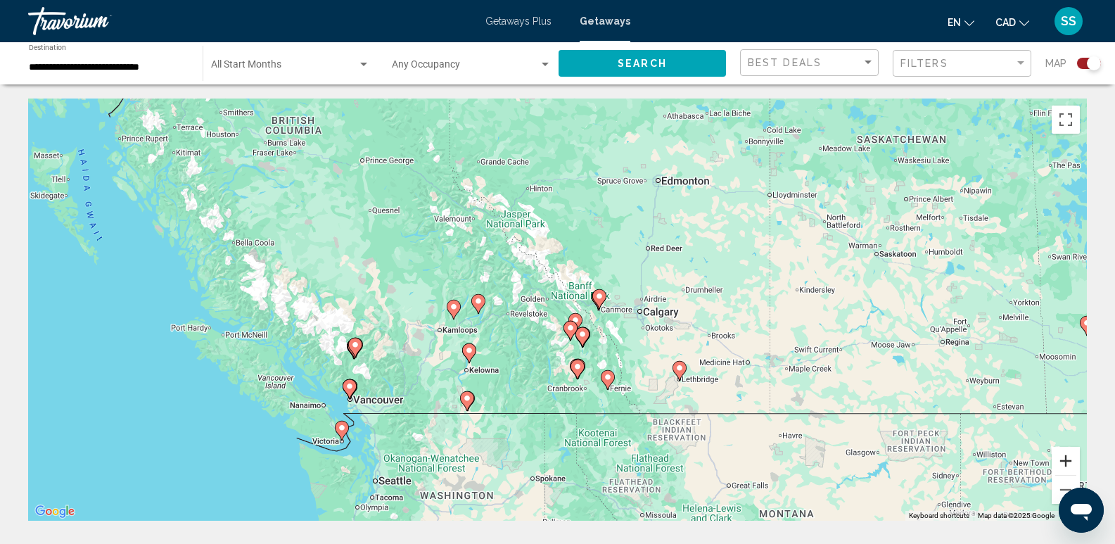
click at [1062, 460] on button "Zoom in" at bounding box center [1065, 461] width 28 height 28
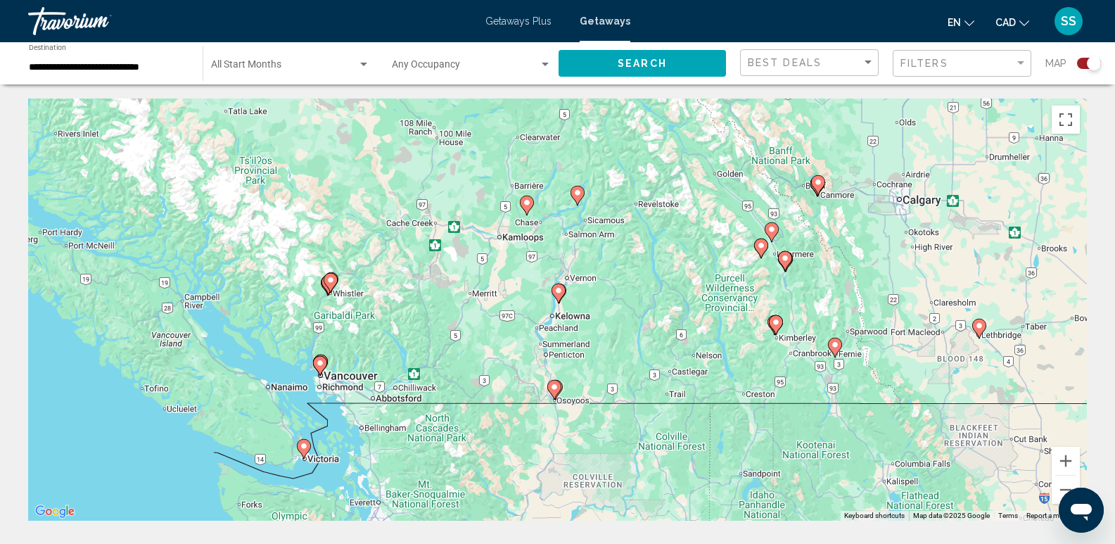
drag, startPoint x: 533, startPoint y: 440, endPoint x: 711, endPoint y: 324, distance: 212.4
click at [711, 324] on div "To activate drag with keyboard, press Alt + Enter. Once in keyboard drag state,…" at bounding box center [557, 309] width 1058 height 422
click at [1065, 464] on button "Zoom in" at bounding box center [1065, 461] width 28 height 28
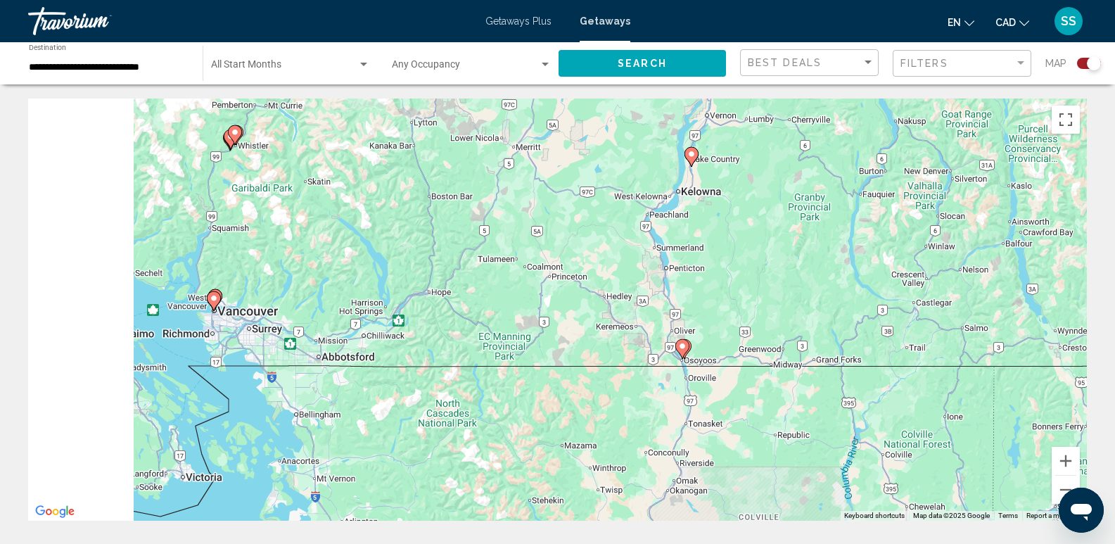
drag, startPoint x: 433, startPoint y: 383, endPoint x: 506, endPoint y: 281, distance: 125.5
click at [507, 278] on div "To activate drag with keyboard, press Alt + Enter. Once in keyboard drag state,…" at bounding box center [557, 309] width 1058 height 422
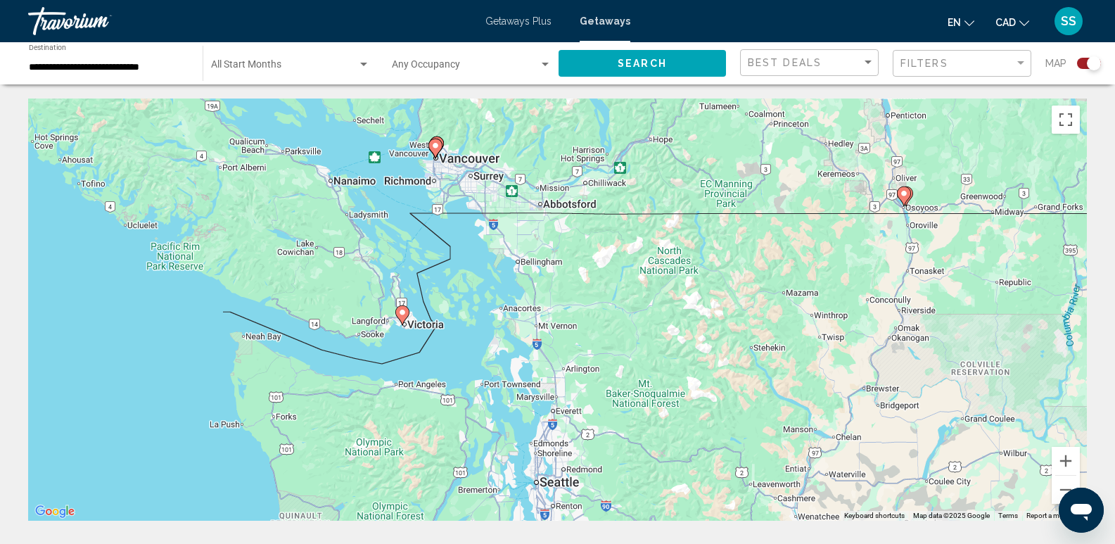
drag, startPoint x: 356, startPoint y: 413, endPoint x: 513, endPoint y: 363, distance: 165.3
click at [514, 363] on div "To activate drag with keyboard, press Alt + Enter. Once in keyboard drag state,…" at bounding box center [557, 309] width 1058 height 422
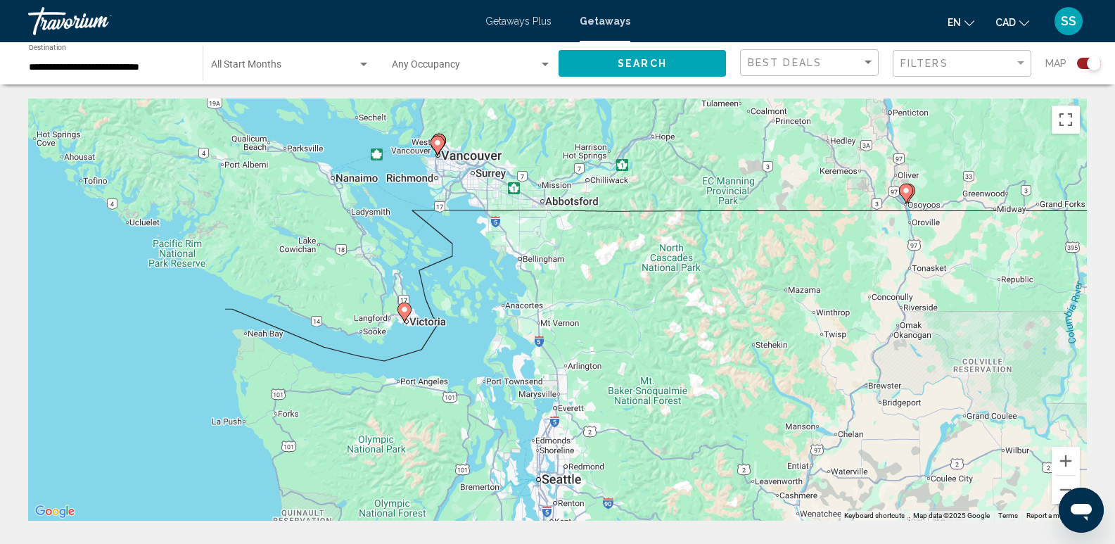
click at [404, 317] on icon "Main content" at bounding box center [403, 312] width 13 height 18
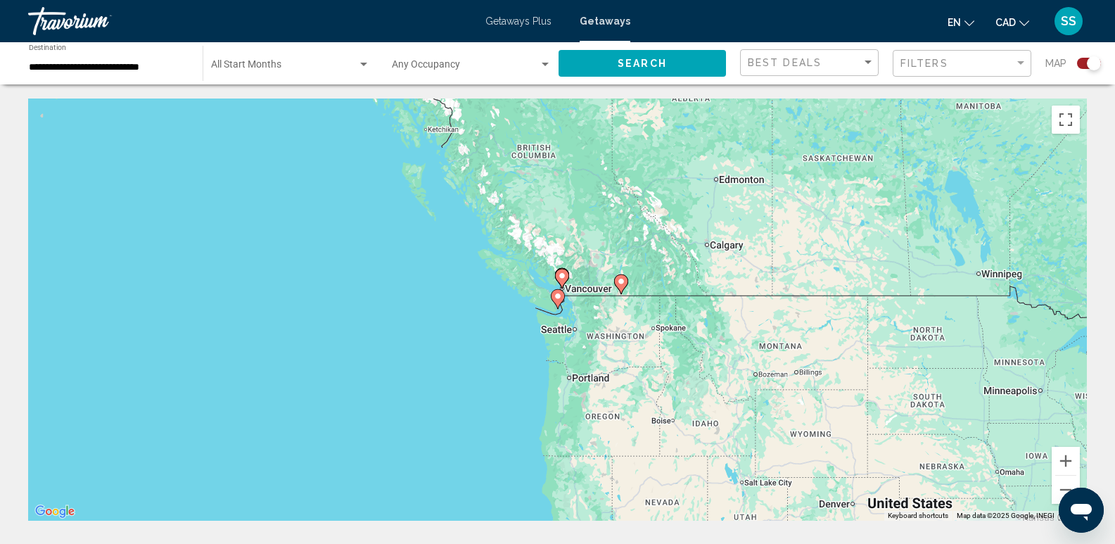
click at [556, 303] on icon "Main content" at bounding box center [557, 299] width 13 height 18
type input "**********"
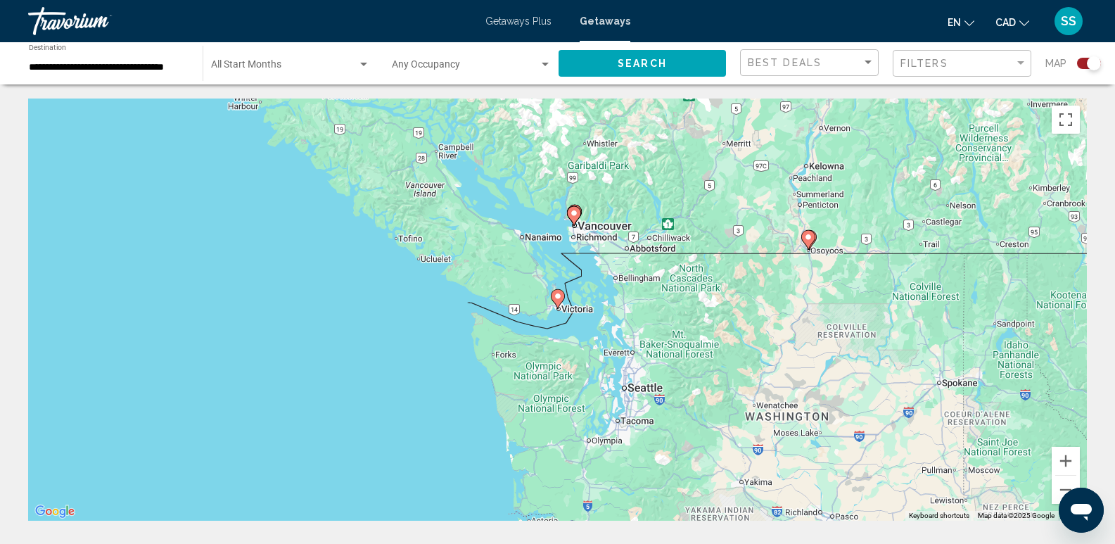
click at [557, 301] on icon "Main content" at bounding box center [557, 299] width 13 height 18
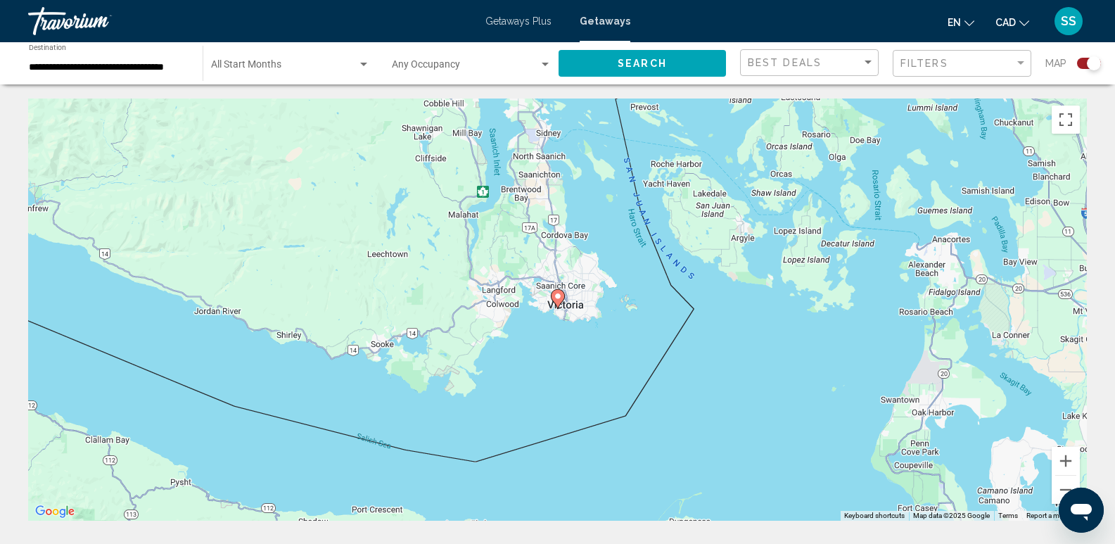
click at [558, 300] on image "Main content" at bounding box center [557, 296] width 8 height 8
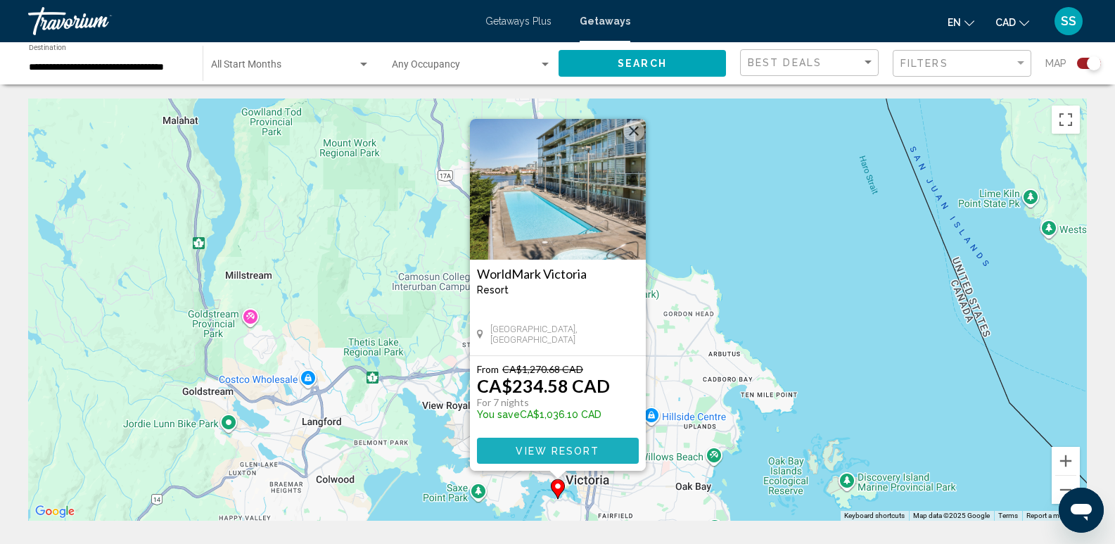
click at [570, 447] on span "View Resort" at bounding box center [557, 450] width 84 height 11
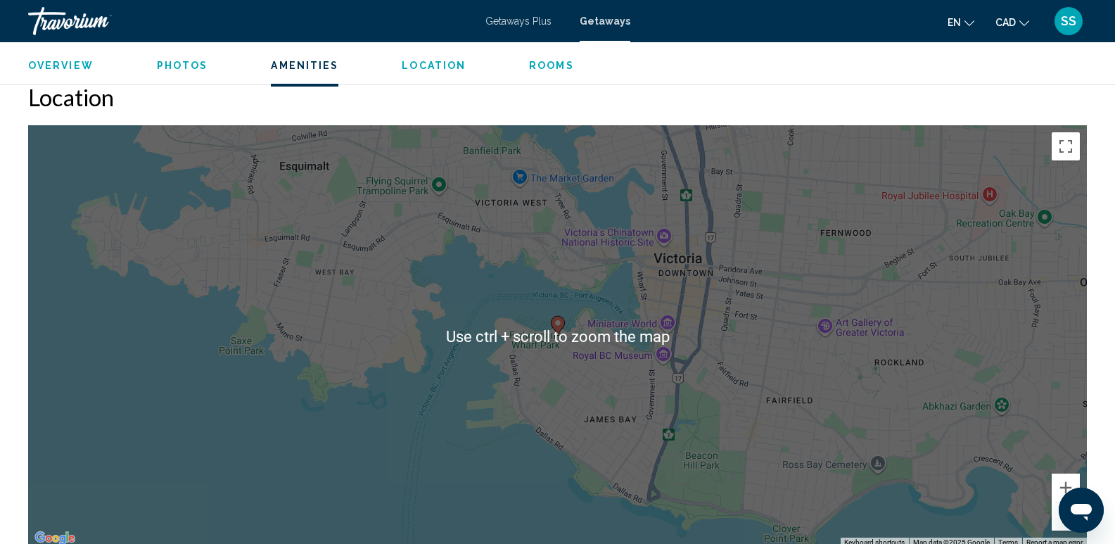
scroll to position [1665, 0]
